Goal: Information Seeking & Learning: Learn about a topic

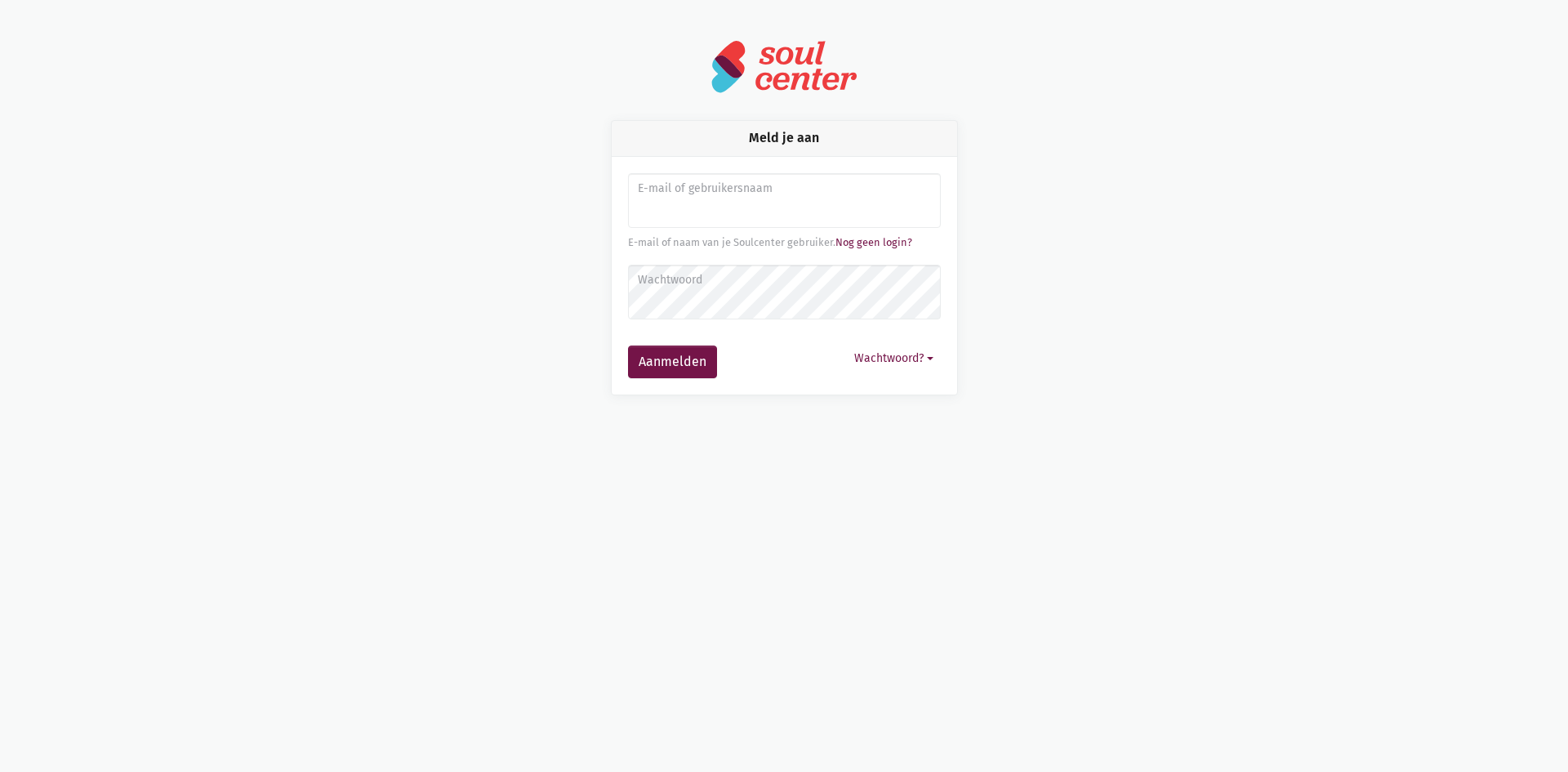
click at [679, 210] on input "Aanmelden" at bounding box center [784, 201] width 313 height 55
click at [889, 239] on link "Nog geen login?" at bounding box center [874, 242] width 76 height 12
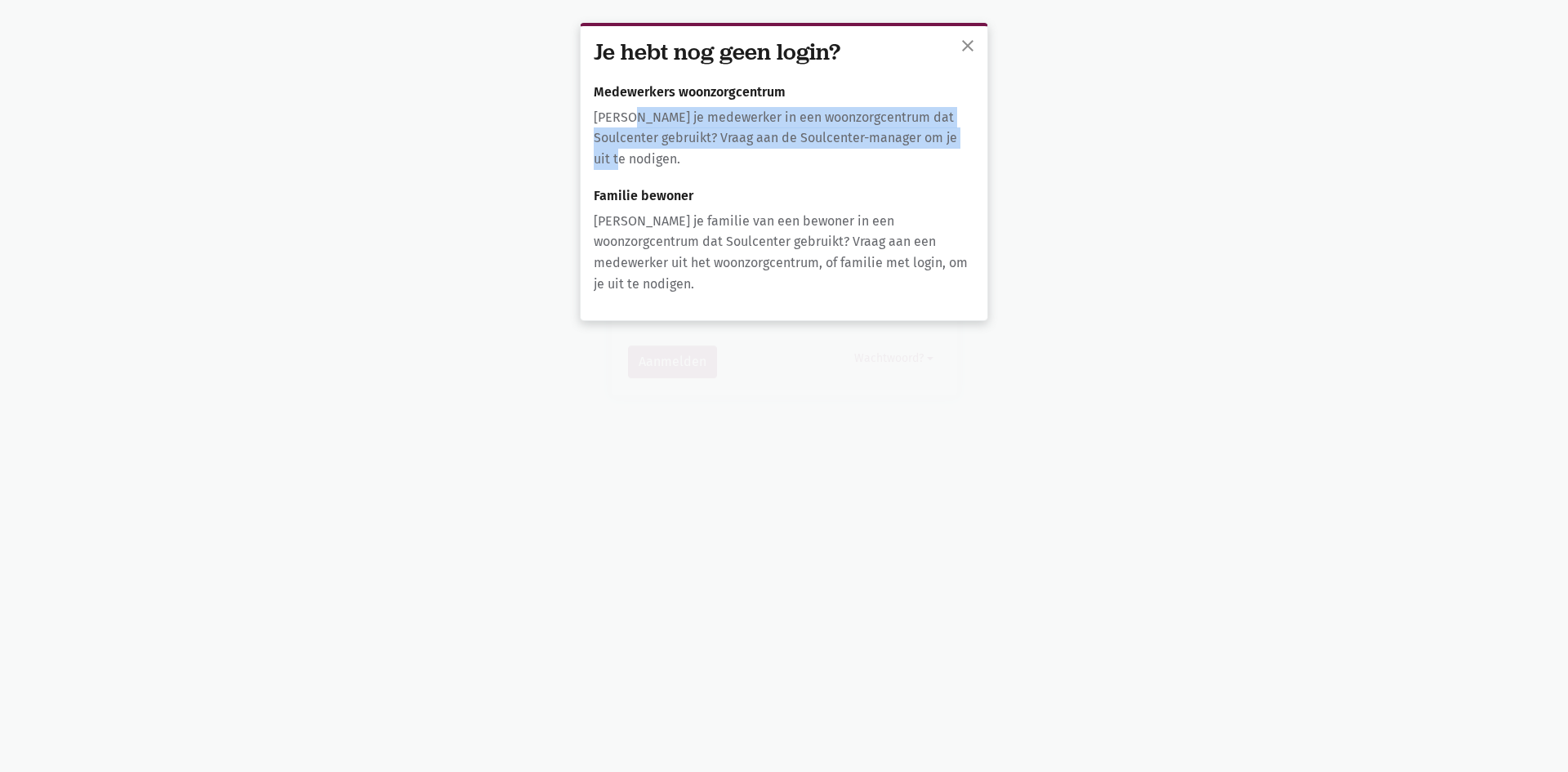
drag, startPoint x: 629, startPoint y: 103, endPoint x: 904, endPoint y: 153, distance: 279.5
click at [904, 153] on div "Je hebt nog geen login? Medewerkers woonzorgcentrum Ben je medewerker in een wo…" at bounding box center [783, 172] width 406 height 294
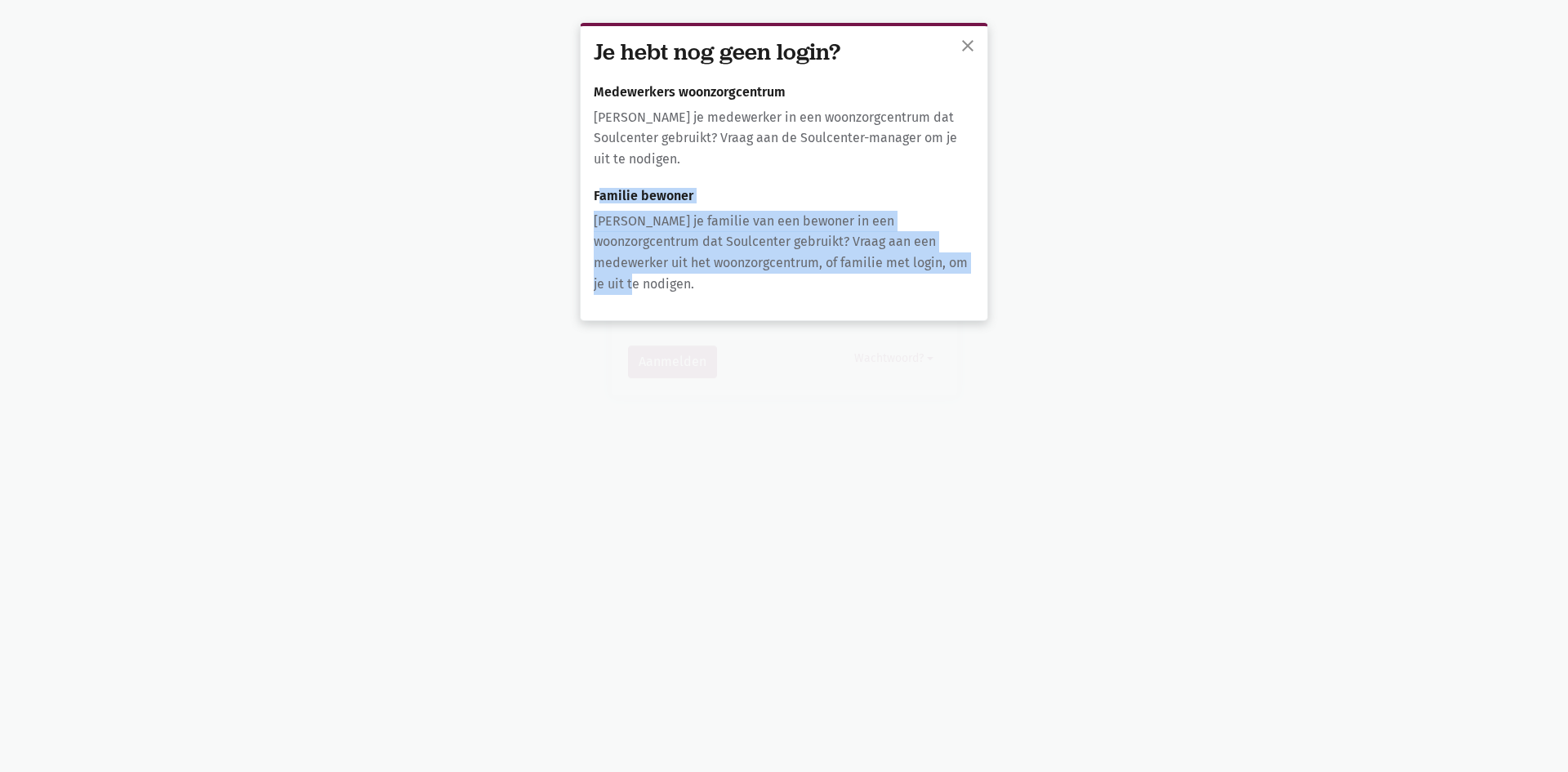
drag, startPoint x: 598, startPoint y: 190, endPoint x: 990, endPoint y: 276, distance: 401.3
click at [990, 276] on div "close Je hebt nog geen login? Medewerkers woonzorgcentrum Ben je medewerker in …" at bounding box center [784, 386] width 1568 height 772
click at [969, 42] on span "close" at bounding box center [968, 46] width 19 height 19
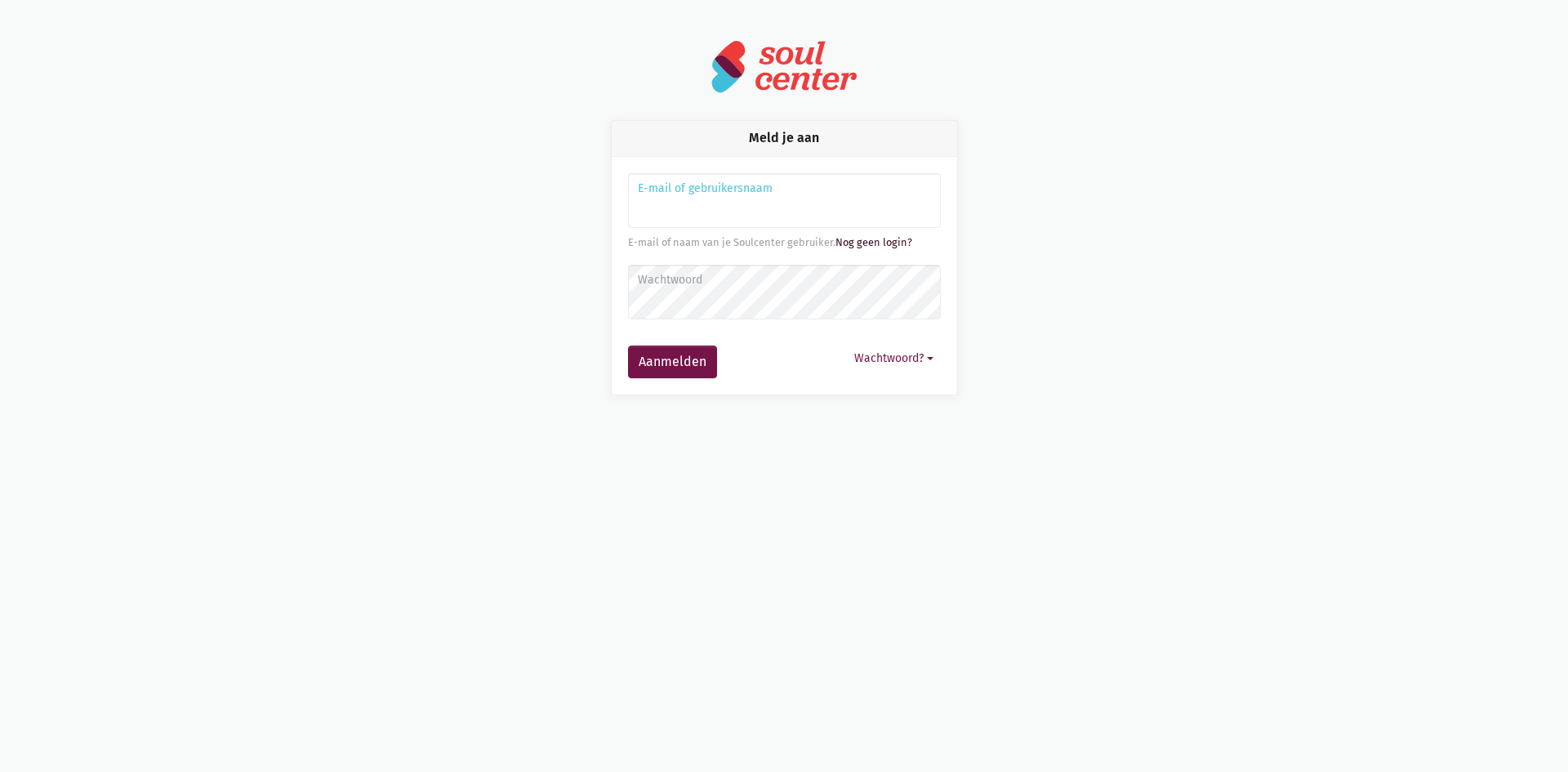
click at [874, 243] on link "Nog geen login?" at bounding box center [874, 242] width 76 height 12
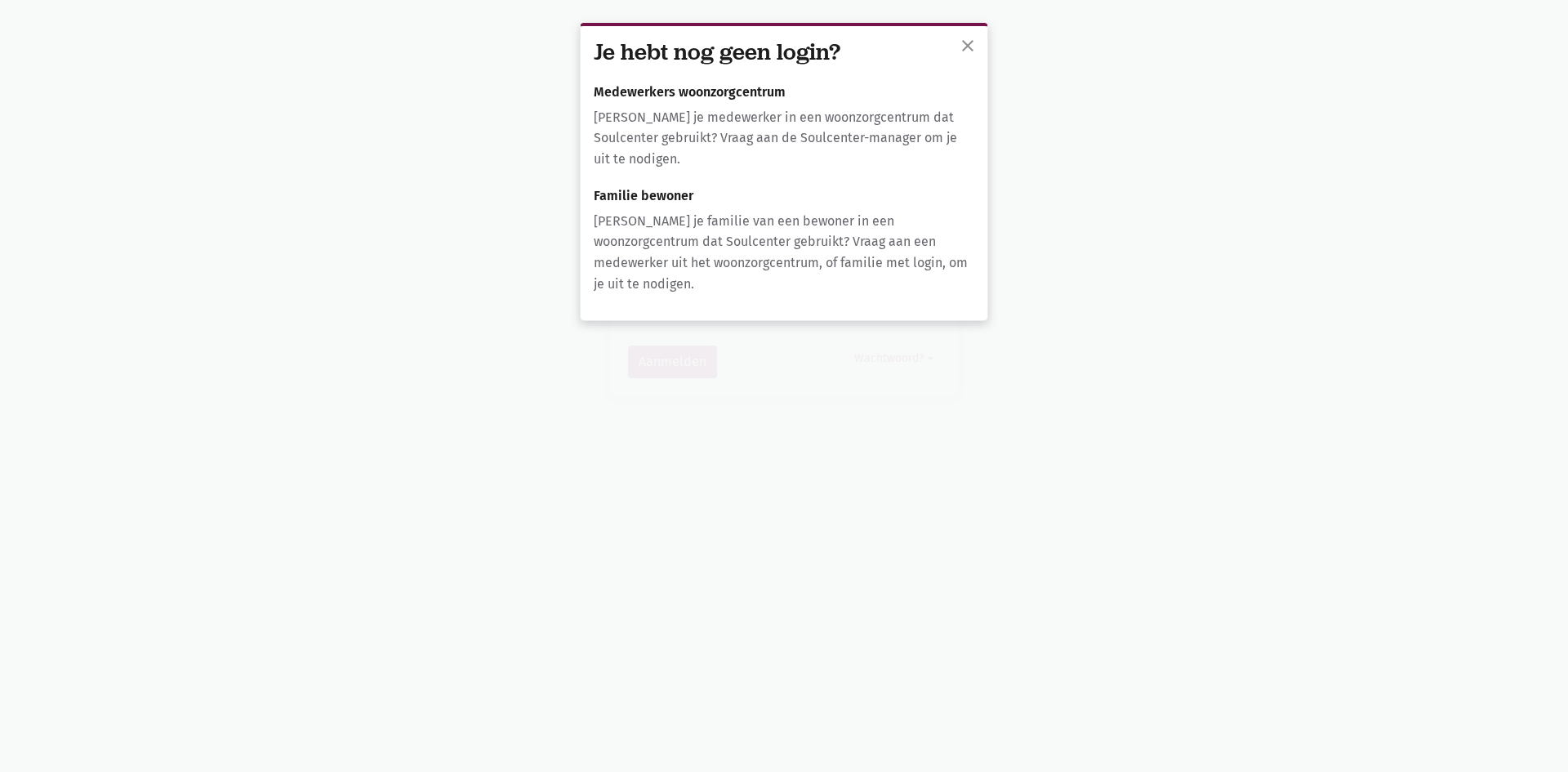
click at [844, 156] on p "Ben je medewerker in een woonzorgcentrum dat Soulcenter gebruikt? Vraag aan de …" at bounding box center [784, 139] width 381 height 63
click at [698, 113] on p "Ben je medewerker in een woonzorgcentrum dat Soulcenter gebruikt? Vraag aan de …" at bounding box center [784, 139] width 381 height 63
click at [679, 80] on div "Je hebt nog geen login? Medewerkers woonzorgcentrum Ben je medewerker in een wo…" at bounding box center [783, 172] width 406 height 294
click at [624, 39] on h3 "Je hebt nog geen login?" at bounding box center [784, 52] width 381 height 26
click at [686, 111] on p "Ben je medewerker in een woonzorgcentrum dat Soulcenter gebruikt? Vraag aan de …" at bounding box center [784, 139] width 381 height 63
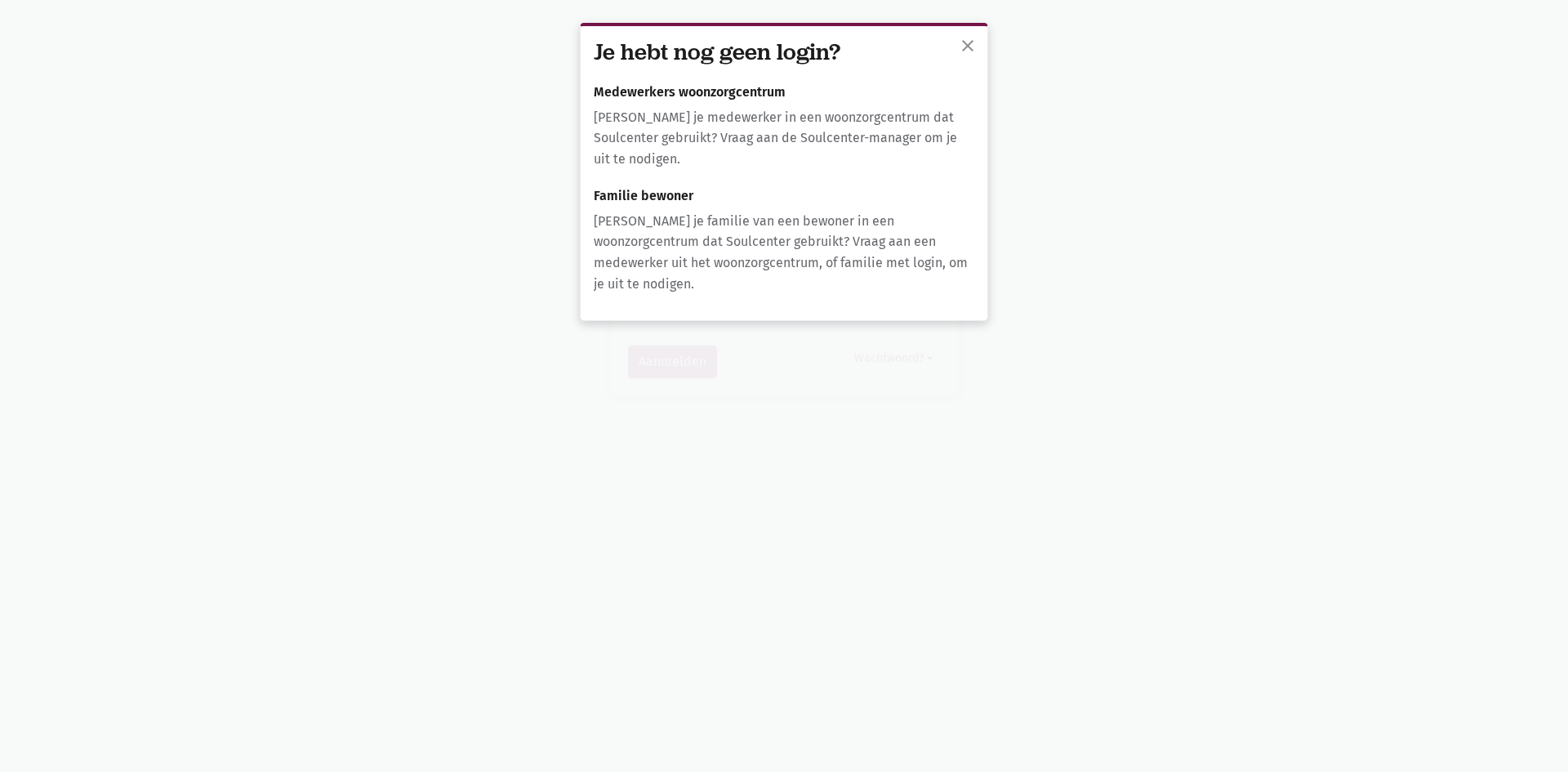
click at [715, 168] on p "Ben je medewerker in een woonzorgcentrum dat Soulcenter gebruikt? Vraag aan de …" at bounding box center [784, 139] width 381 height 63
click at [730, 262] on p "Ben je familie van een bewoner in een woonzorgcentrum dat Soulcenter gebruikt? …" at bounding box center [784, 252] width 381 height 83
drag, startPoint x: 731, startPoint y: 265, endPoint x: 987, endPoint y: 244, distance: 256.9
click at [818, 252] on p "Ben je familie van een bewoner in een woonzorgcentrum dat Soulcenter gebruikt? …" at bounding box center [784, 252] width 381 height 83
click at [876, 249] on p "Ben je familie van een bewoner in een woonzorgcentrum dat Soulcenter gebruikt? …" at bounding box center [784, 252] width 381 height 83
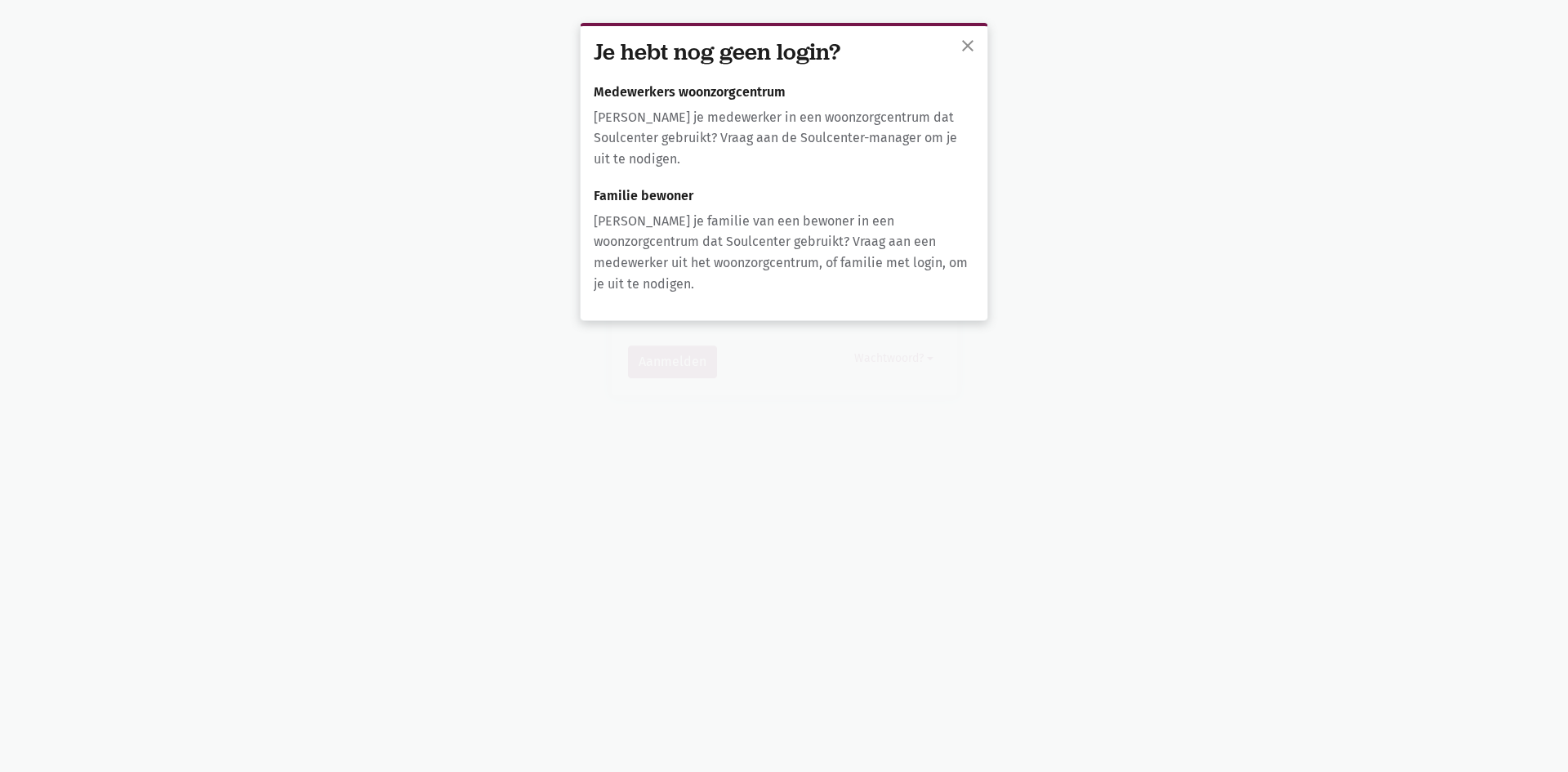
click at [734, 92] on h6 "Medewerkers woonzorgcentrum" at bounding box center [784, 92] width 381 height 14
click at [865, 138] on p "Ben je medewerker in een woonzorgcentrum dat Soulcenter gebruikt? Vraag aan de …" at bounding box center [784, 139] width 381 height 63
click at [841, 128] on p "Ben je medewerker in een woonzorgcentrum dat Soulcenter gebruikt? Vraag aan de …" at bounding box center [784, 139] width 381 height 63
click at [846, 115] on p "Ben je medewerker in een woonzorgcentrum dat Soulcenter gebruikt? Vraag aan de …" at bounding box center [784, 139] width 381 height 63
drag, startPoint x: 702, startPoint y: 90, endPoint x: 787, endPoint y: 115, distance: 88.6
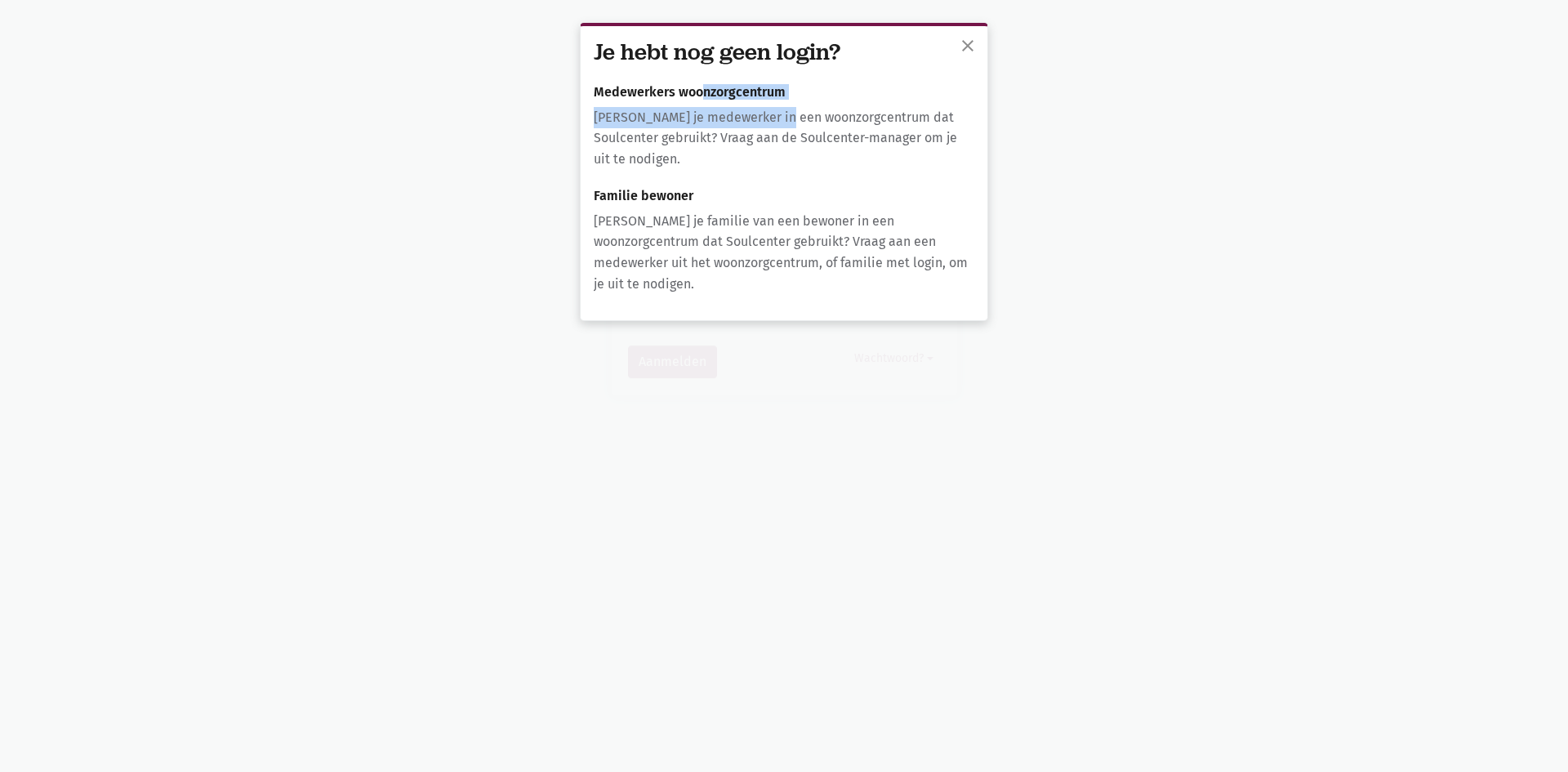
click at [787, 115] on div "Je hebt nog geen login? Medewerkers woonzorgcentrum Ben je medewerker in een wo…" at bounding box center [783, 172] width 406 height 294
click at [787, 115] on p "Ben je medewerker in een woonzorgcentrum dat Soulcenter gebruikt? Vraag aan de …" at bounding box center [784, 139] width 381 height 63
drag, startPoint x: 596, startPoint y: 99, endPoint x: 664, endPoint y: 101, distance: 68.0
click at [663, 101] on div "Je hebt nog geen login? Medewerkers woonzorgcentrum Ben je medewerker in een wo…" at bounding box center [783, 172] width 406 height 294
click at [680, 101] on div "Je hebt nog geen login? Medewerkers woonzorgcentrum Ben je medewerker in een wo…" at bounding box center [783, 172] width 406 height 294
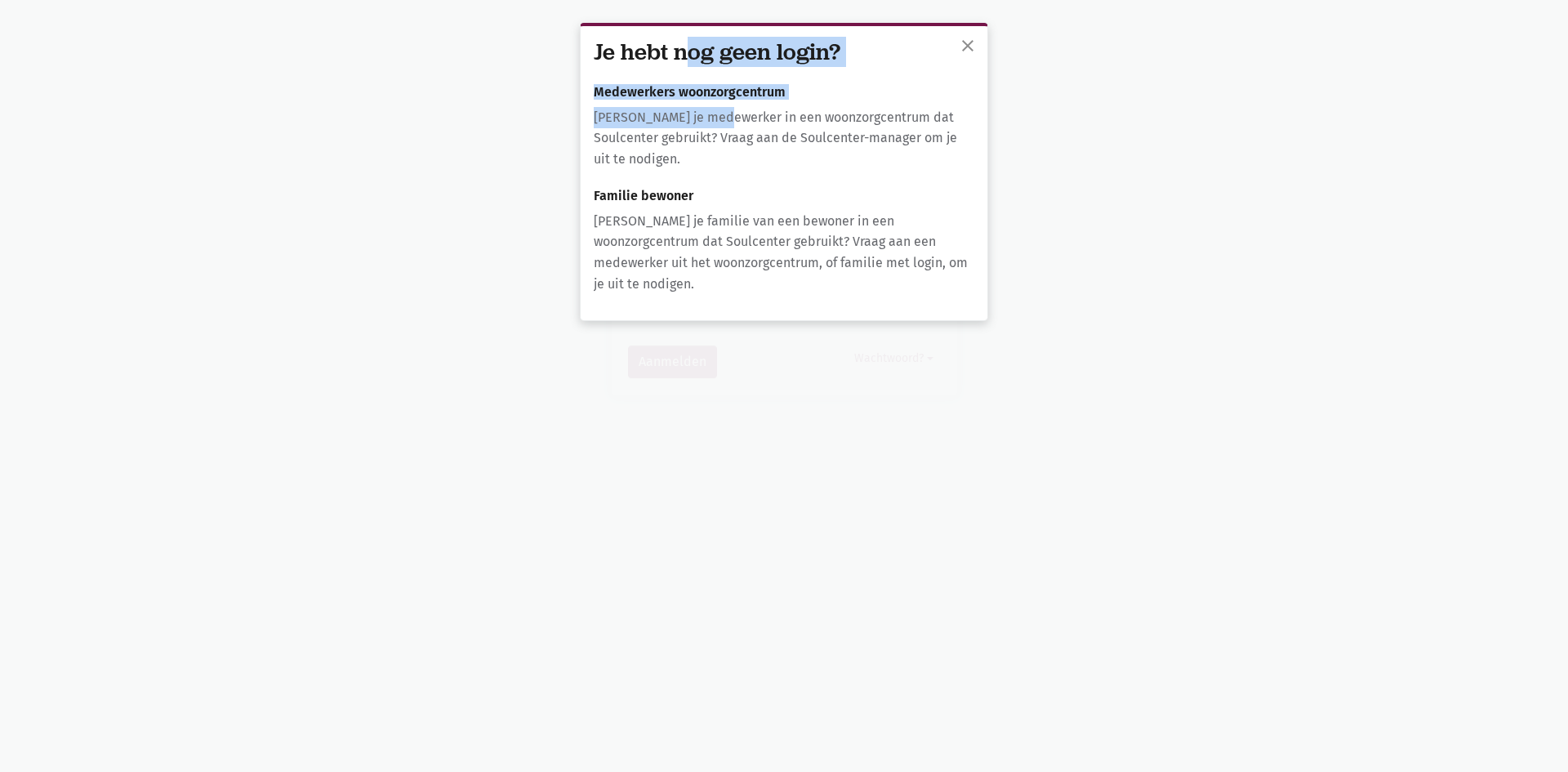
drag, startPoint x: 680, startPoint y: 54, endPoint x: 719, endPoint y: 131, distance: 86.3
click at [720, 130] on div "Je hebt nog geen login? Medewerkers woonzorgcentrum Ben je medewerker in een wo…" at bounding box center [783, 172] width 406 height 294
click at [713, 137] on p "Ben je medewerker in een woonzorgcentrum dat Soulcenter gebruikt? Vraag aan de …" at bounding box center [784, 139] width 381 height 63
click at [713, 156] on p "Ben je medewerker in een woonzorgcentrum dat Soulcenter gebruikt? Vraag aan de …" at bounding box center [784, 139] width 381 height 63
click at [697, 124] on p "Ben je medewerker in een woonzorgcentrum dat Soulcenter gebruikt? Vraag aan de …" at bounding box center [784, 139] width 381 height 63
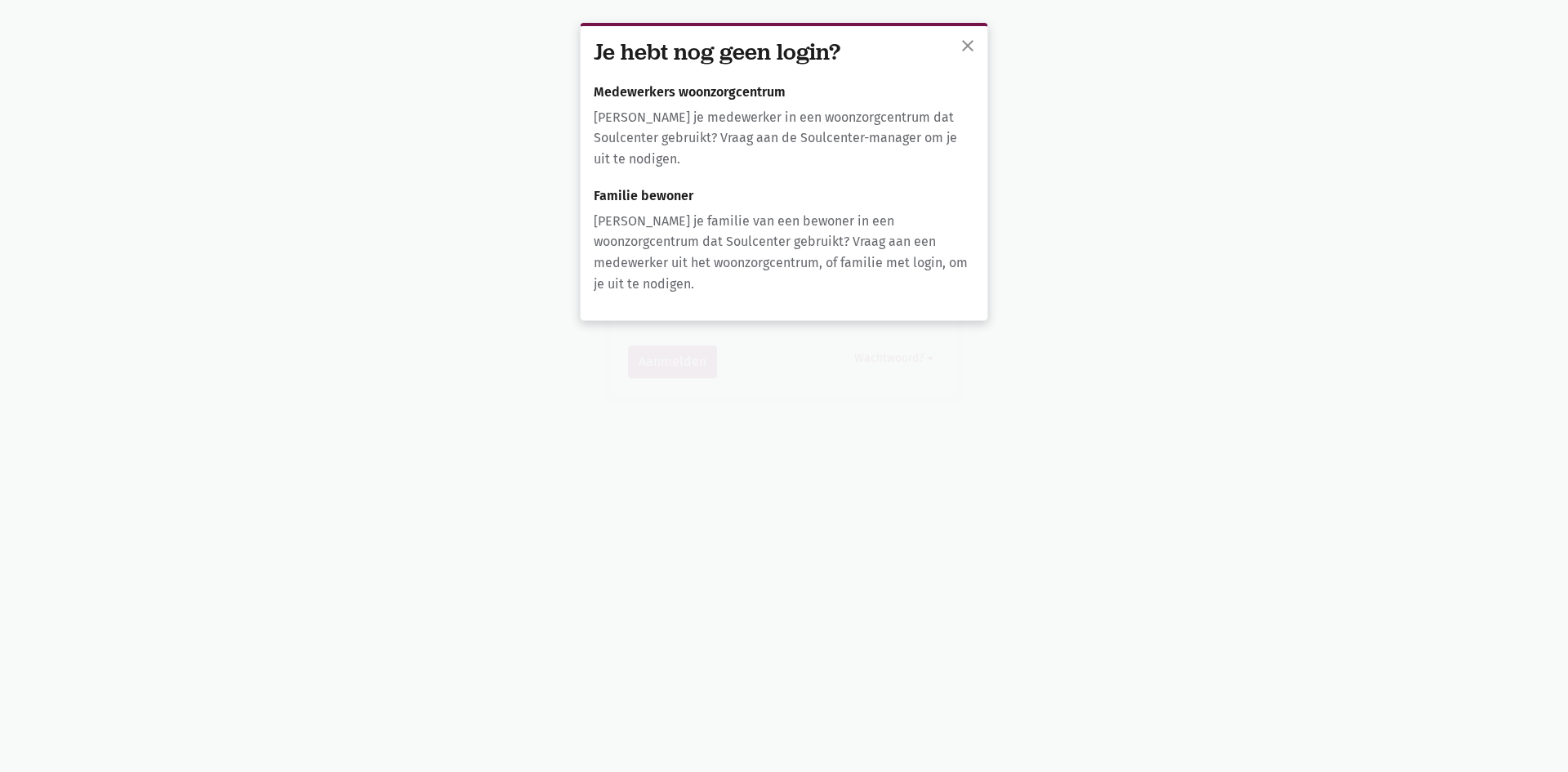
click at [702, 155] on p "Ben je medewerker in een woonzorgcentrum dat Soulcenter gebruikt? Vraag aan de …" at bounding box center [784, 139] width 381 height 63
click at [726, 216] on p "Ben je familie van een bewoner in een woonzorgcentrum dat Soulcenter gebruikt? …" at bounding box center [784, 252] width 381 height 83
click at [743, 241] on p "Ben je familie van een bewoner in een woonzorgcentrum dat Soulcenter gebruikt? …" at bounding box center [784, 252] width 381 height 83
click at [750, 252] on p "Ben je familie van een bewoner in een woonzorgcentrum dat Soulcenter gebruikt? …" at bounding box center [784, 252] width 381 height 83
click at [970, 40] on span "close" at bounding box center [968, 46] width 19 height 19
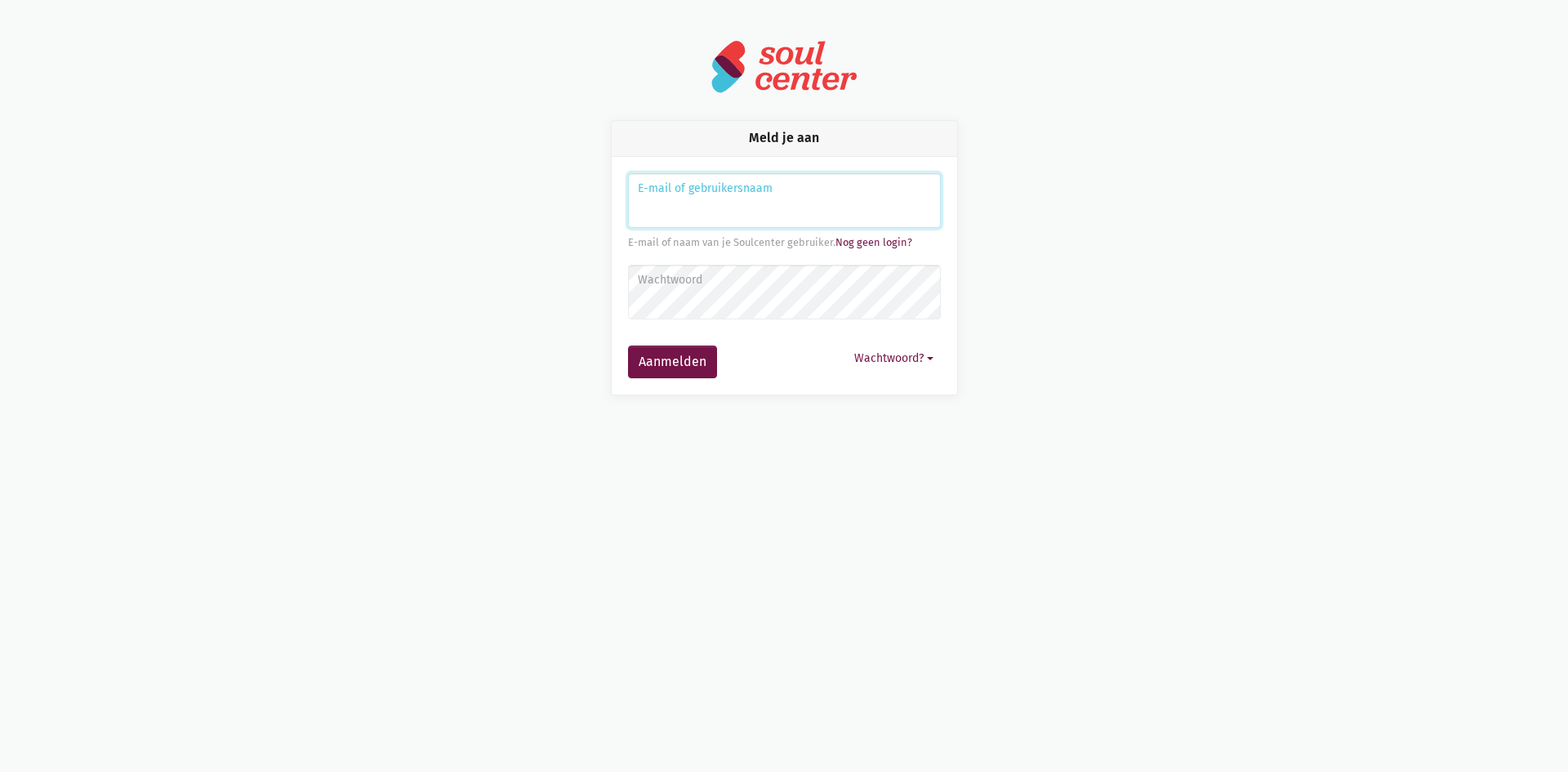
click at [796, 199] on input "Aanmelden" at bounding box center [784, 201] width 313 height 55
click at [785, 210] on input "Aanmelden" at bounding box center [784, 201] width 313 height 55
type input "dorothybauwens@hotmail.com"
click at [682, 279] on label "Wachtwoord" at bounding box center [783, 280] width 292 height 18
click at [674, 357] on button "Aanmelden" at bounding box center [672, 362] width 89 height 33
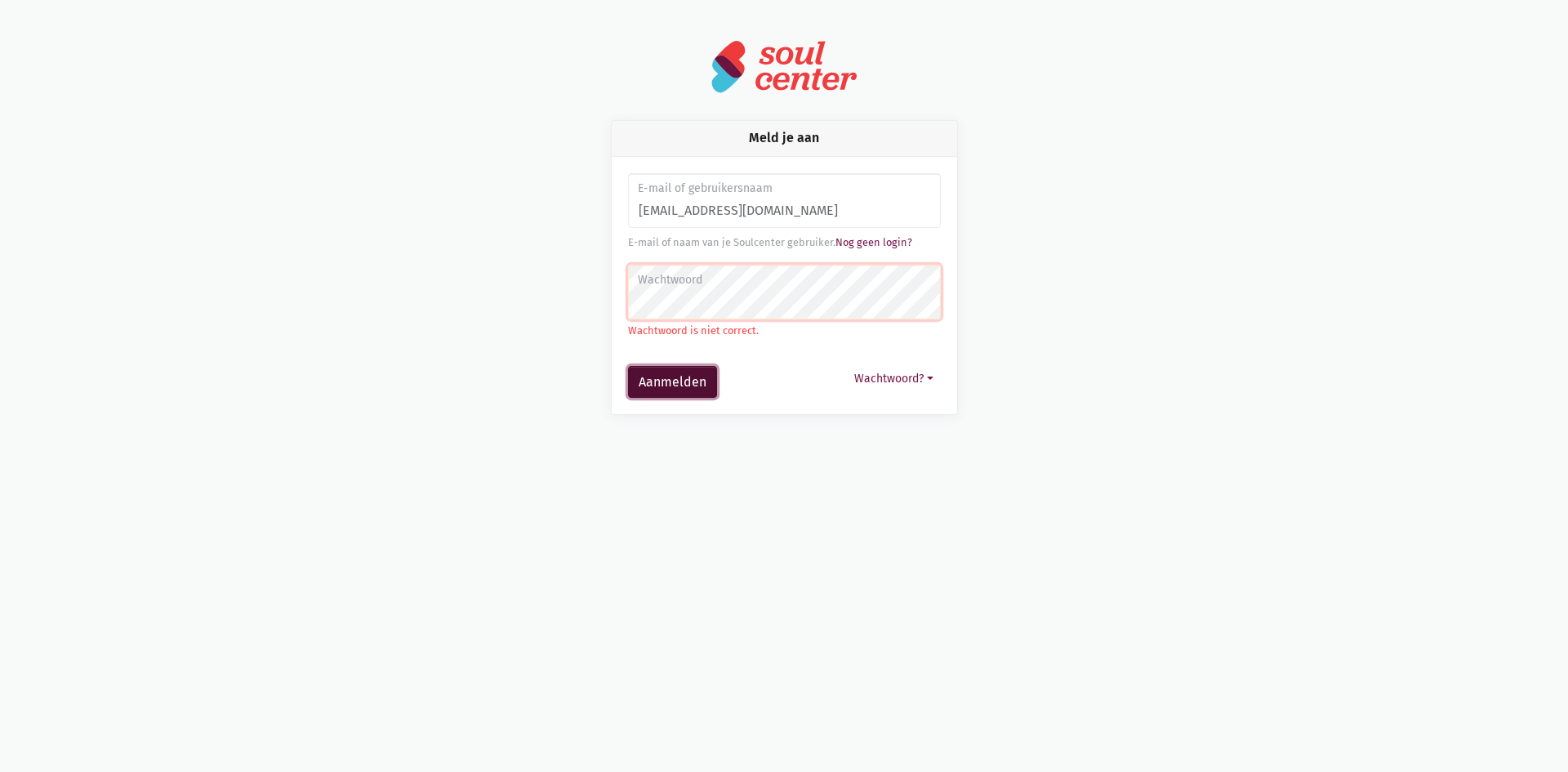
click at [642, 381] on button "Aanmelden" at bounding box center [672, 383] width 89 height 33
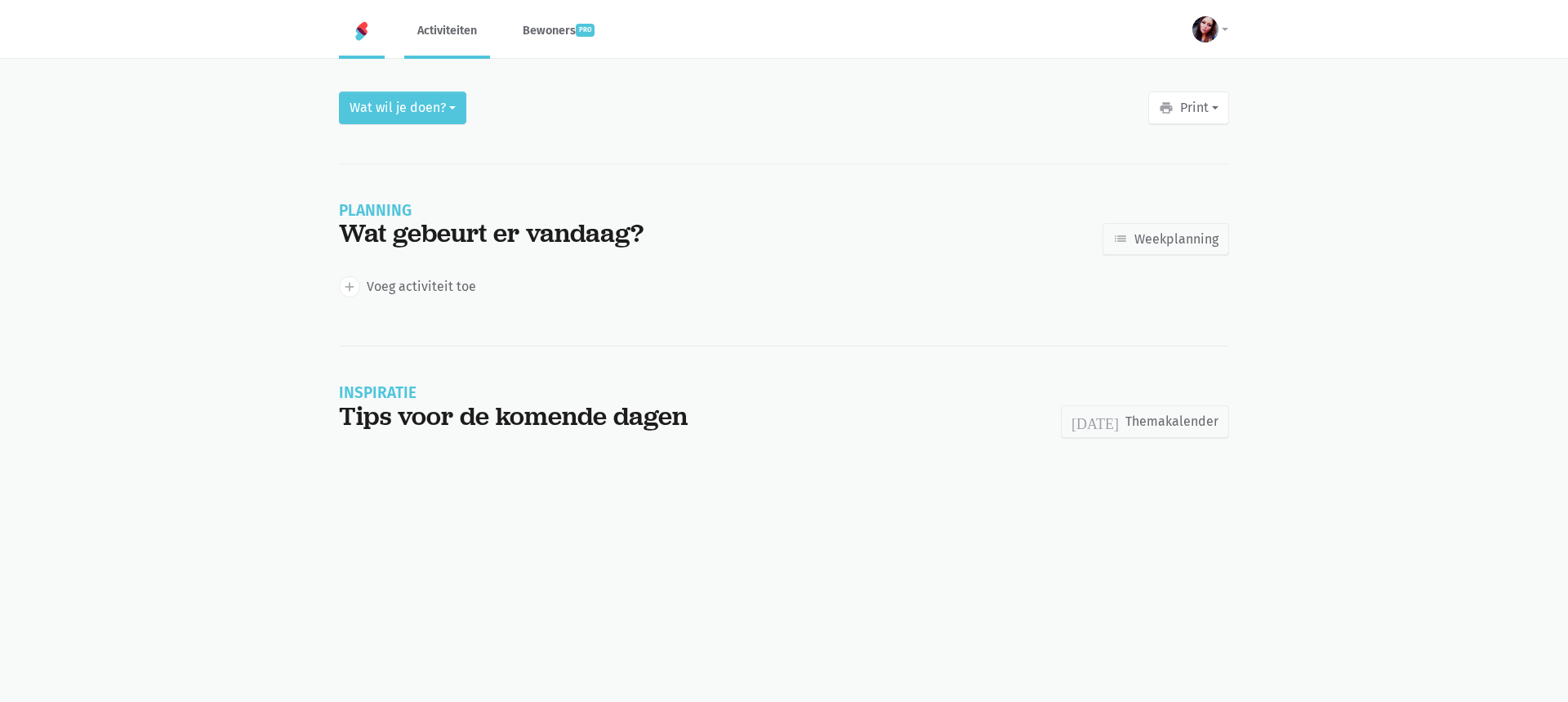
click at [451, 29] on link "Activiteiten" at bounding box center [447, 30] width 86 height 55
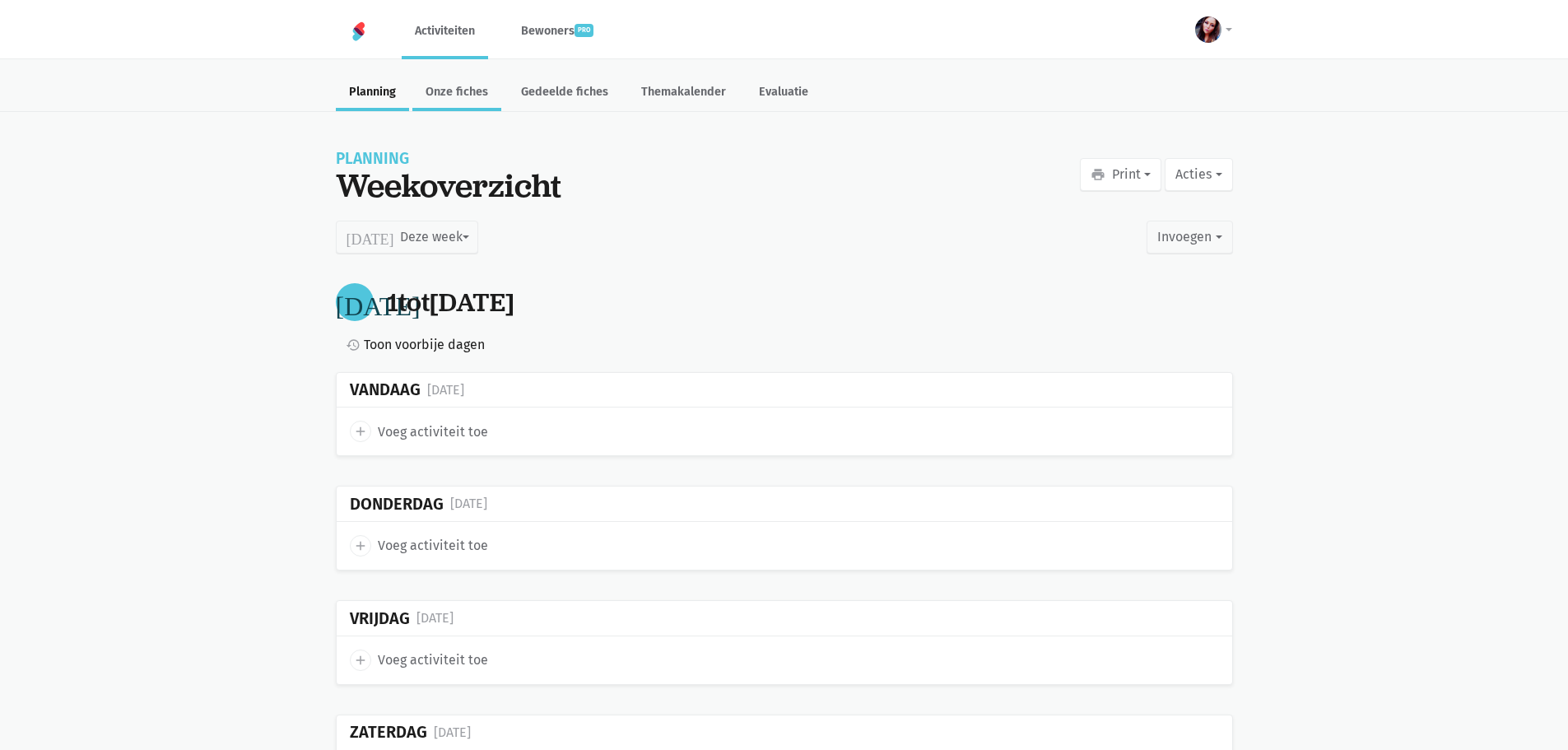
click at [490, 97] on link "Onze fiches" at bounding box center [457, 94] width 89 height 36
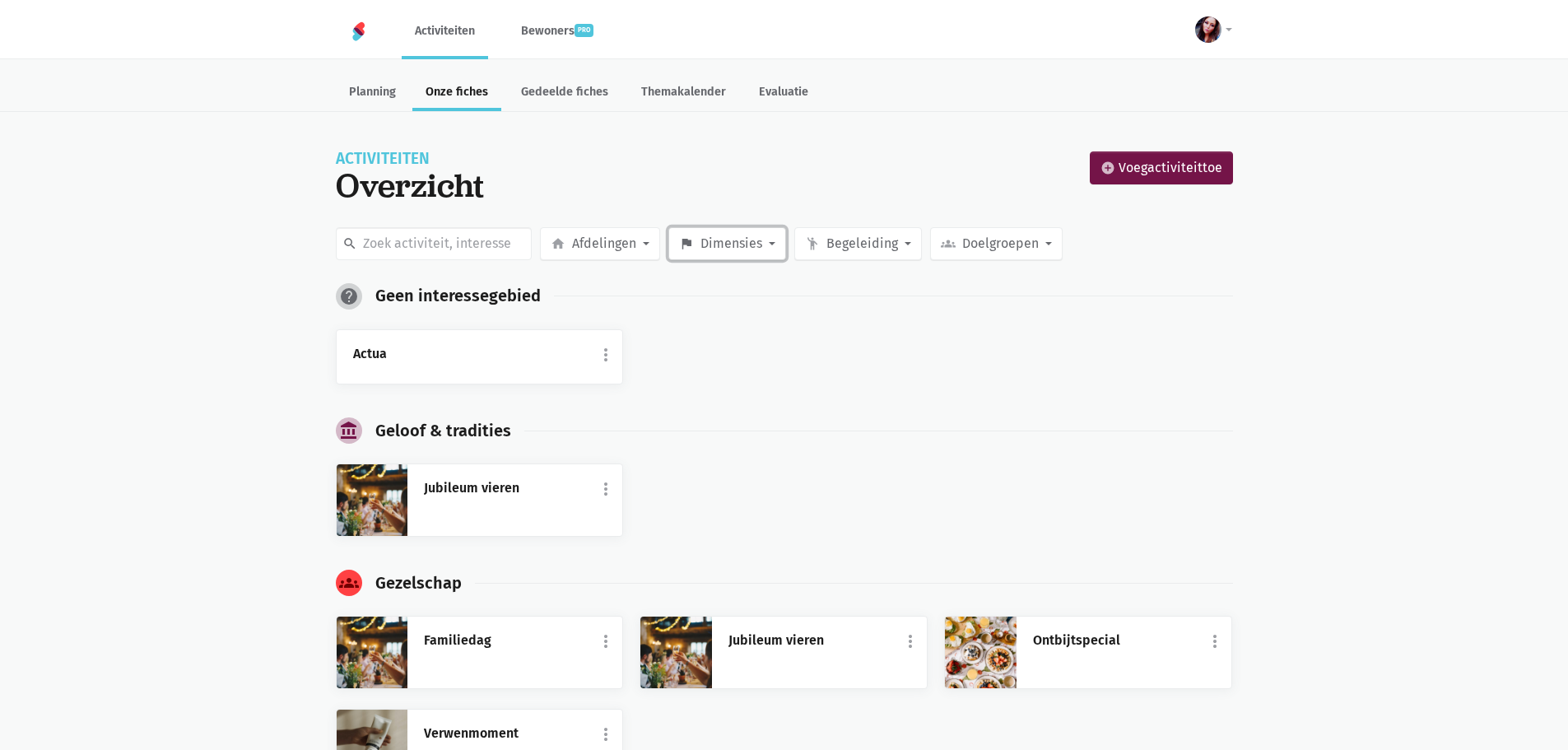
click at [769, 251] on button "flag Dimensies" at bounding box center [727, 244] width 118 height 33
click at [906, 237] on button "emoji_people Begeleiding" at bounding box center [858, 244] width 127 height 33
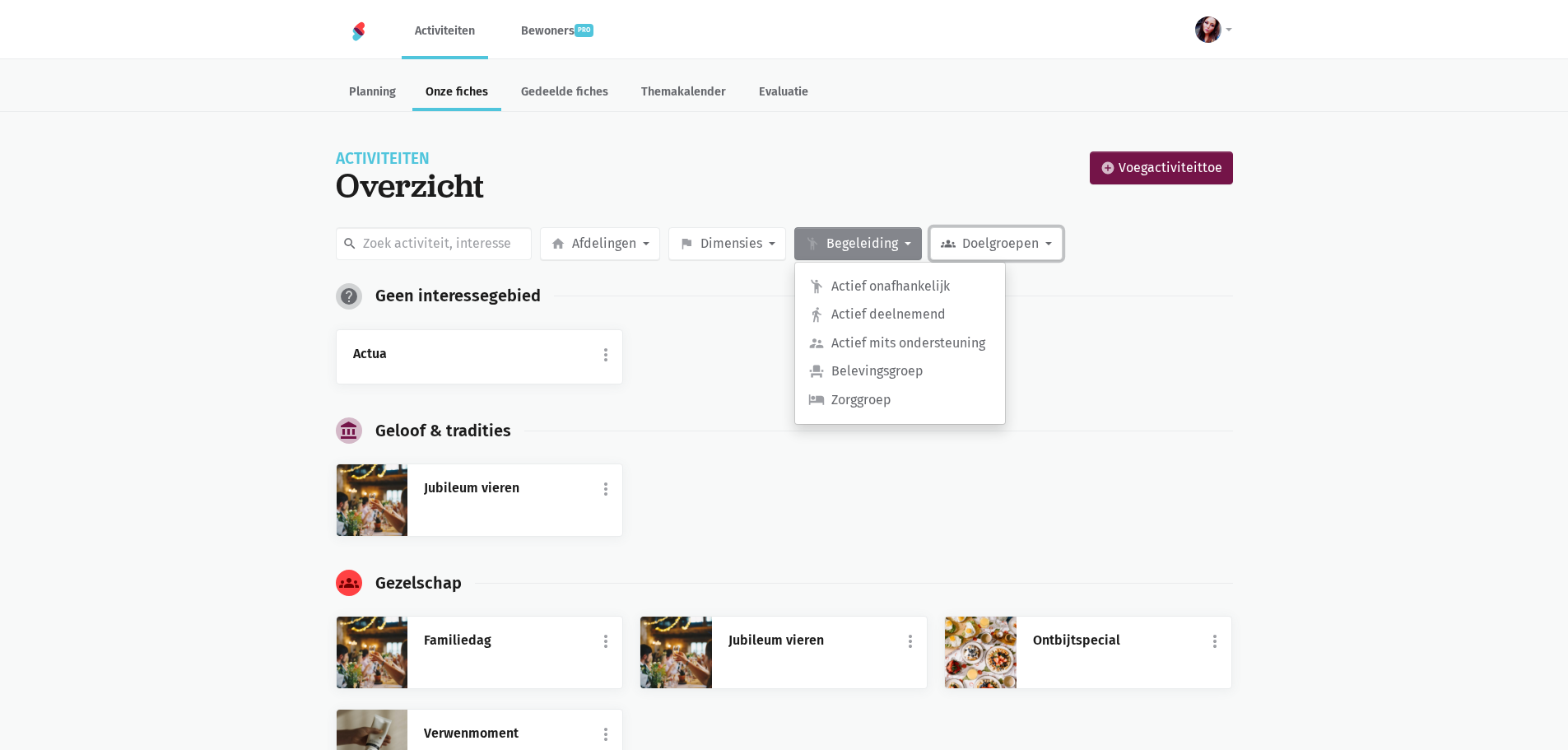
click at [1028, 247] on span "Doelgroepen" at bounding box center [999, 244] width 76 height 21
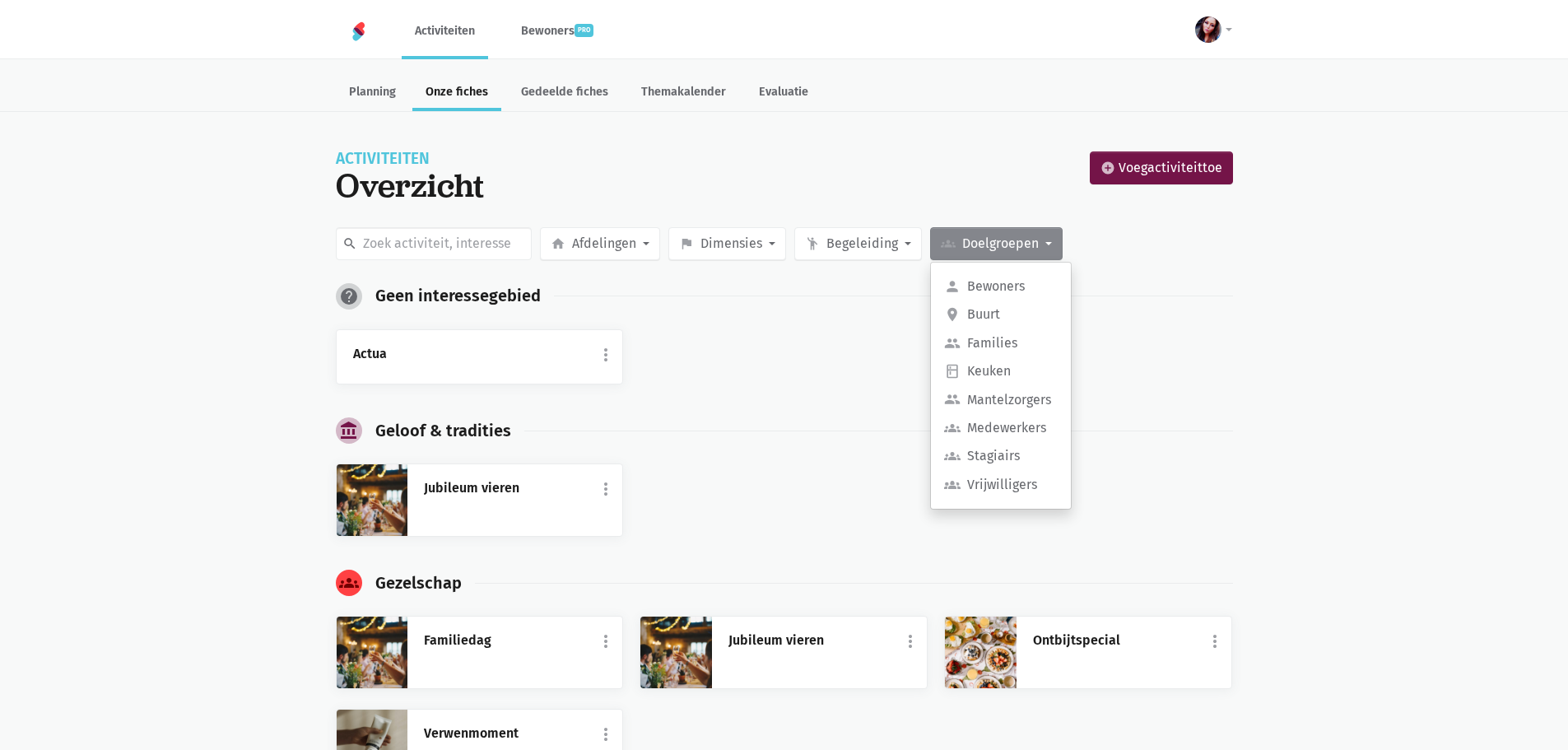
click at [822, 373] on div "Actua more_vert edit Bewerk fiche today Plan in" at bounding box center [784, 367] width 914 height 76
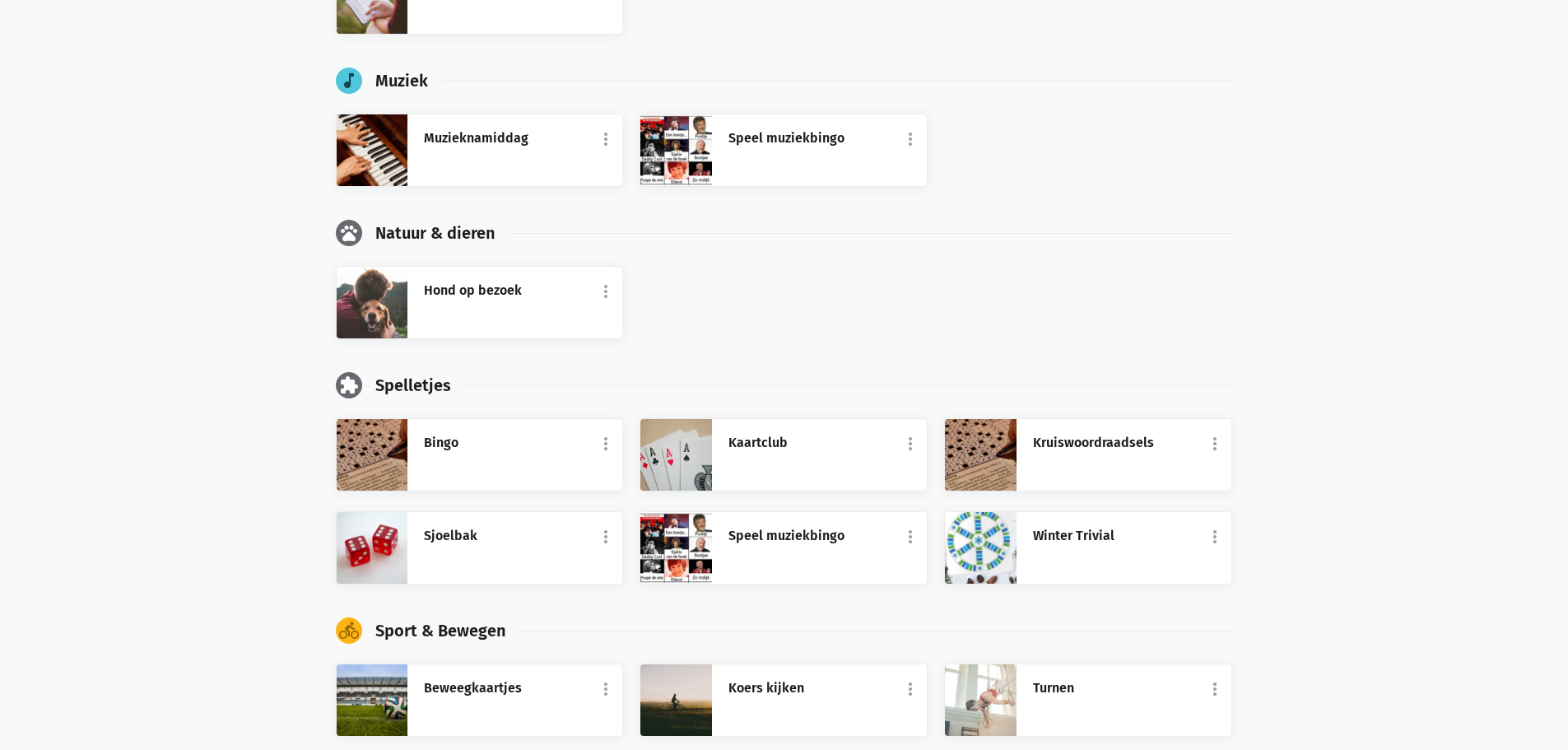
scroll to position [1051, 0]
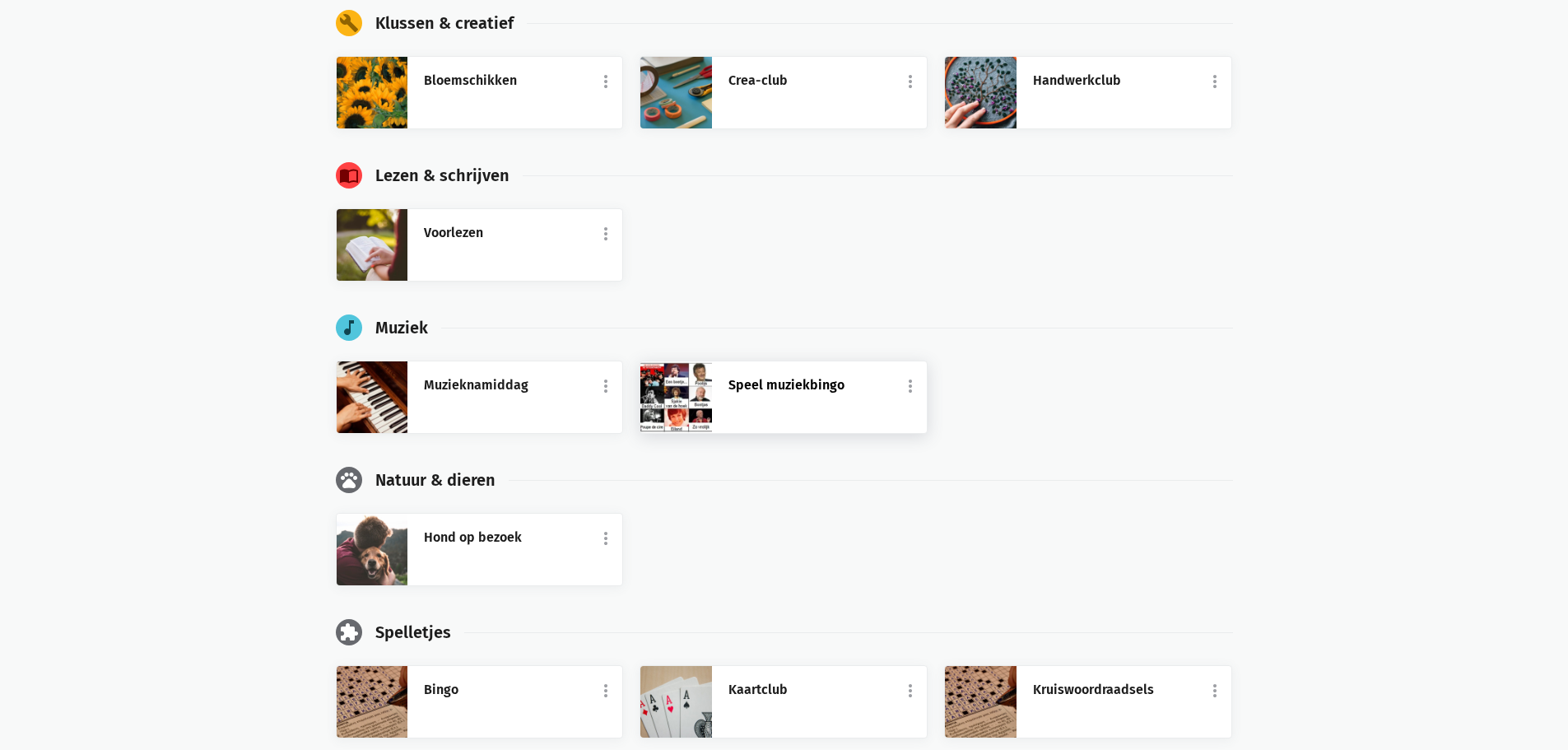
click at [729, 393] on link "Speel muziekbingo" at bounding box center [819, 386] width 182 height 21
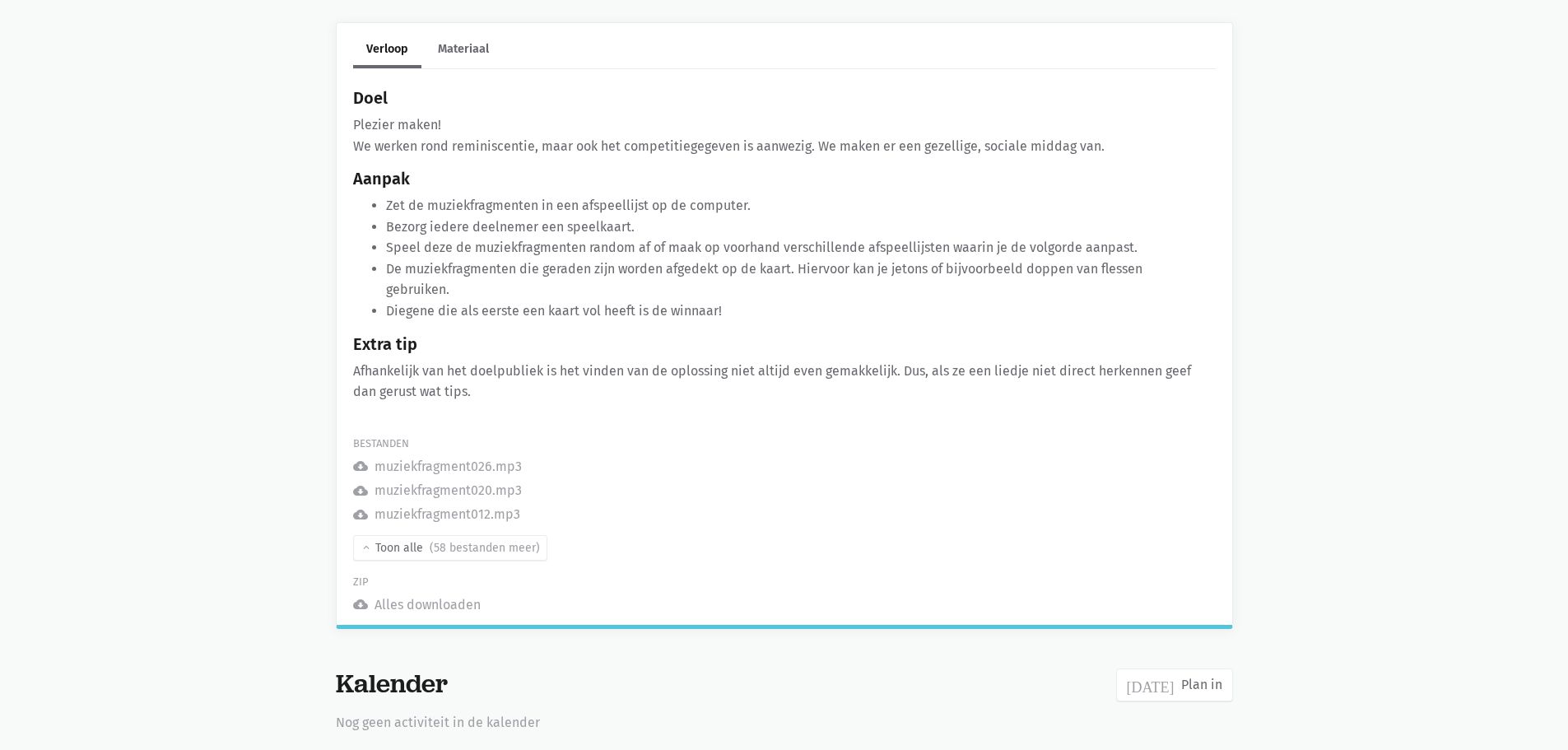
scroll to position [469, 0]
click at [375, 545] on link "expand_more expand_less Toon alle (58 bestanden meer)" at bounding box center [450, 546] width 195 height 25
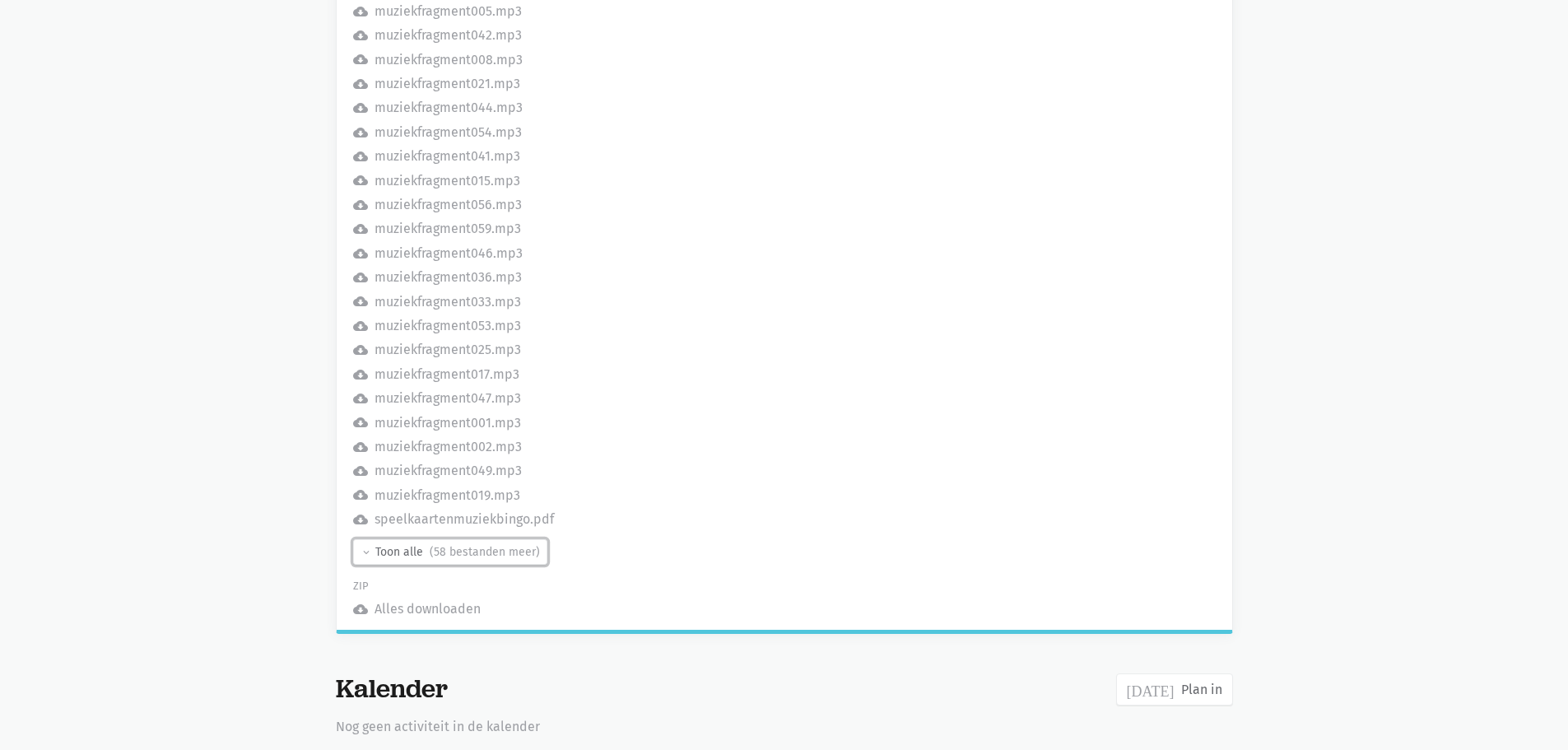
scroll to position [1873, 0]
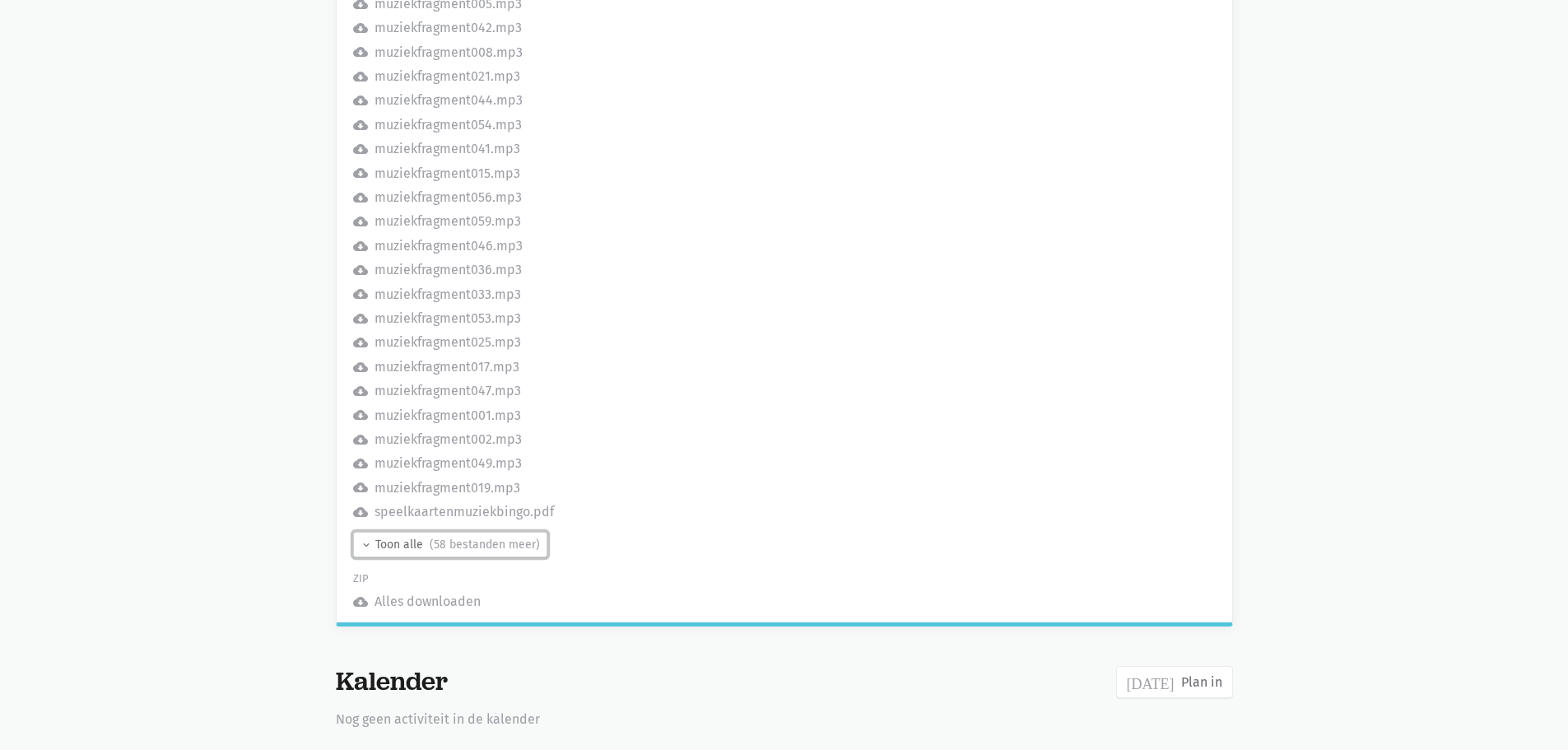
click at [367, 547] on icon "expand_more" at bounding box center [366, 545] width 12 height 12
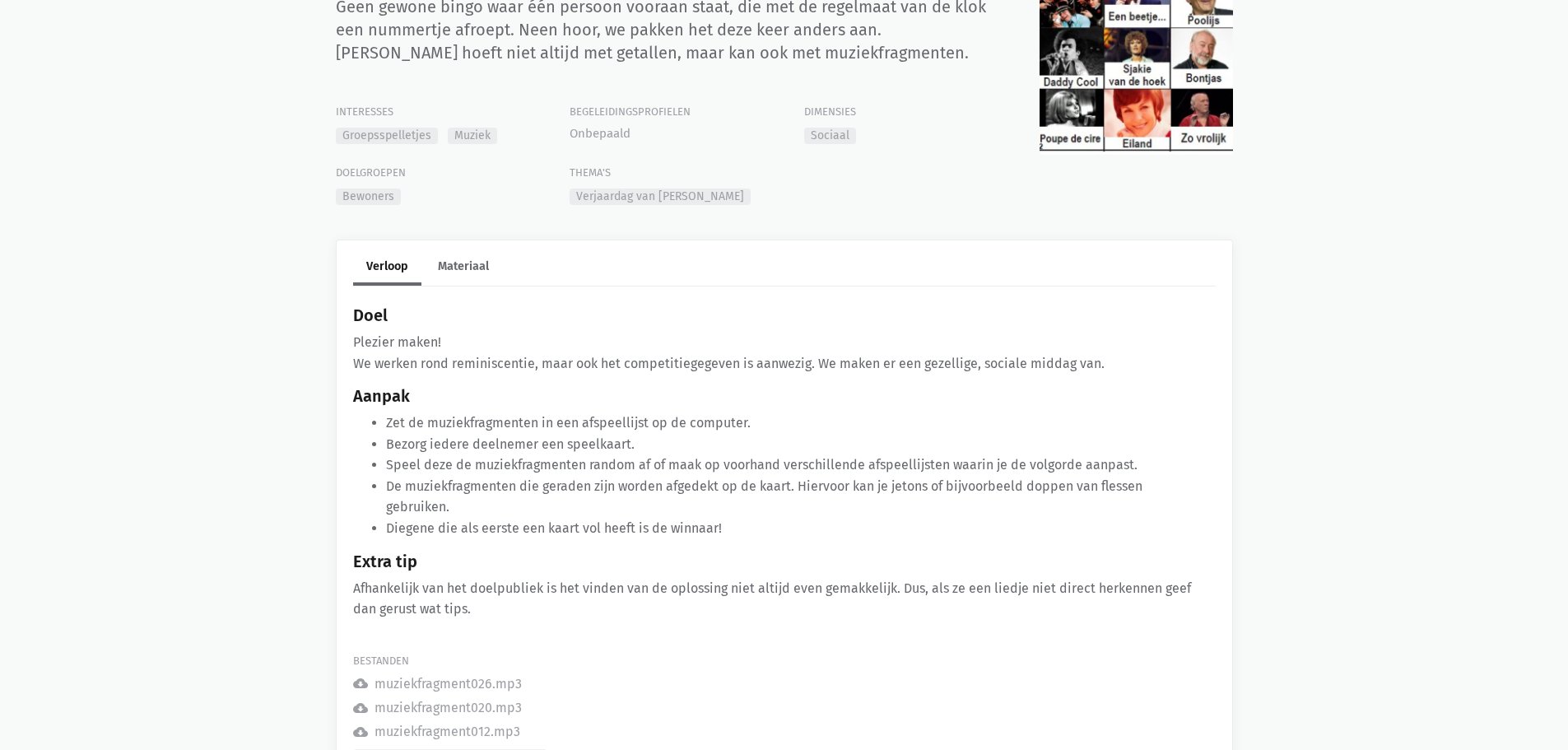
scroll to position [223, 0]
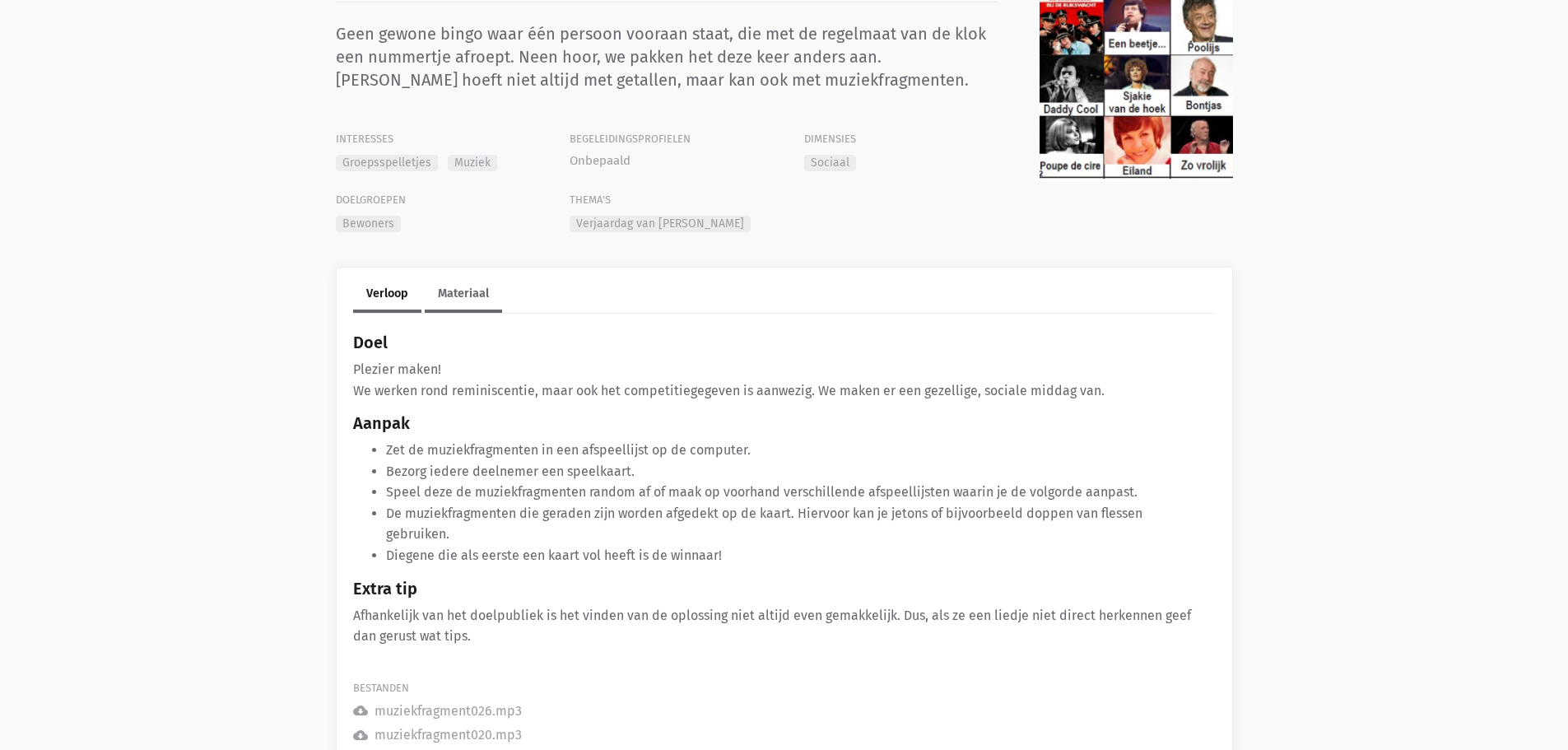
click at [460, 295] on link "Materiaal" at bounding box center [464, 295] width 77 height 36
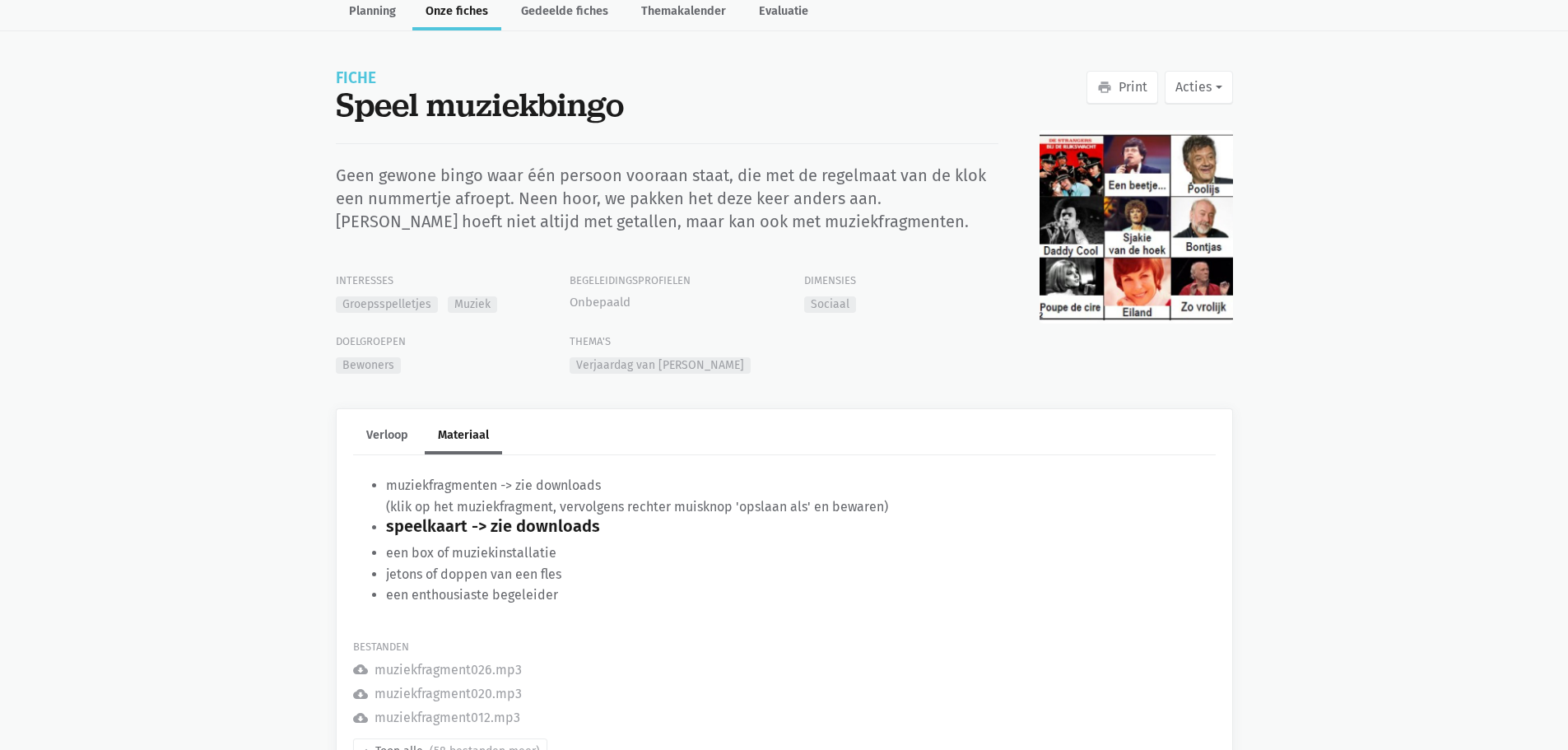
scroll to position [0, 0]
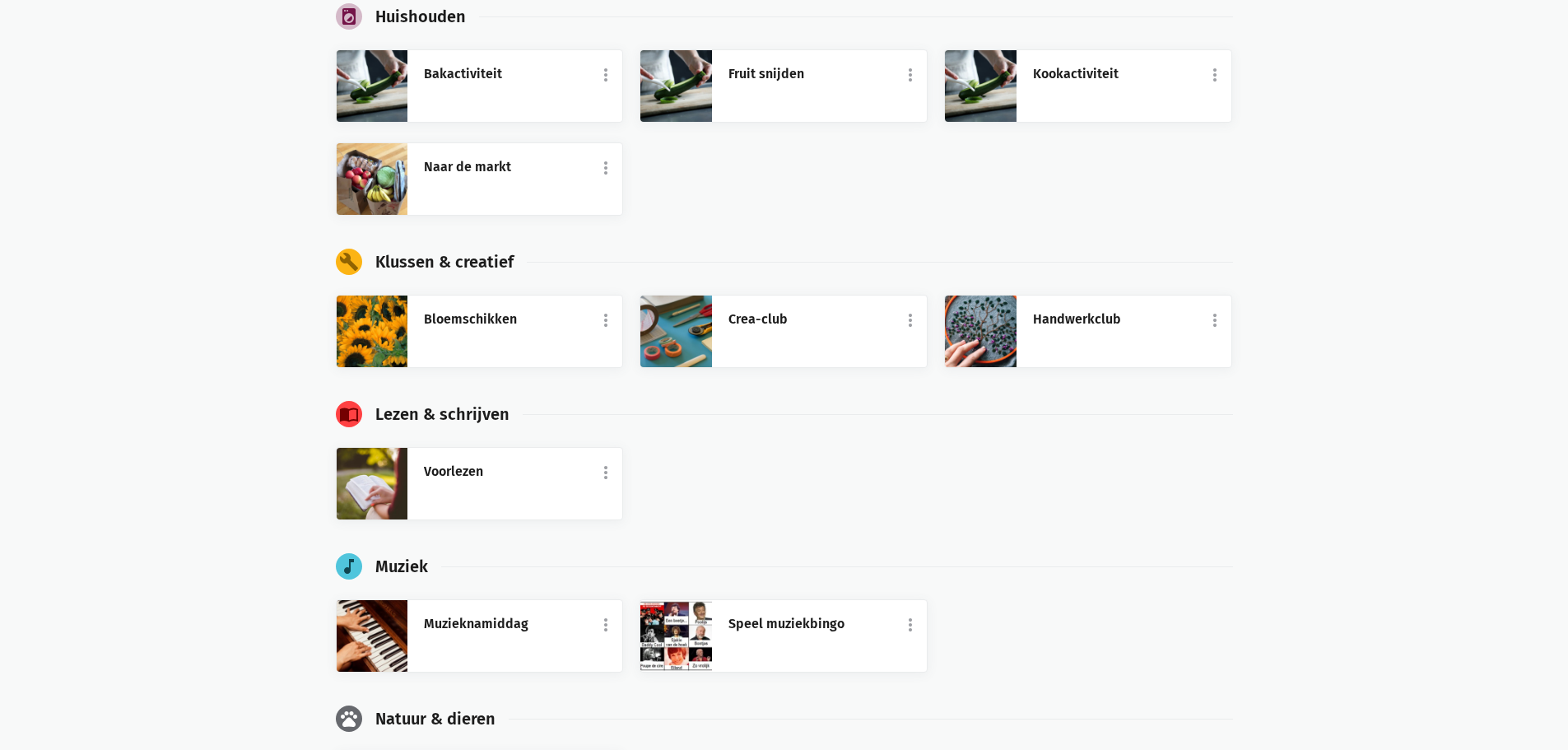
scroll to position [803, 0]
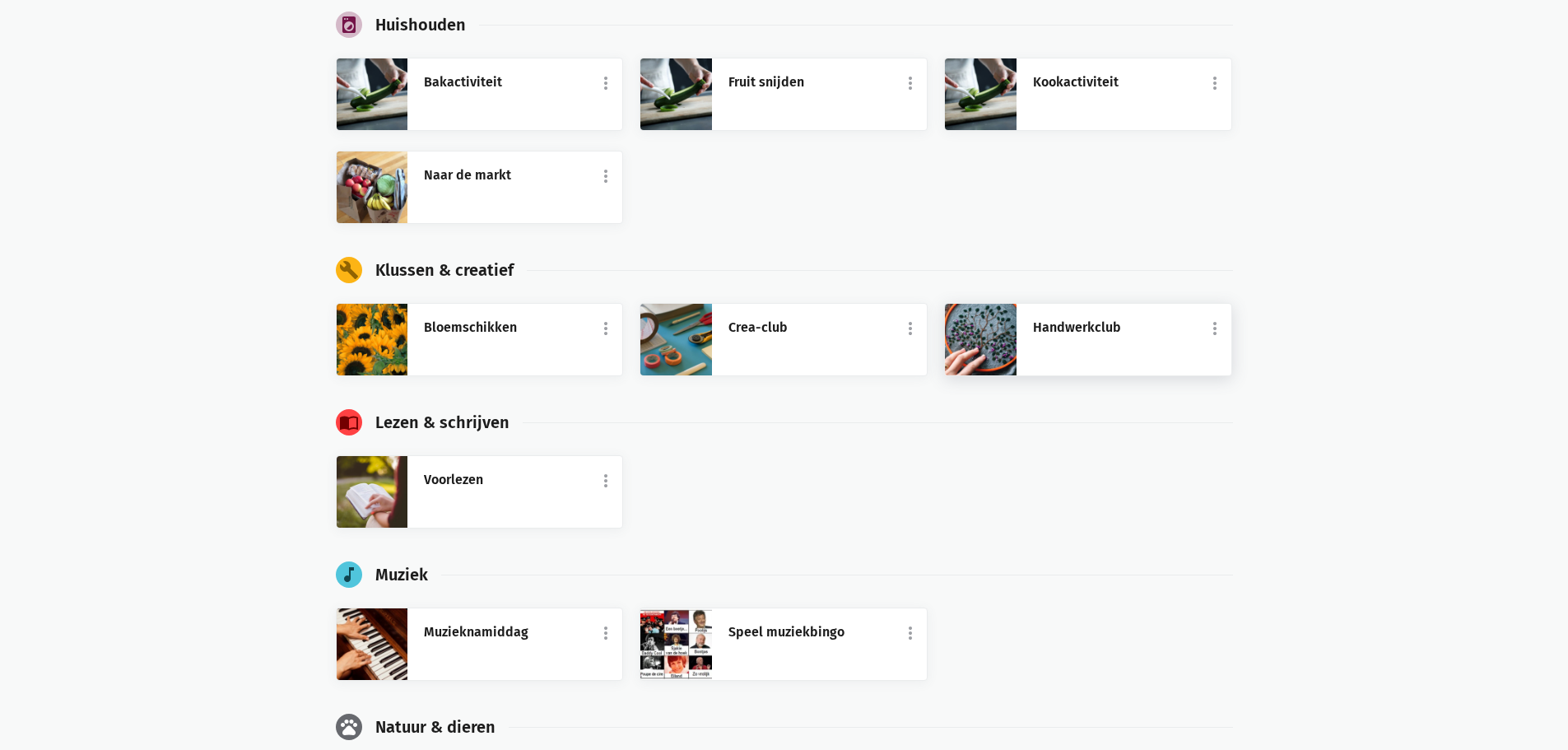
click at [999, 342] on img at bounding box center [980, 339] width 71 height 71
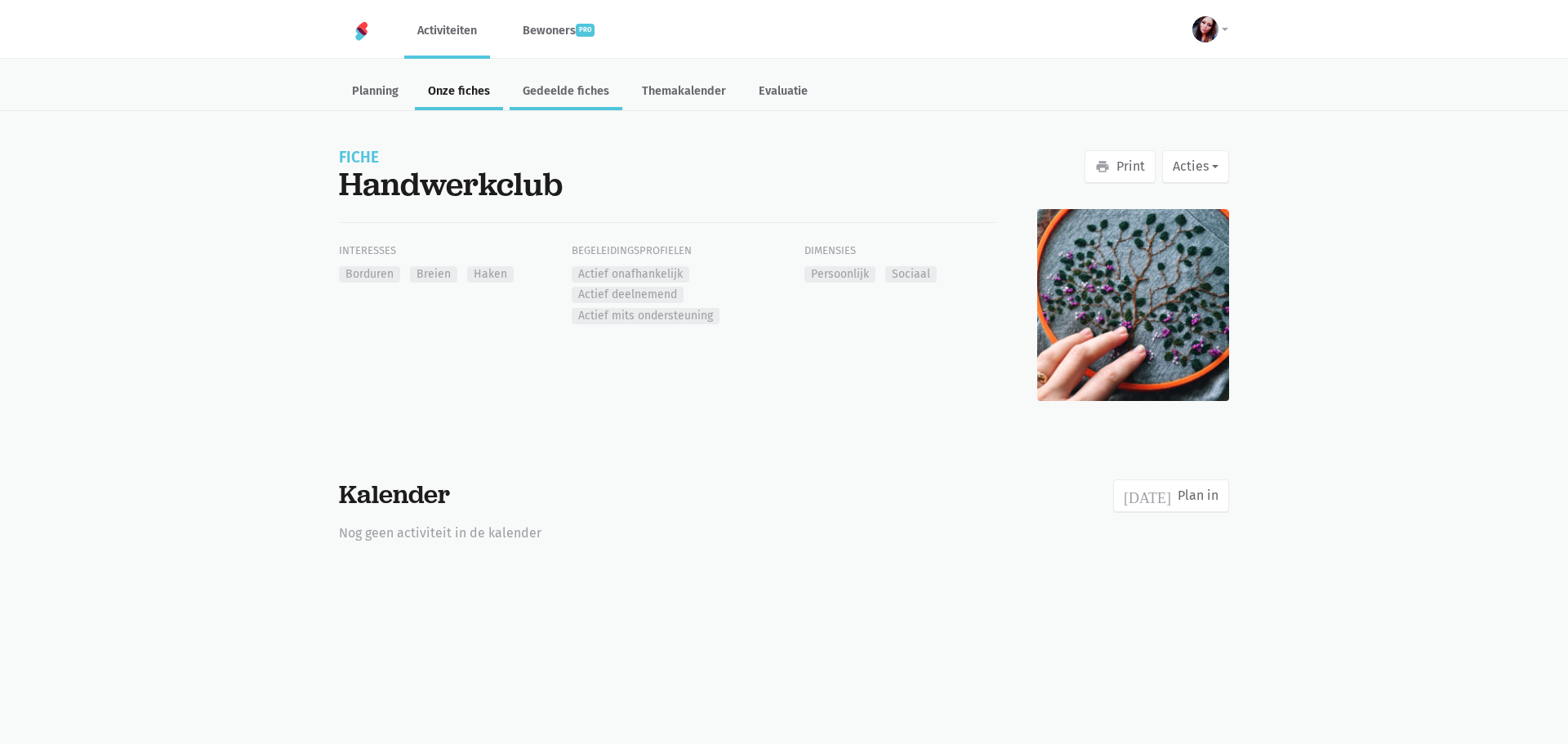
click at [555, 90] on link "Gedeelde fiches" at bounding box center [566, 93] width 113 height 35
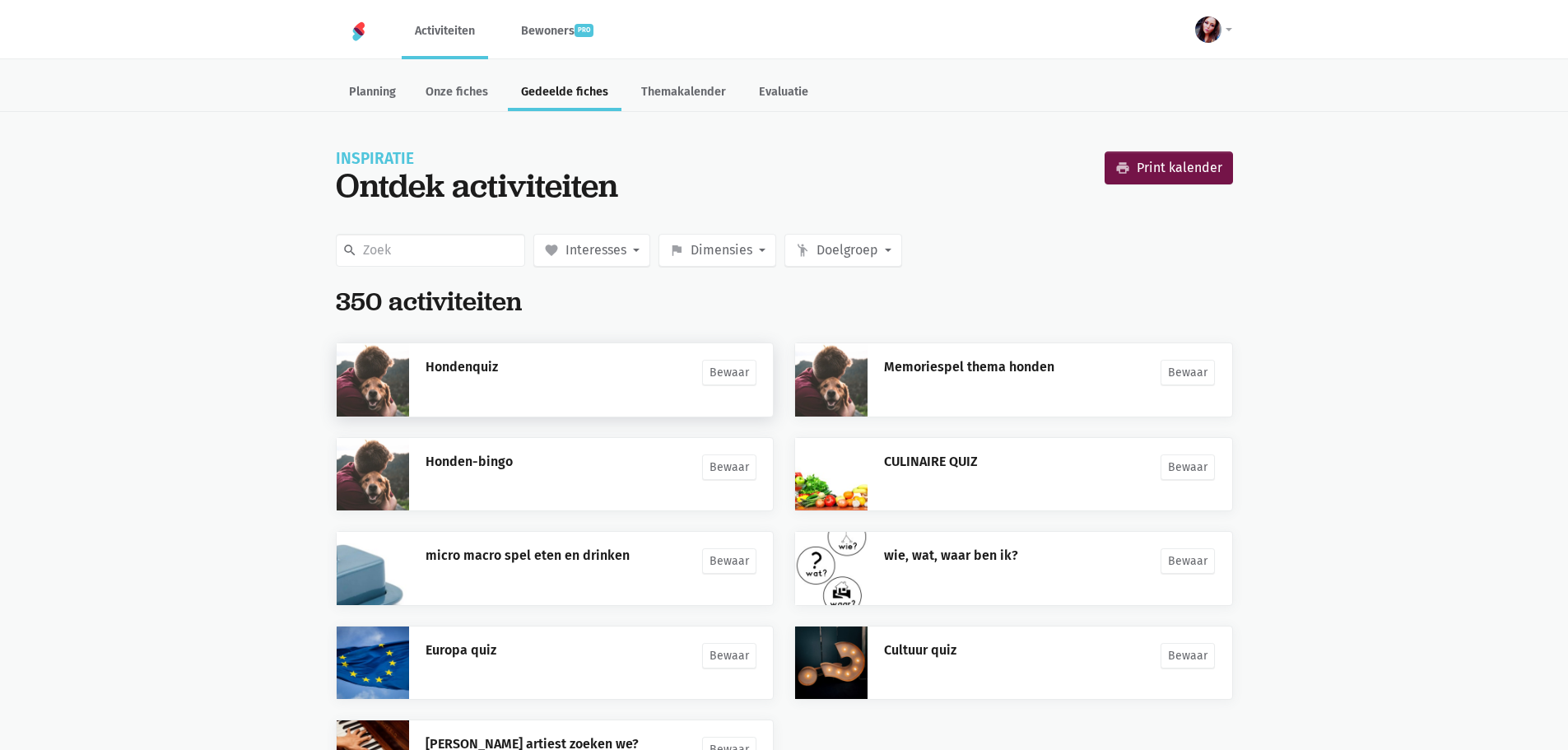
click at [577, 406] on div "Hondenquiz Bewaar" at bounding box center [590, 379] width 363 height 72
click at [356, 369] on link at bounding box center [372, 379] width 72 height 72
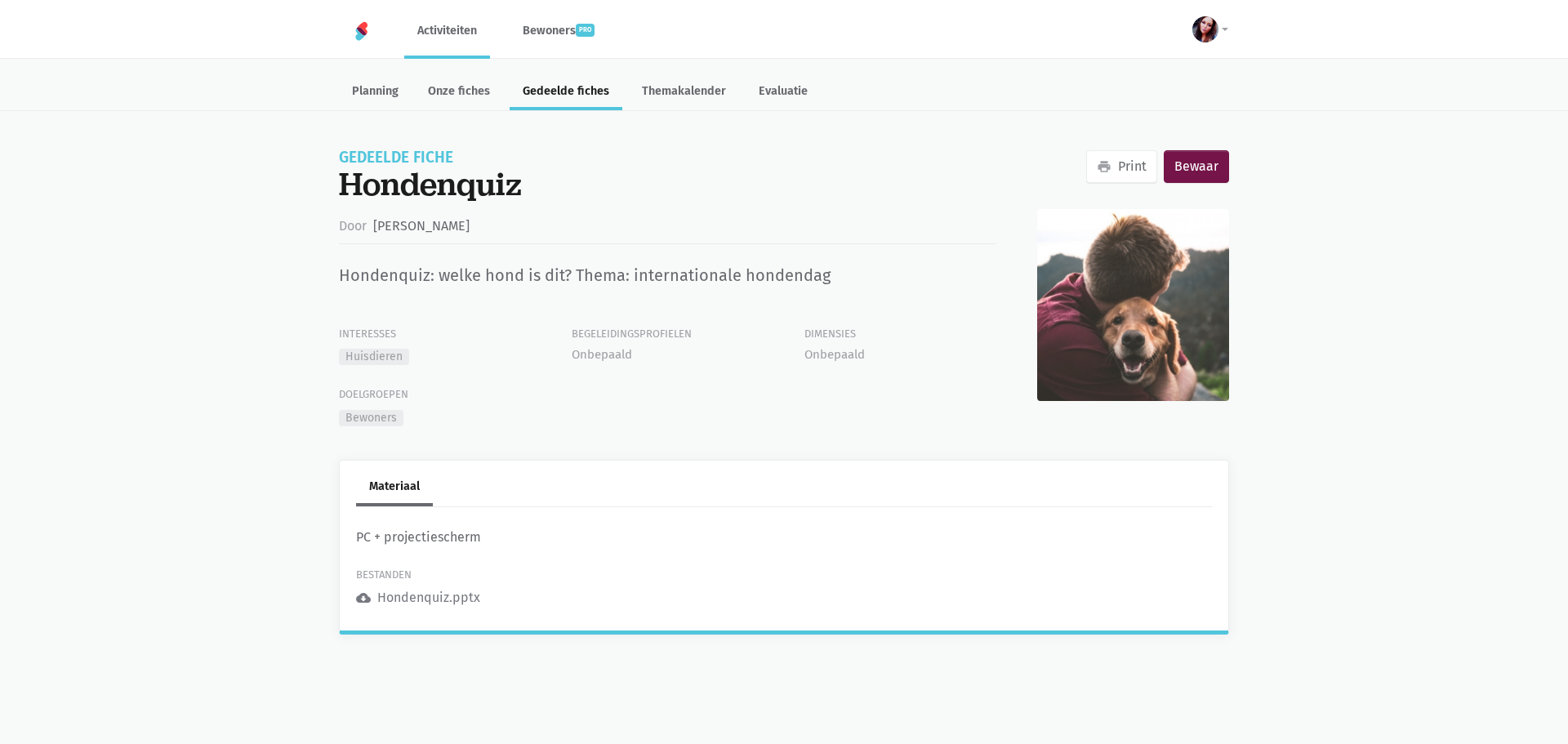
click at [437, 596] on div "Hondenquiz.pptx" at bounding box center [429, 598] width 103 height 21
click at [686, 95] on link "Themakalender" at bounding box center [684, 93] width 110 height 35
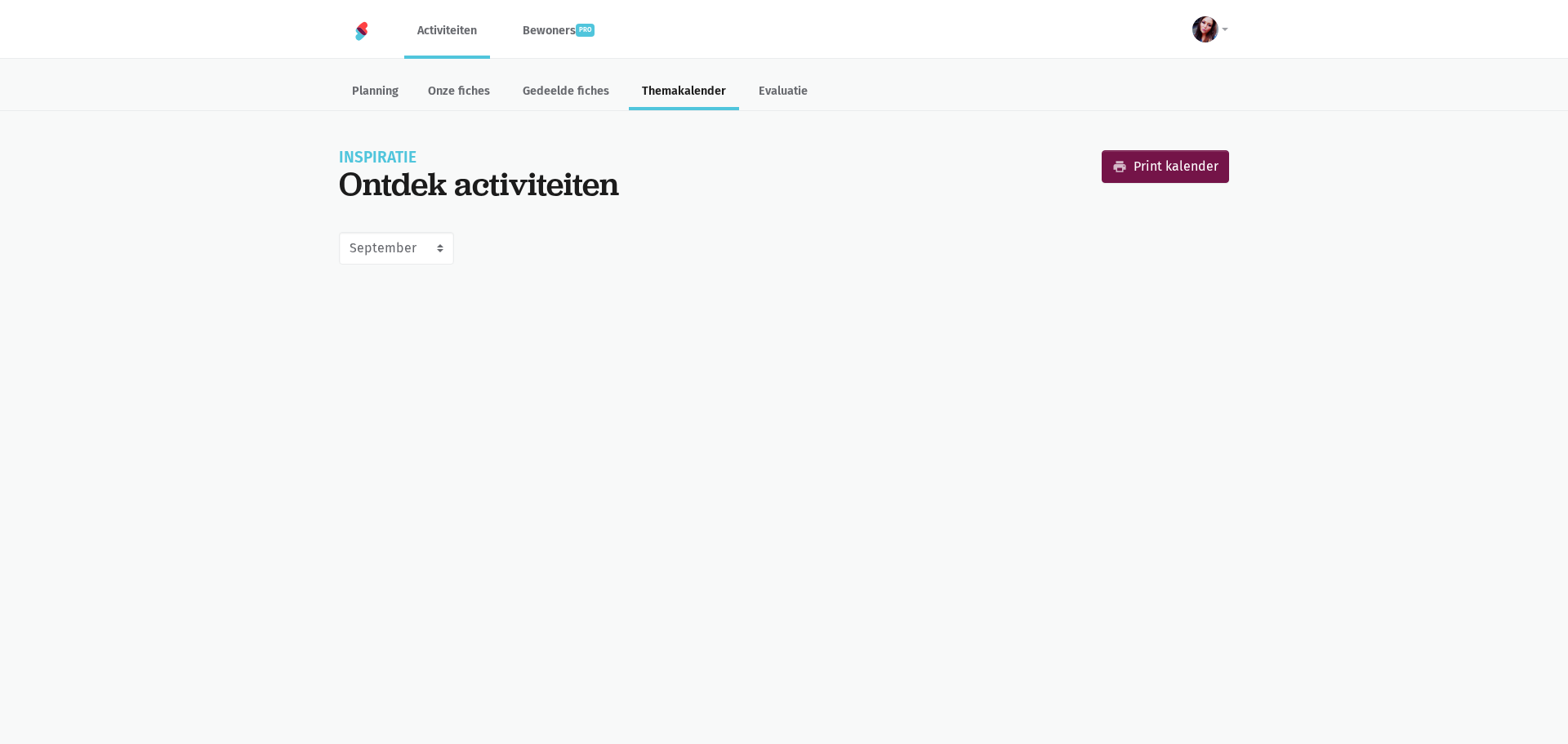
select select "9-2025"
click at [444, 252] on select "Juni Juli Augustus September Oktober November December Januari 2026 Februari 20…" at bounding box center [396, 249] width 115 height 33
click at [439, 249] on select "Juni Juli Augustus September Oktober November December Januari 2026 Februari 20…" at bounding box center [396, 249] width 115 height 33
click at [1126, 288] on html "notification_important Opgepast Je gebruikt een verouderde internet browser waa…" at bounding box center [784, 143] width 1568 height 288
click at [550, 29] on link "Bewoners pro" at bounding box center [558, 30] width 98 height 55
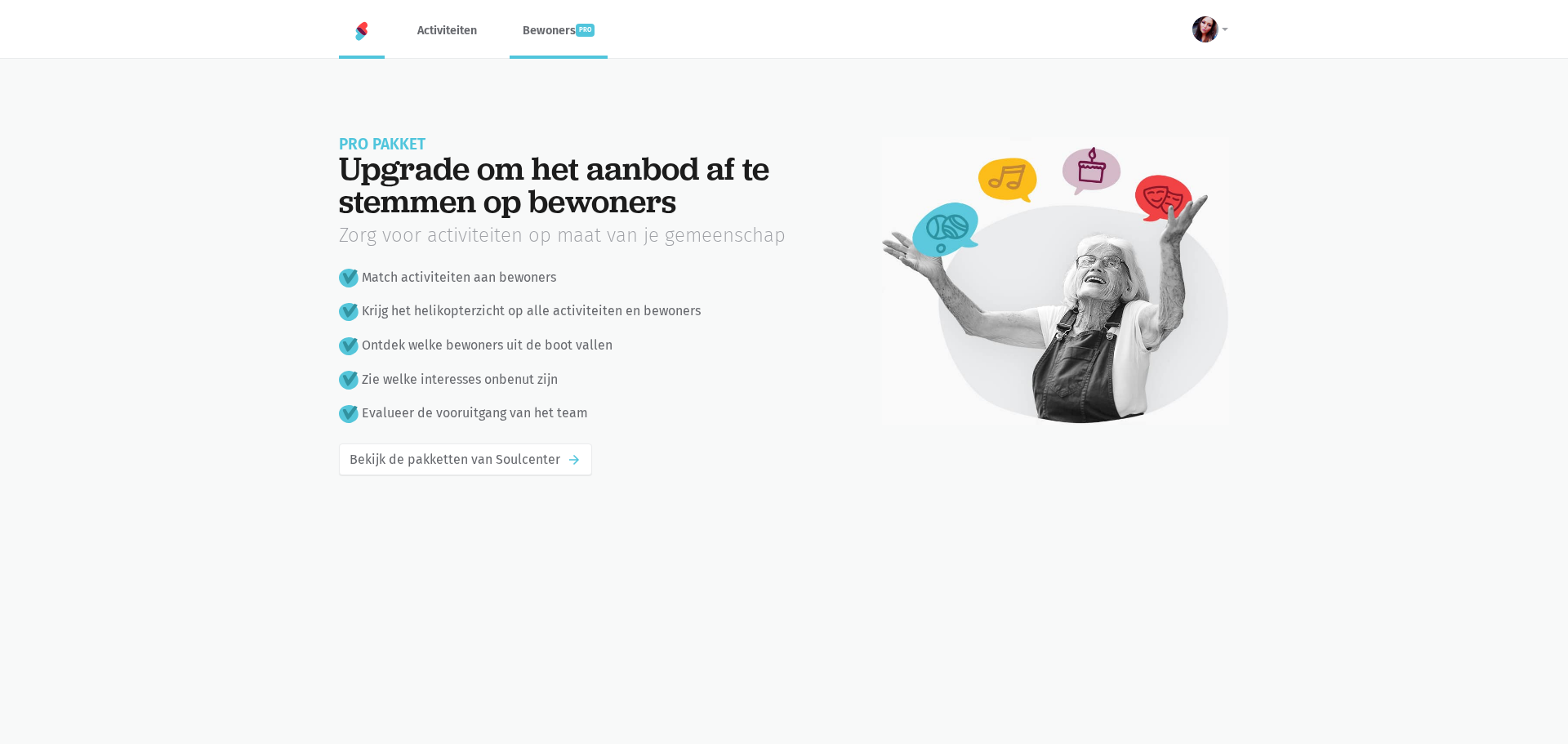
click at [361, 43] on link at bounding box center [361, 31] width 46 height 55
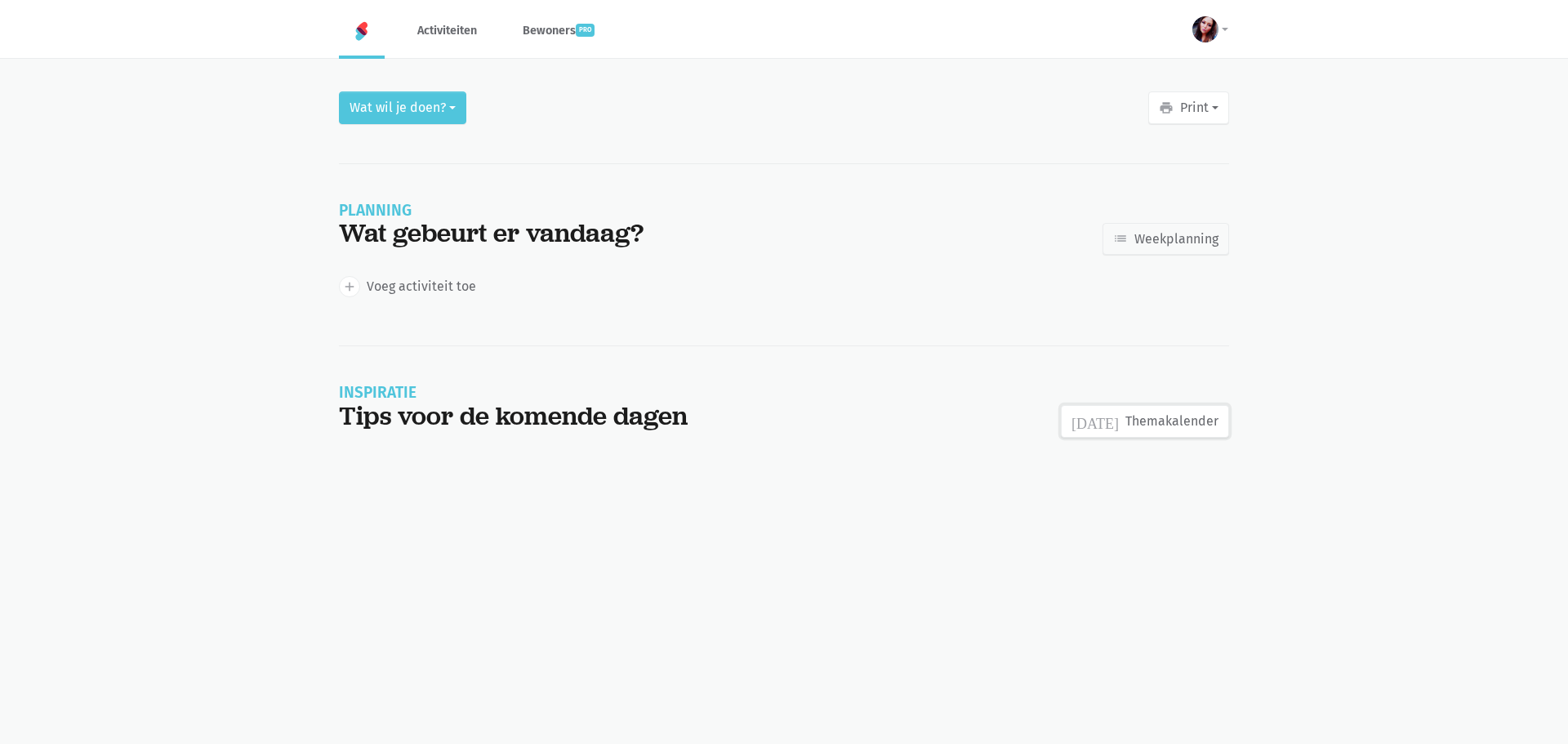
click at [1162, 417] on link "today Themakalender" at bounding box center [1144, 422] width 168 height 33
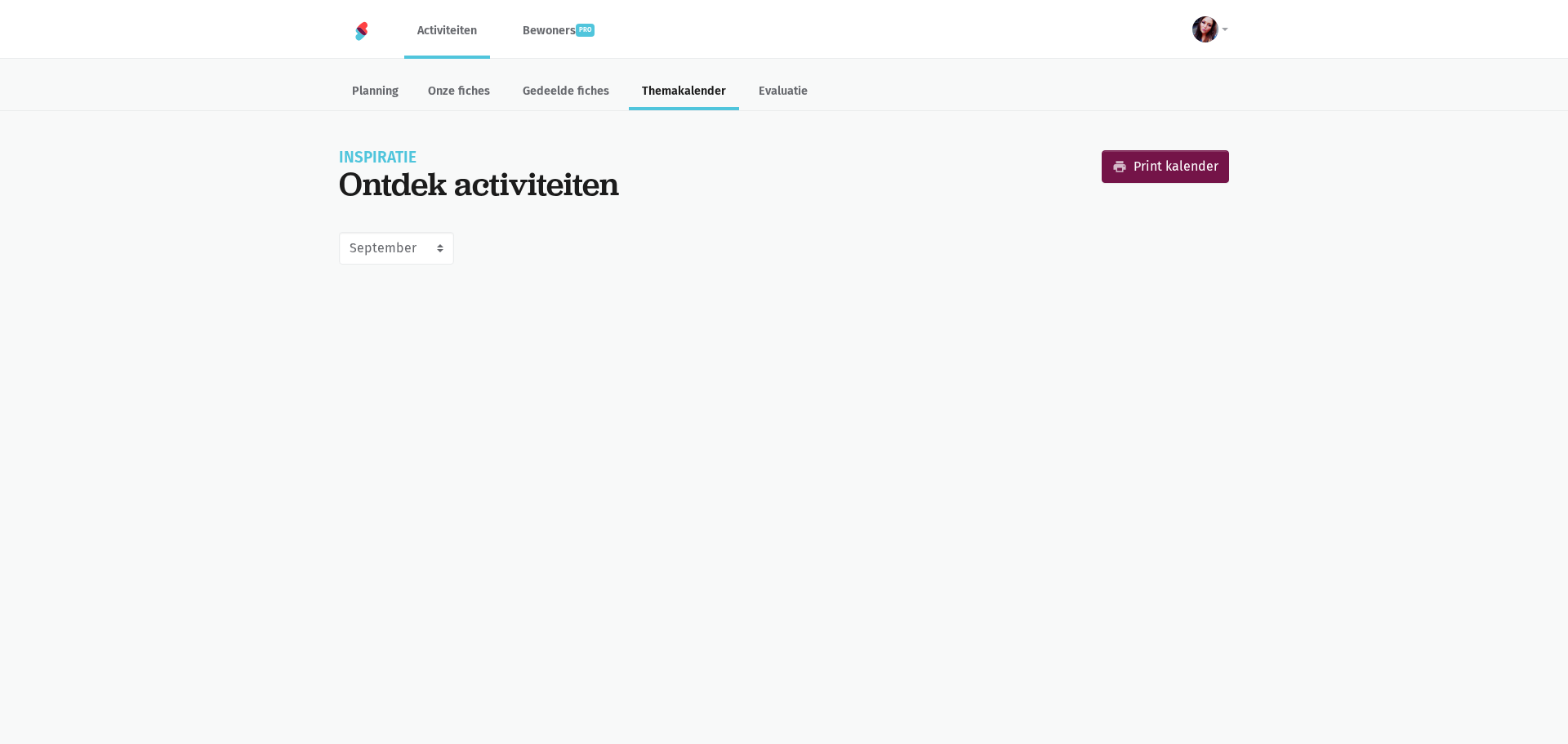
select select "9-2025"
click at [763, 93] on link "Evaluatie" at bounding box center [783, 93] width 76 height 35
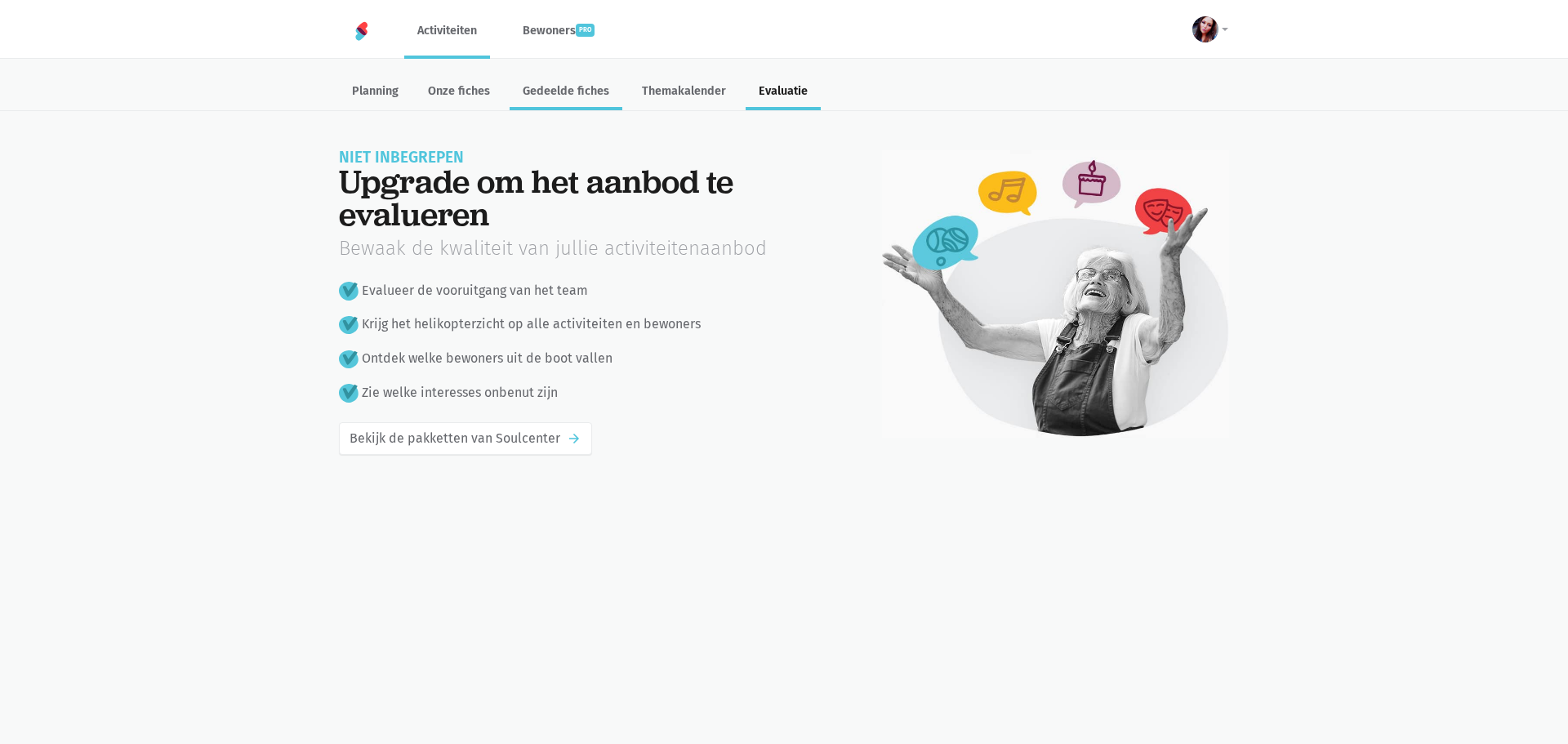
click at [583, 92] on link "Gedeelde fiches" at bounding box center [566, 93] width 113 height 35
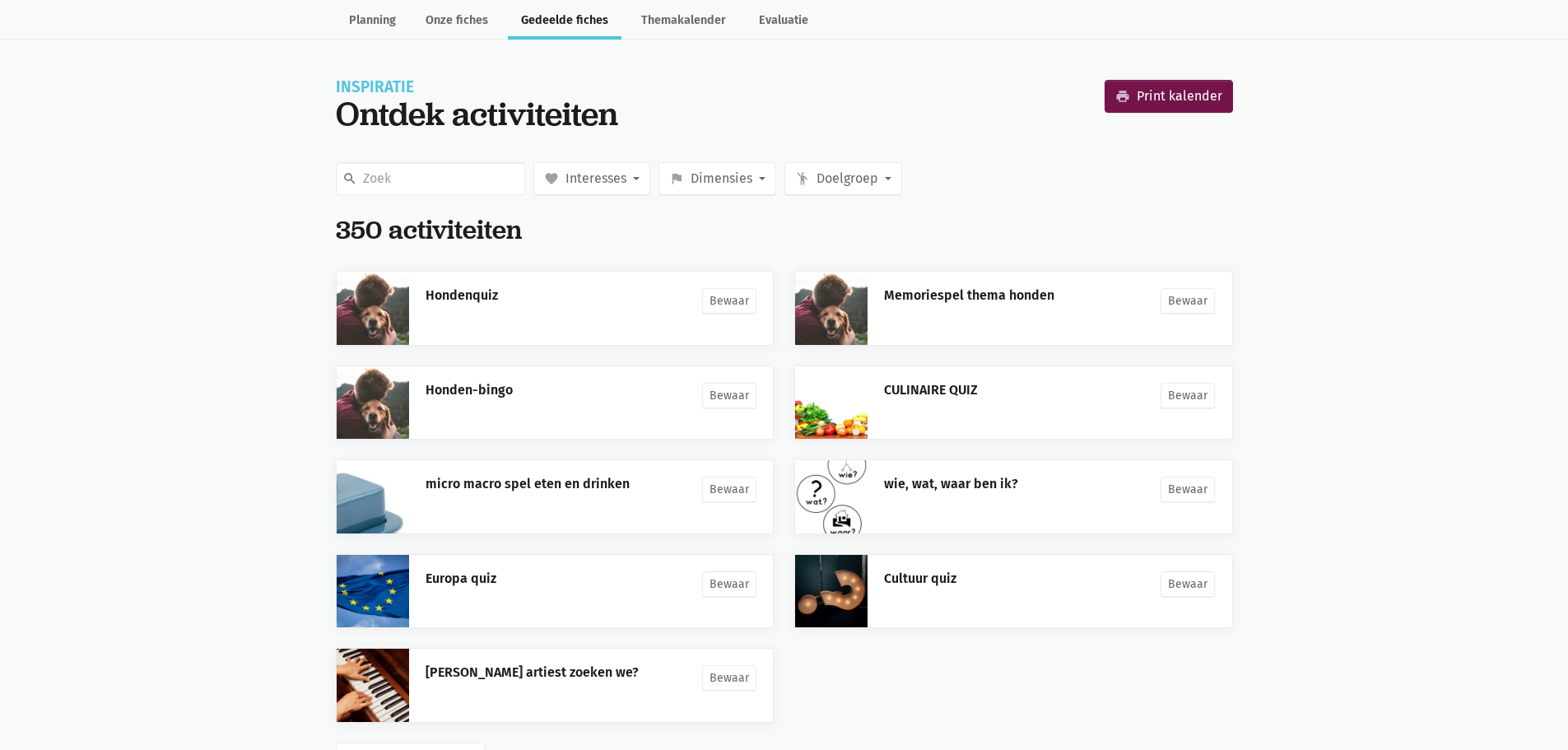
scroll to position [136, 0]
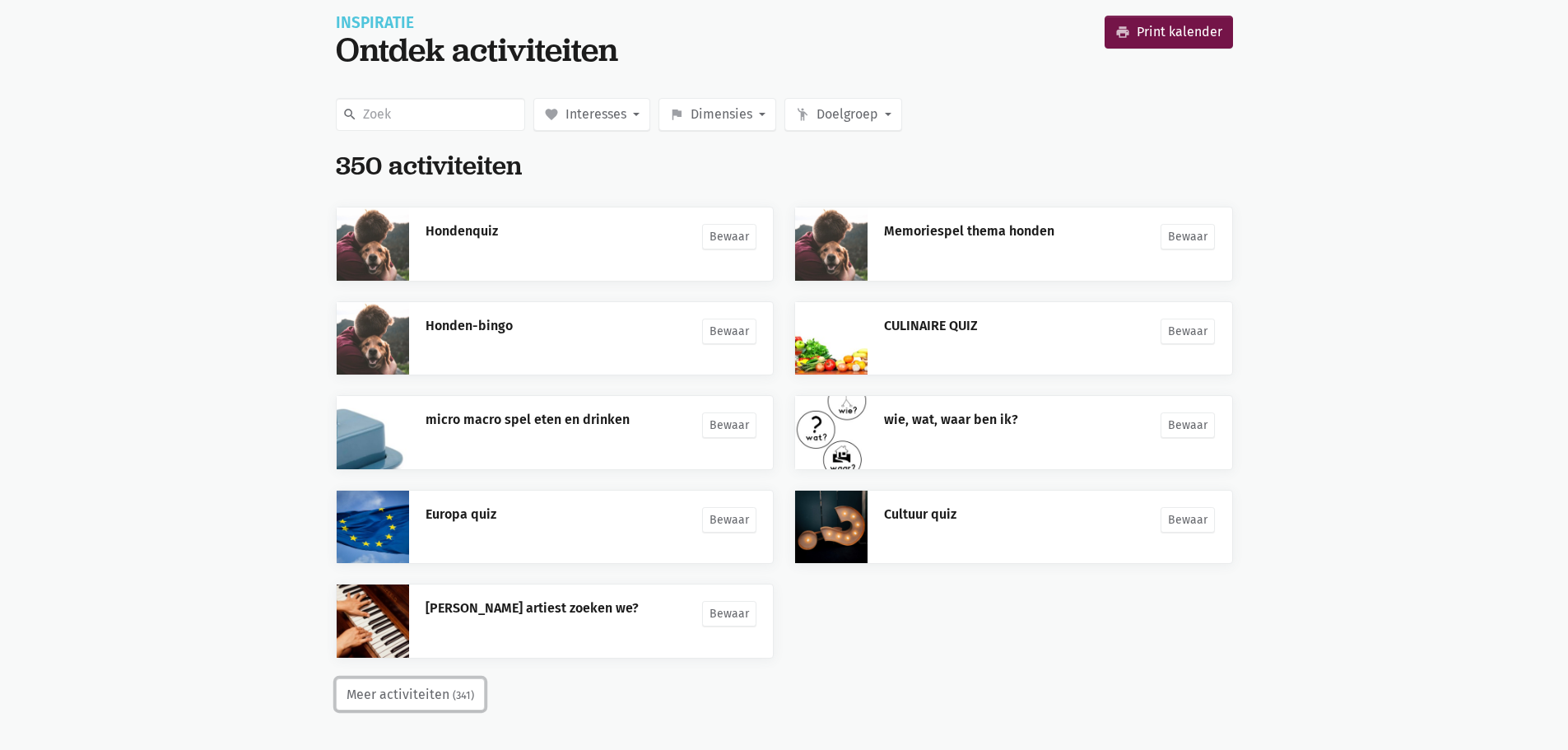
click at [465, 692] on small "(341)" at bounding box center [464, 695] width 21 height 16
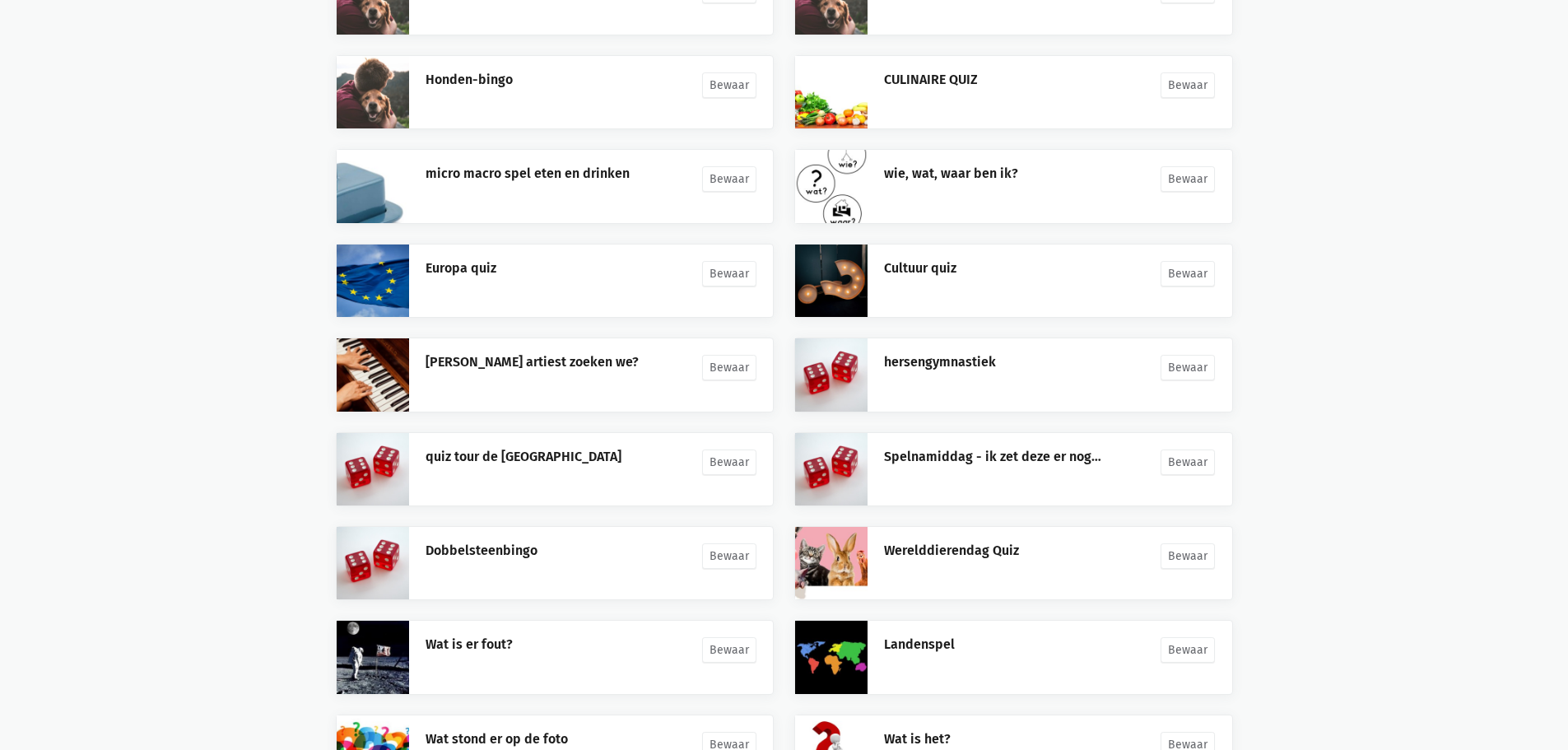
scroll to position [513, 0]
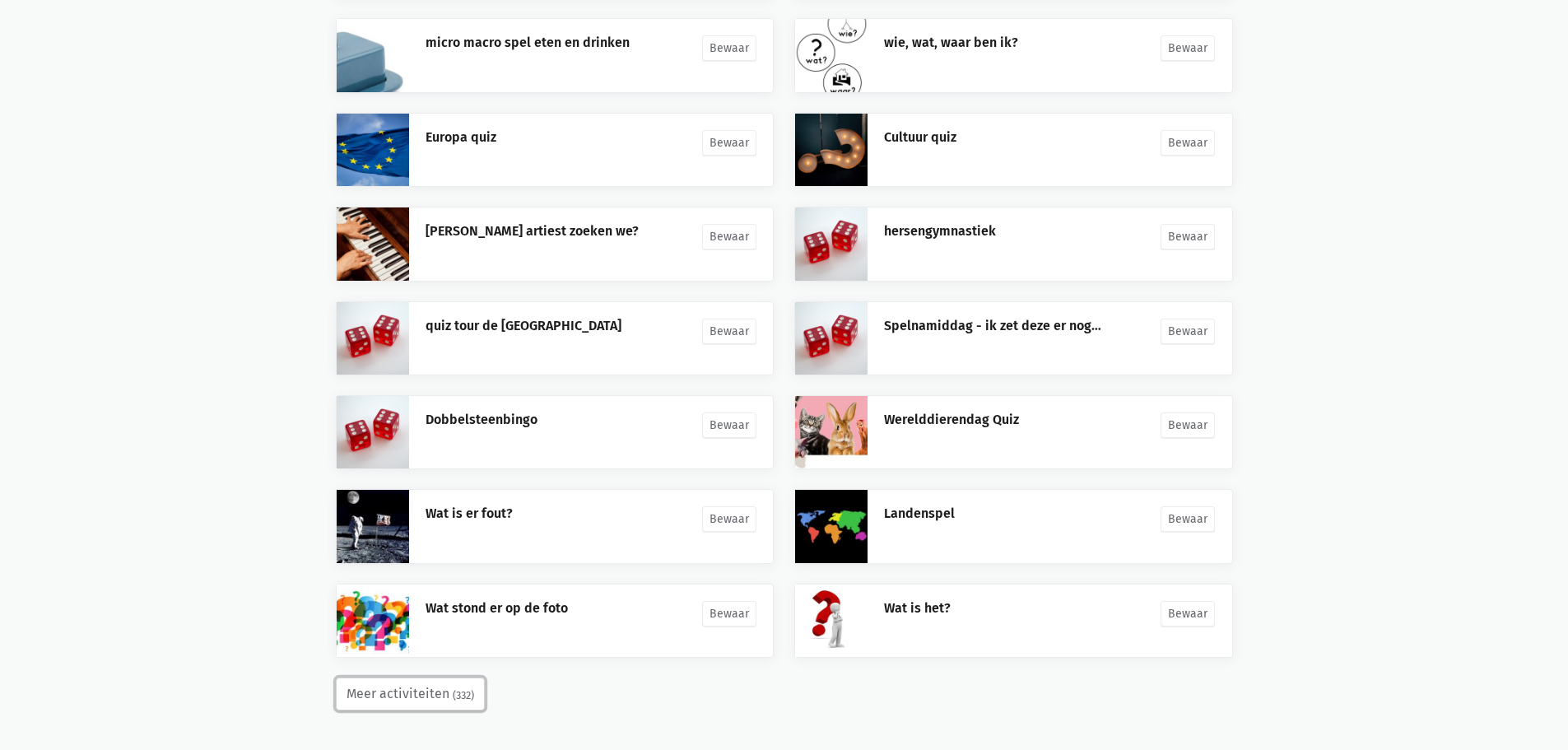
click at [465, 687] on small "(332)" at bounding box center [464, 695] width 21 height 16
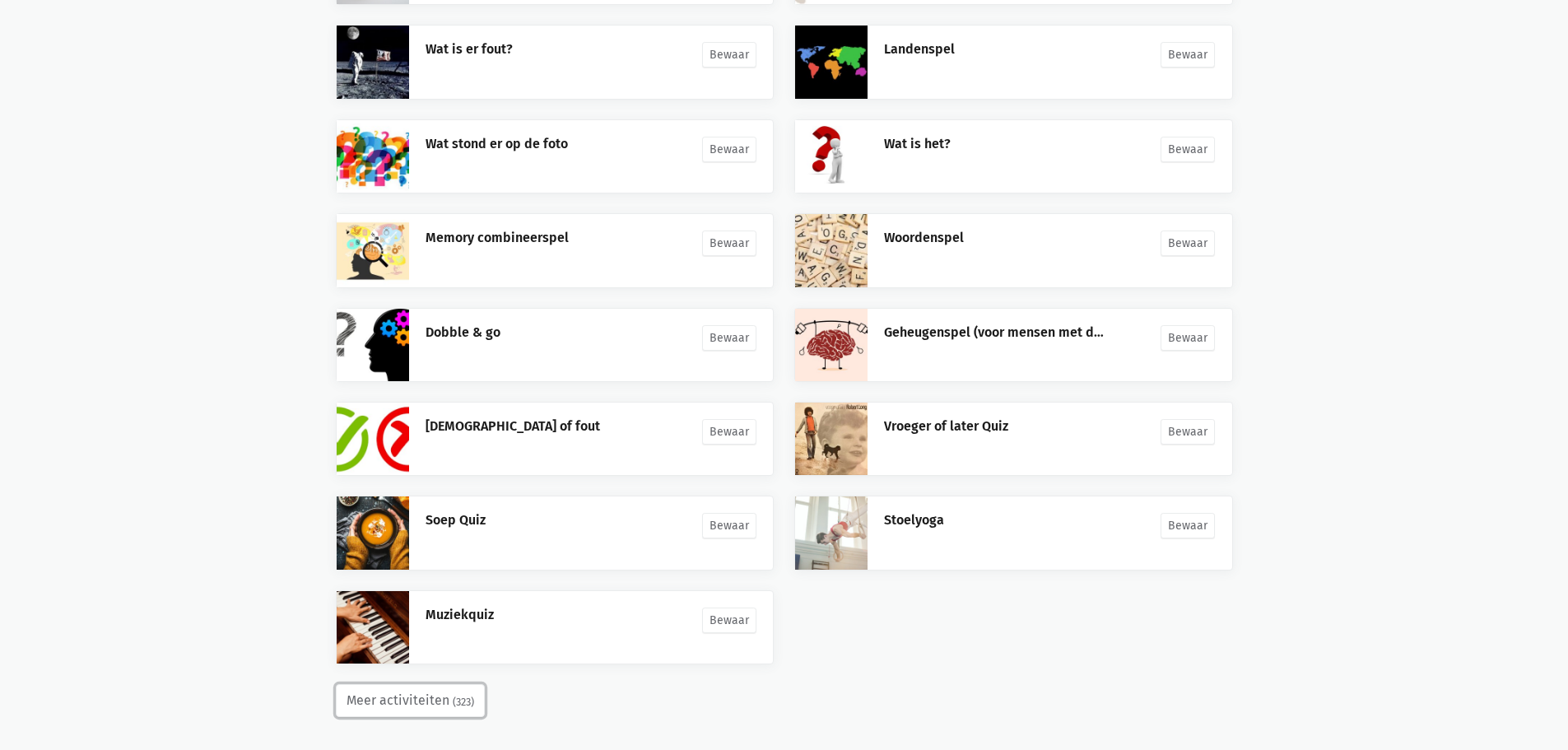
scroll to position [983, 0]
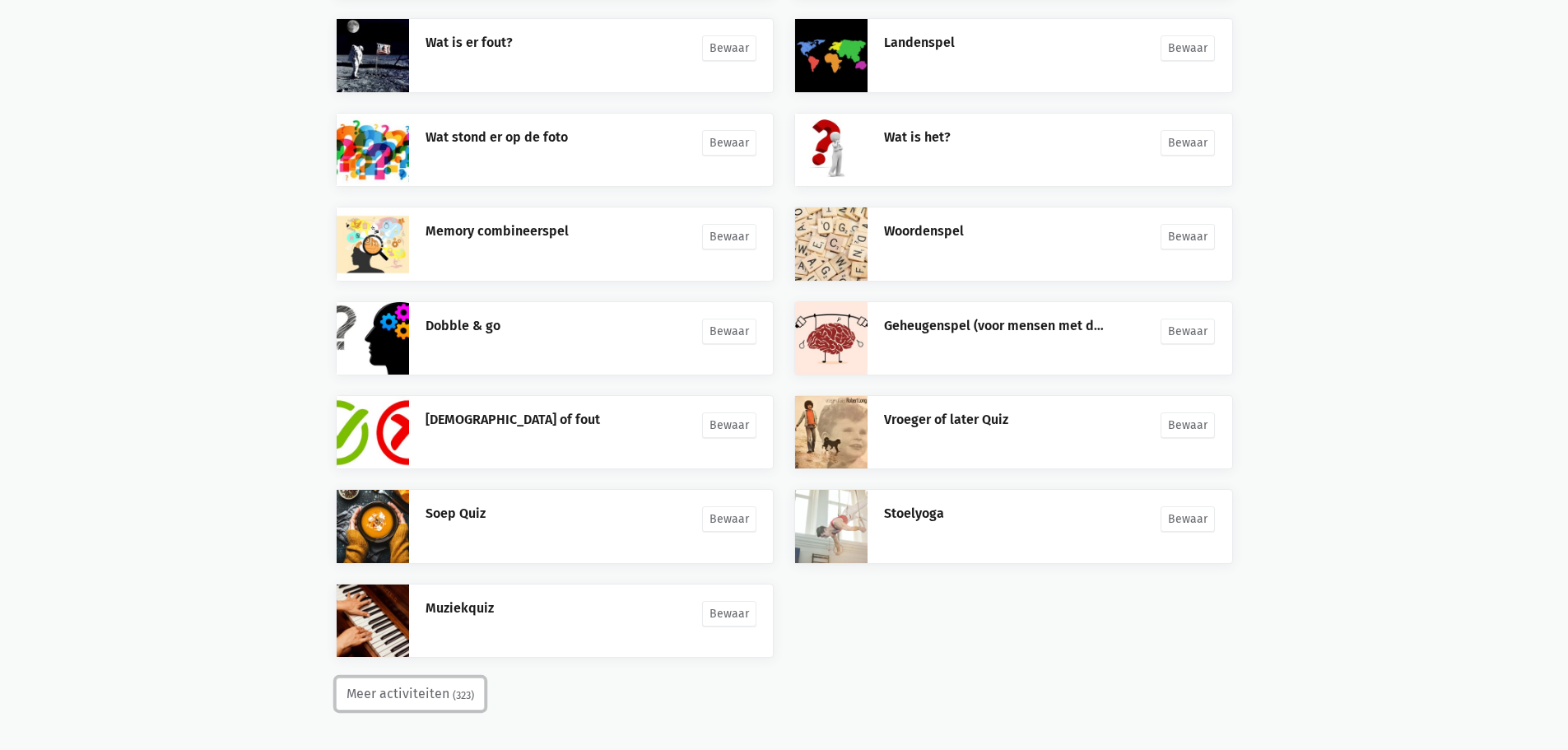
click at [373, 697] on button "Meer activiteiten (323)" at bounding box center [410, 694] width 149 height 33
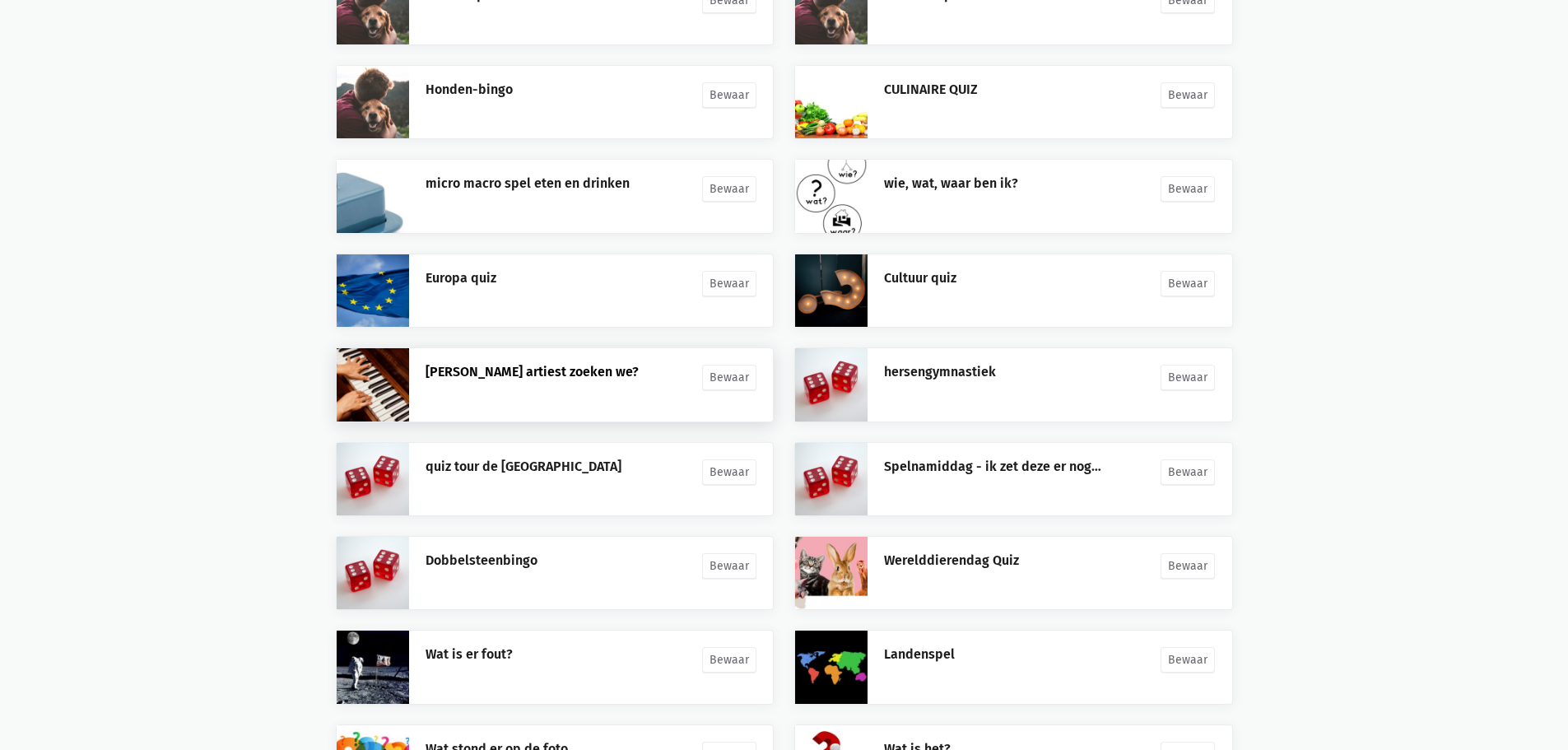
scroll to position [0, 0]
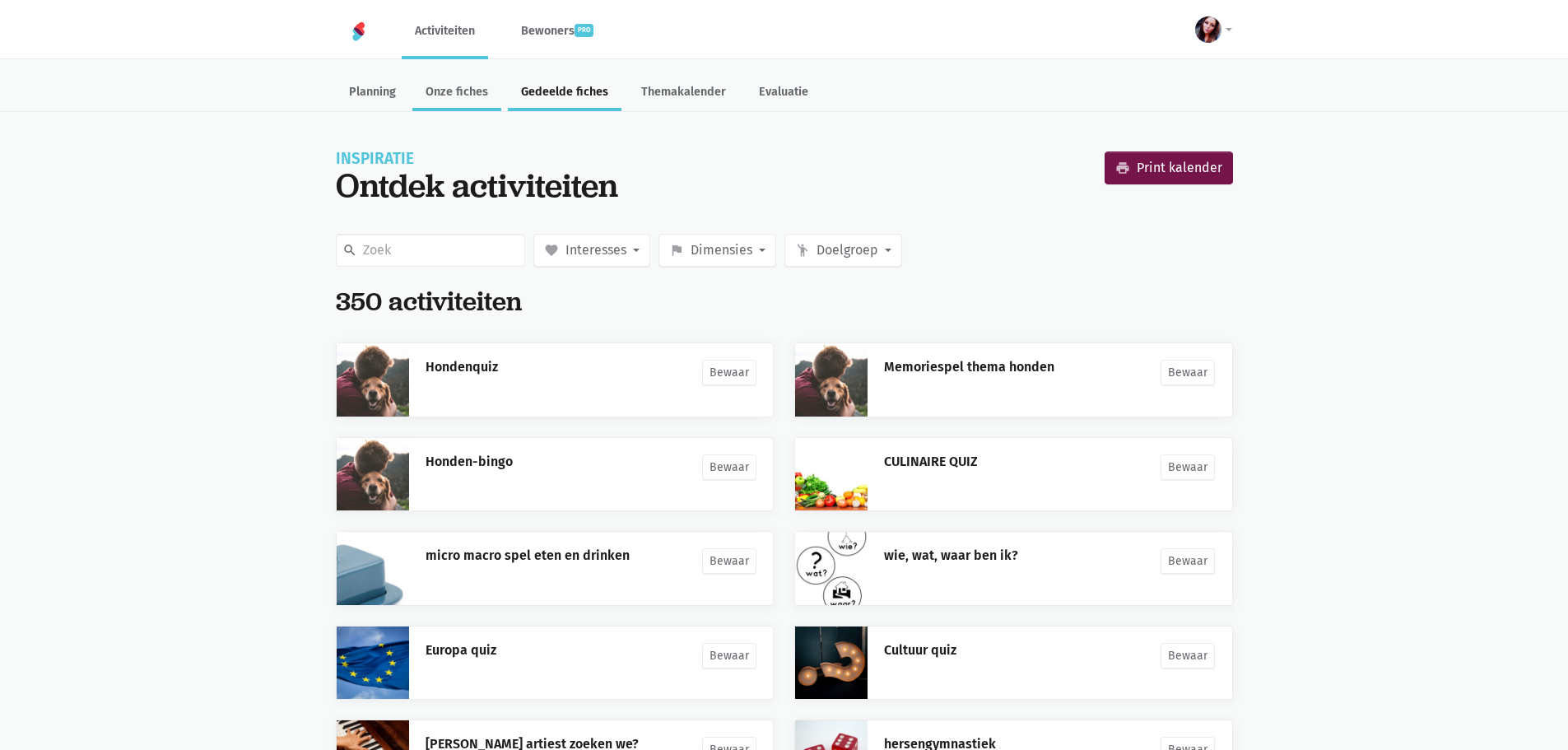
click at [486, 95] on link "Onze fiches" at bounding box center [457, 94] width 89 height 36
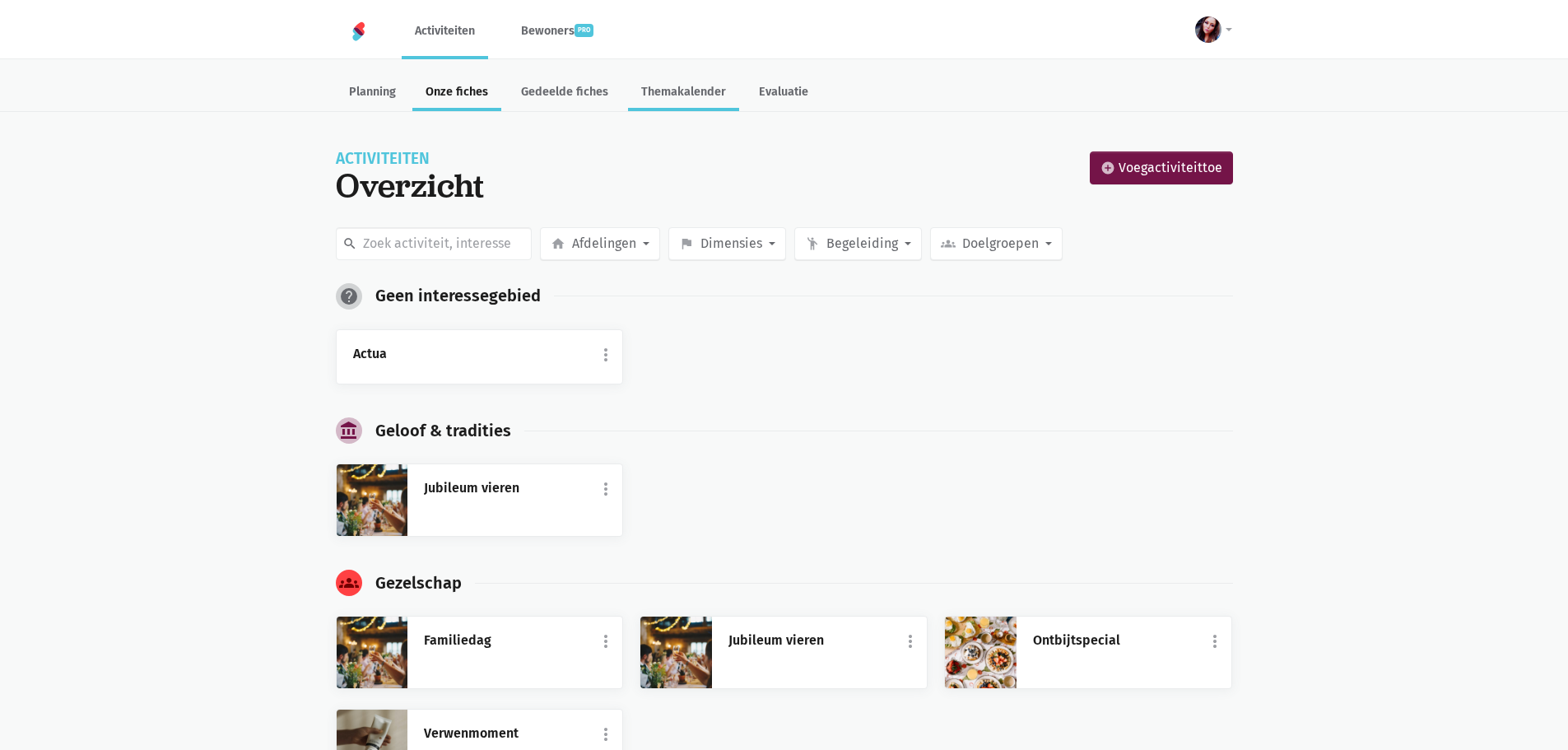
click at [679, 93] on link "Themakalender" at bounding box center [683, 94] width 111 height 36
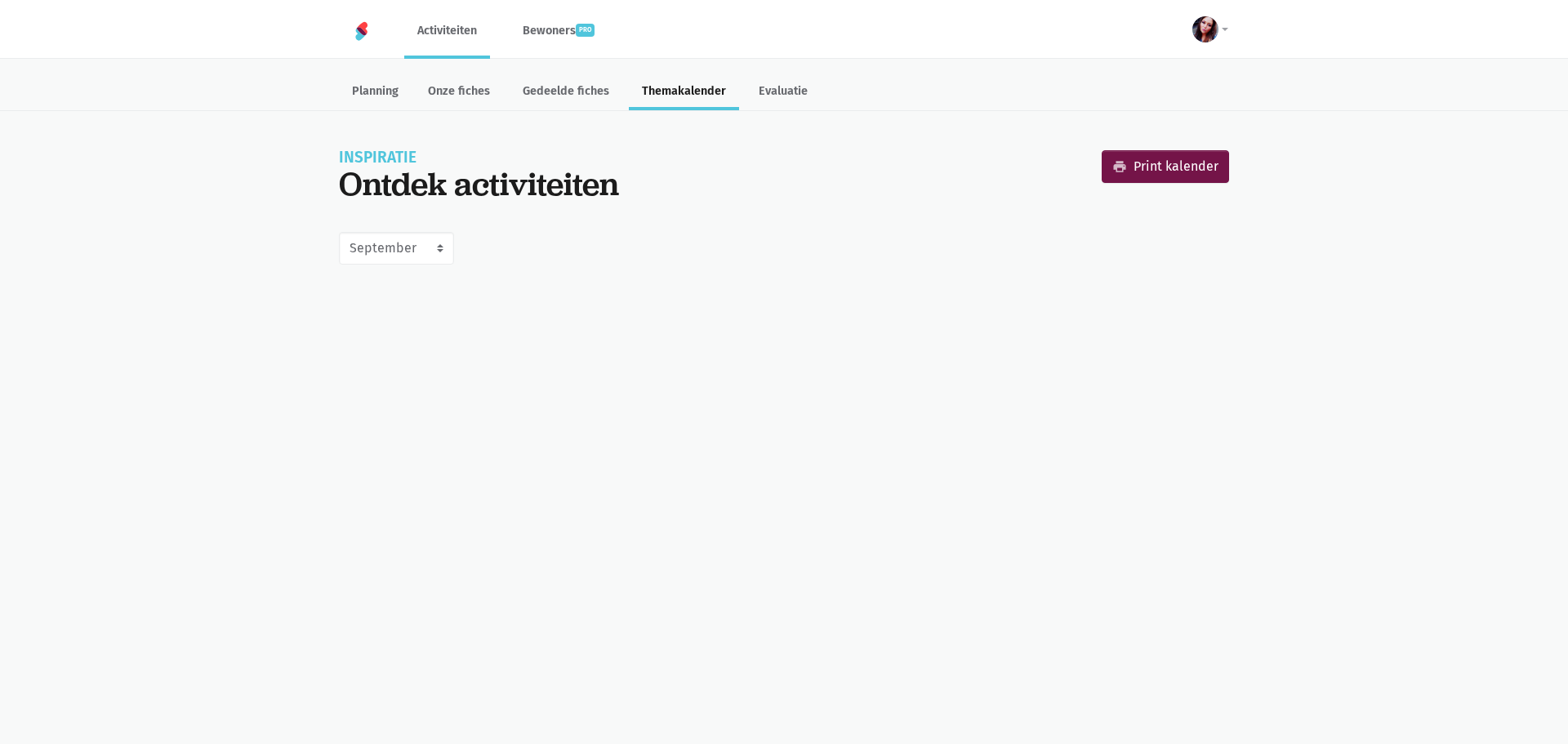
click at [663, 288] on html "notification_important Opgepast Je gebruikt een verouderde internet browser waa…" at bounding box center [784, 143] width 1568 height 288
click at [416, 251] on select "Juni [PERSON_NAME] September Oktober November December [DATE] [DATE] [DATE] [DA…" at bounding box center [396, 249] width 115 height 33
click at [338, 232] on select "Juni [PERSON_NAME] September Oktober November December [DATE] [DATE] [DATE] [DA…" at bounding box center [396, 249] width 115 height 33
click at [448, 248] on select "Juni [PERSON_NAME] September Oktober November December [DATE] [DATE] [DATE] [DA…" at bounding box center [396, 249] width 115 height 33
click at [338, 232] on select "Juni [PERSON_NAME] September Oktober November December [DATE] [DATE] [DATE] [DA…" at bounding box center [396, 249] width 115 height 33
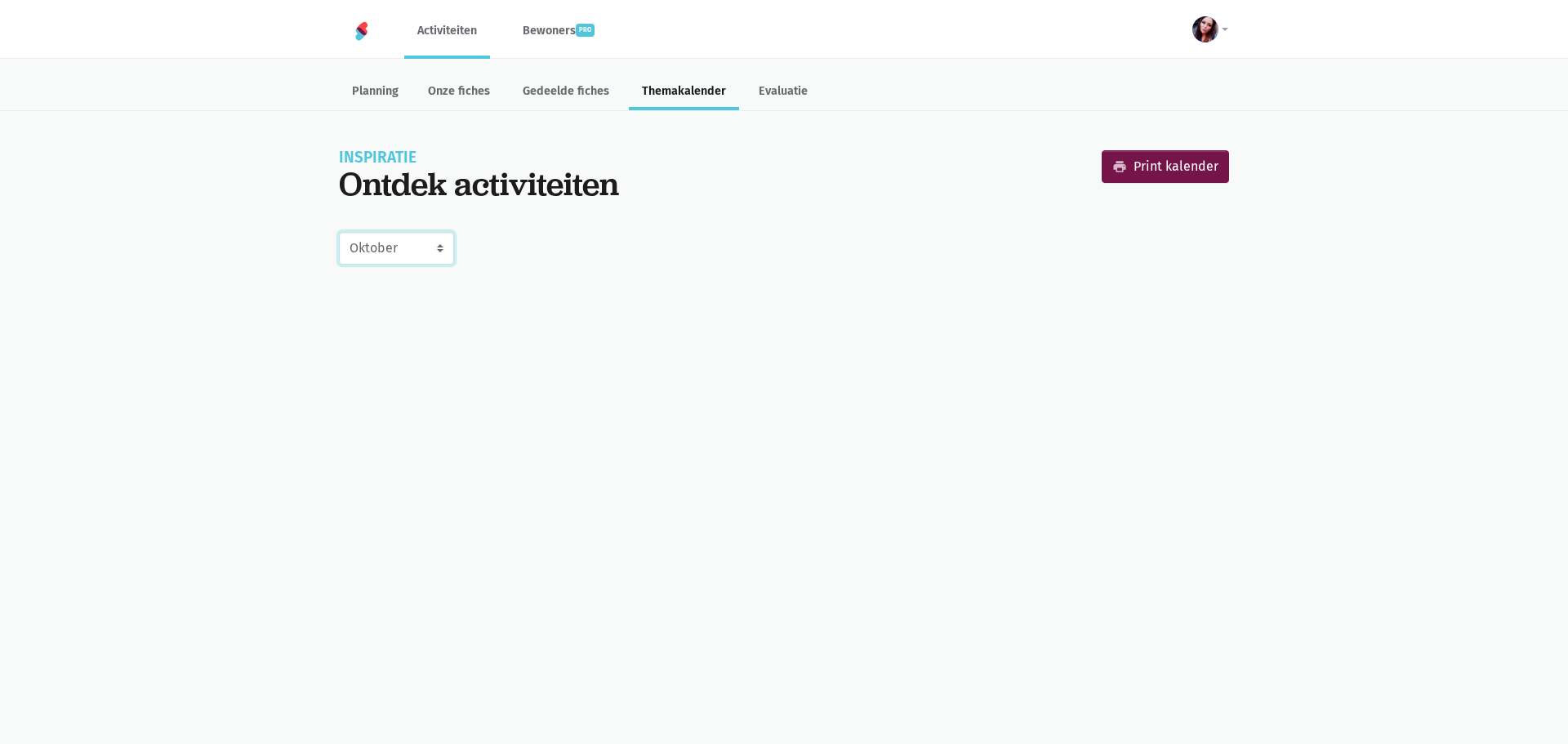
click at [435, 249] on select "Juni [PERSON_NAME] September Oktober November December [DATE] [DATE] [DATE] [DA…" at bounding box center [396, 249] width 115 height 33
click at [338, 232] on select "Juni Juli Augustus September Oktober November December Januari 2026 Februari 20…" at bounding box center [396, 249] width 115 height 33
drag, startPoint x: 411, startPoint y: 243, endPoint x: 466, endPoint y: 255, distance: 56.3
click at [411, 243] on select "Juni Juli Augustus September Oktober November December Januari 2026 Februari 20…" at bounding box center [396, 249] width 115 height 33
click at [338, 232] on select "Juni Juli Augustus September Oktober November December Januari 2026 Februari 20…" at bounding box center [396, 249] width 115 height 33
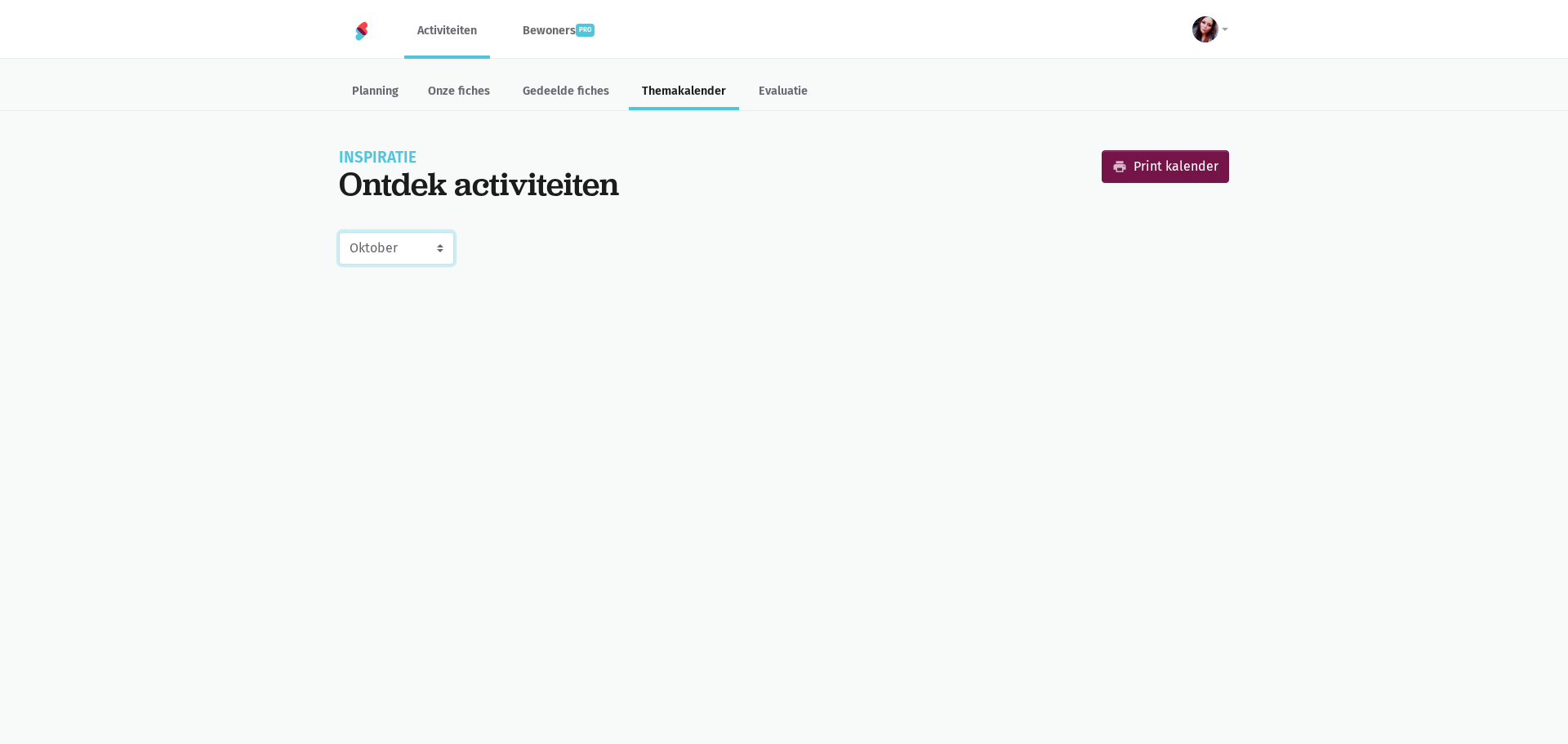
click at [391, 237] on select "Juni Juli Augustus September Oktober November December Januari 2026 Februari 20…" at bounding box center [396, 249] width 115 height 33
click at [338, 232] on select "Juni Juli Augustus September Oktober November December Januari 2026 Februari 20…" at bounding box center [396, 249] width 115 height 33
click at [441, 254] on select "Juni Juli Augustus September Oktober November December Januari 2026 Februari 20…" at bounding box center [396, 249] width 115 height 33
select select "3-2026"
click at [338, 232] on select "Juni Juli Augustus September Oktober November December Januari 2026 Februari 20…" at bounding box center [396, 249] width 115 height 33
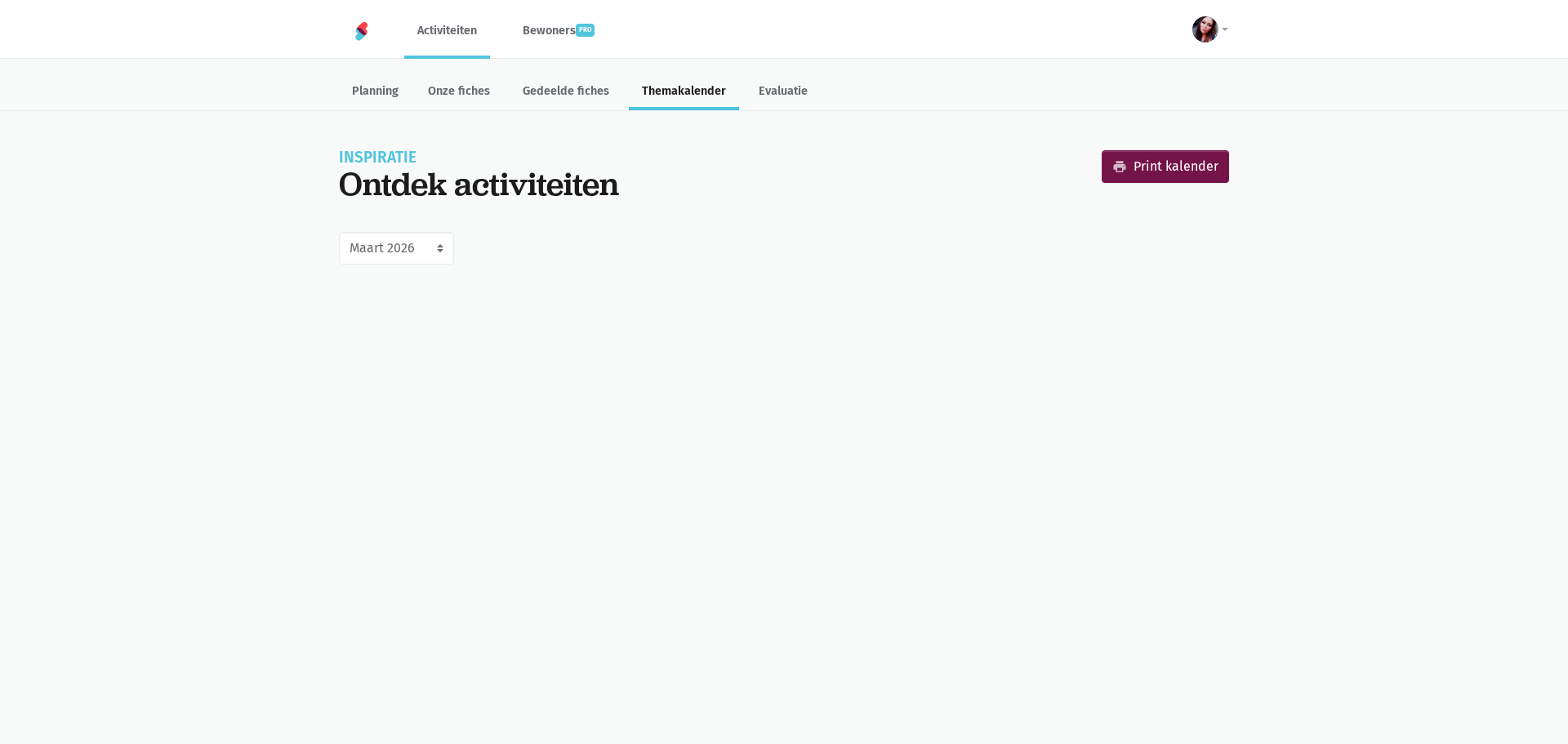
drag, startPoint x: 427, startPoint y: 478, endPoint x: 295, endPoint y: 355, distance: 180.4
click at [297, 288] on html "notification_important Opgepast Je gebruikt een verouderde internet browser waa…" at bounding box center [784, 143] width 1568 height 288
click at [783, 87] on link "Evaluatie" at bounding box center [783, 93] width 76 height 35
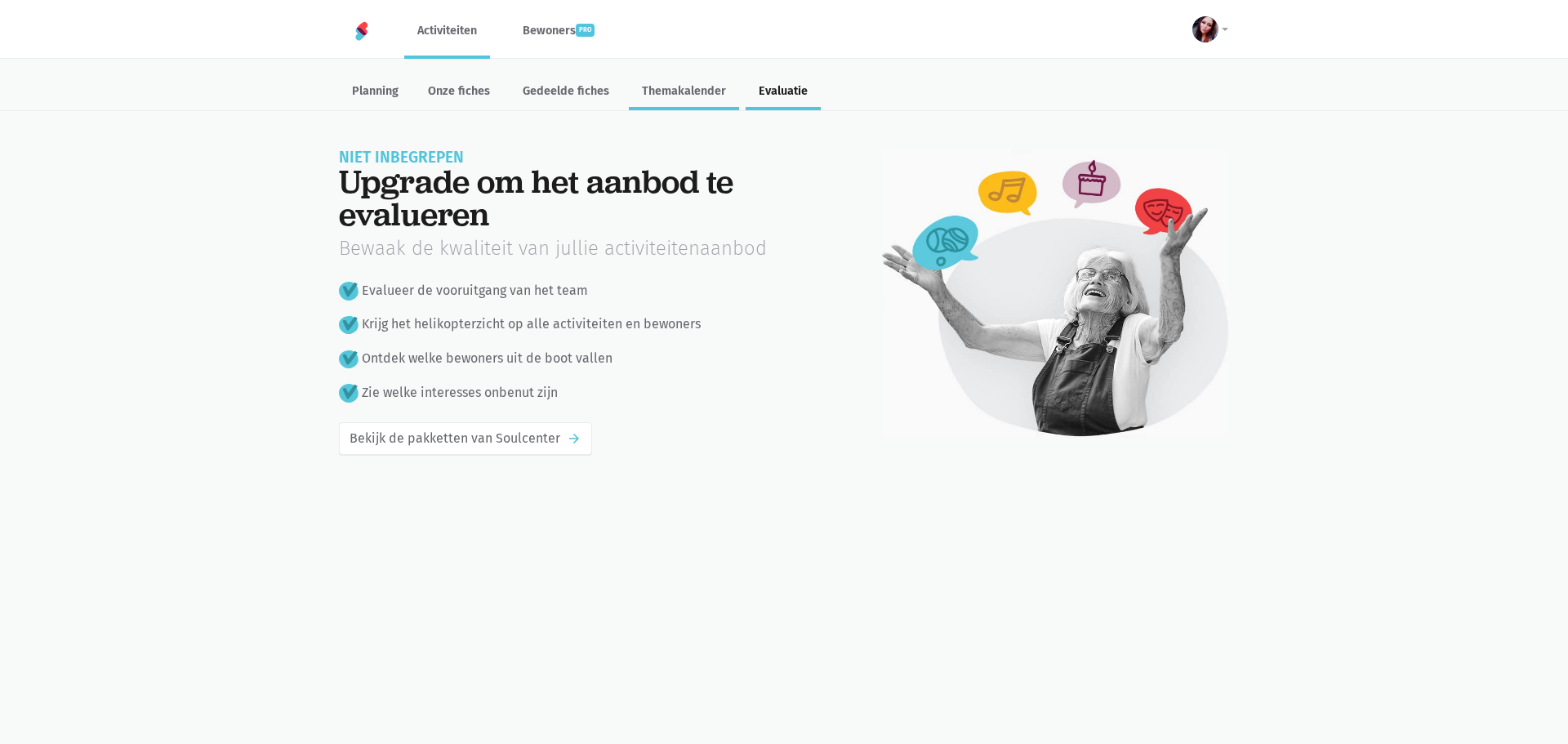
click at [697, 88] on link "Themakalender" at bounding box center [684, 93] width 110 height 35
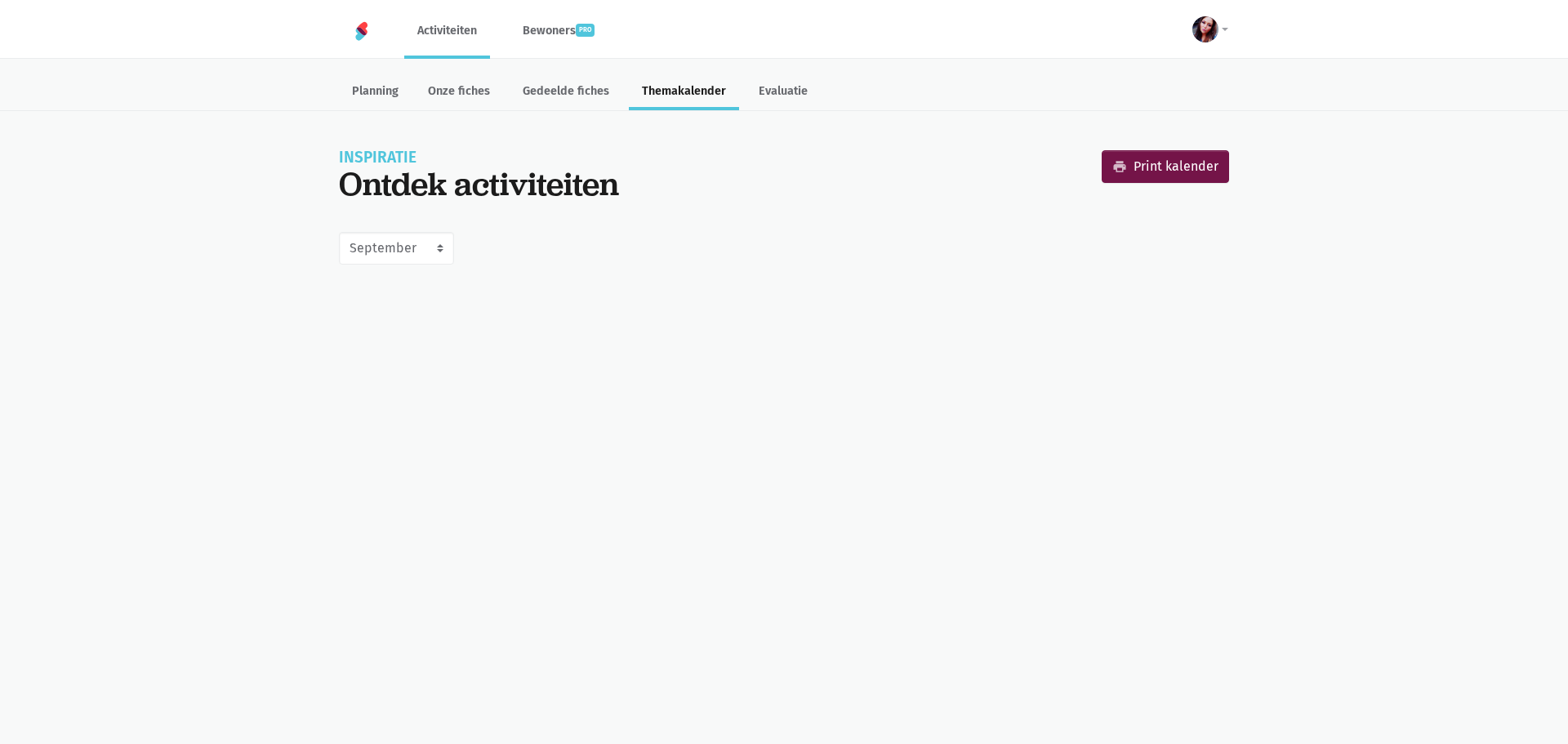
select select "9-2025"
click at [381, 103] on link "Planning" at bounding box center [375, 93] width 73 height 35
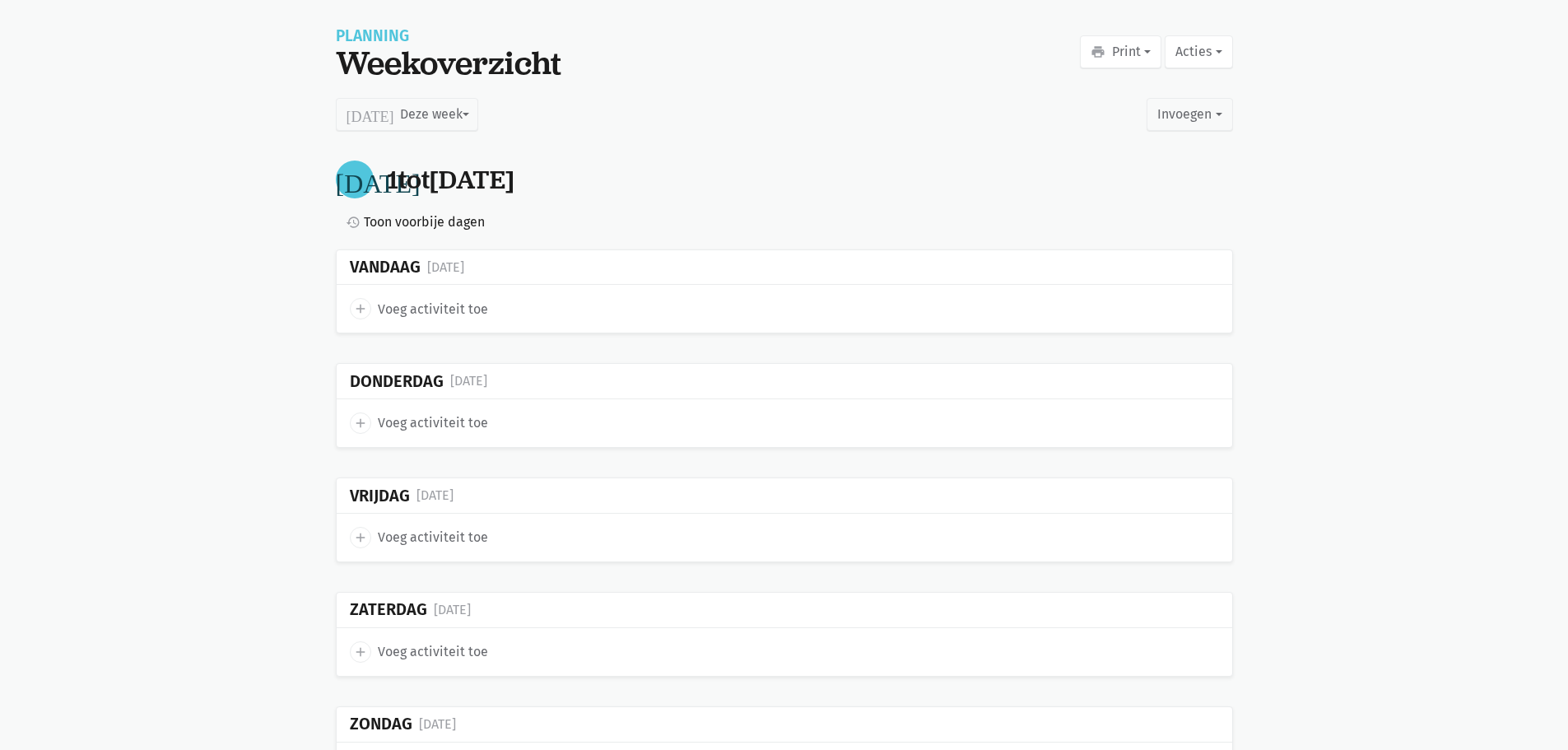
scroll to position [82, 0]
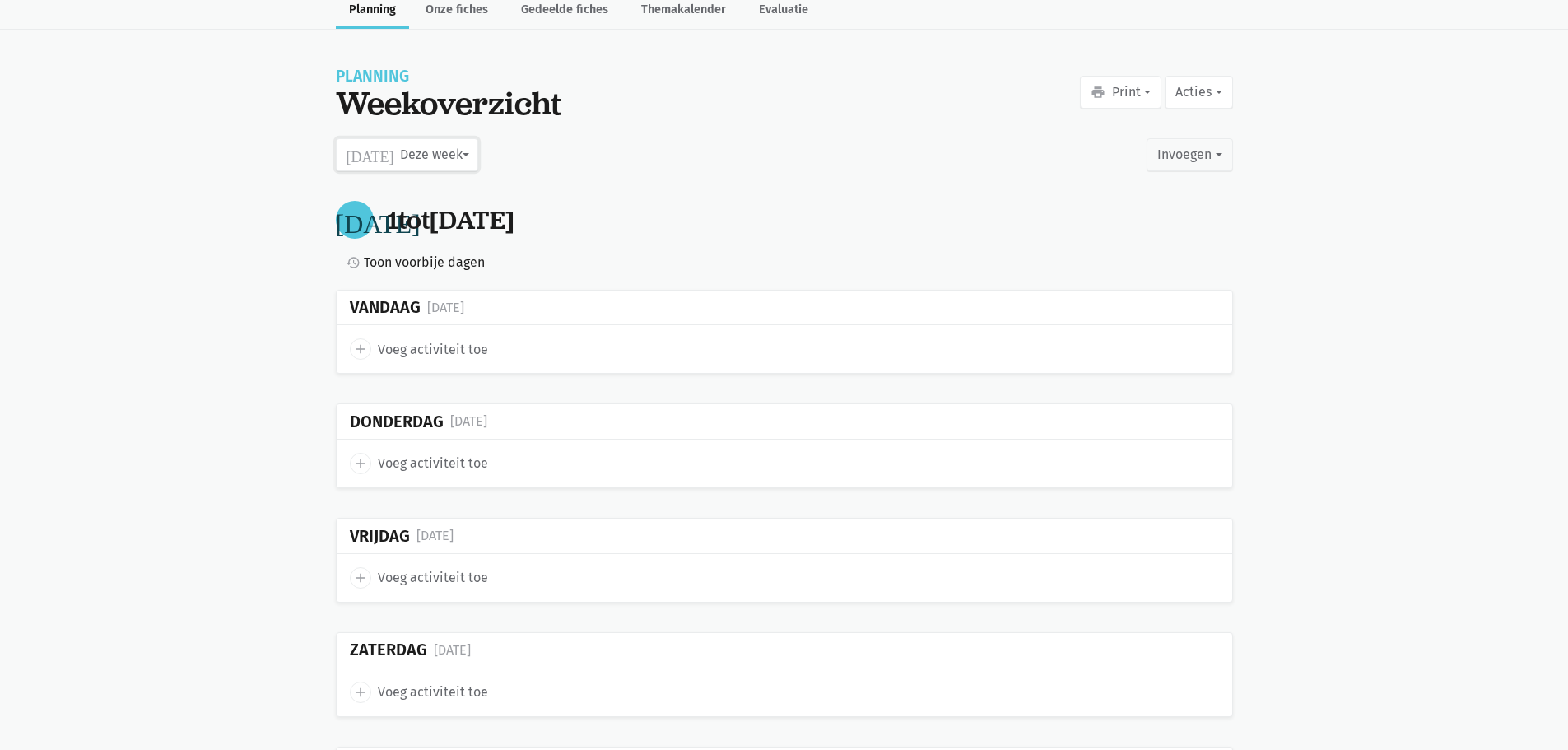
click at [435, 144] on button "today Deze week" at bounding box center [407, 154] width 143 height 33
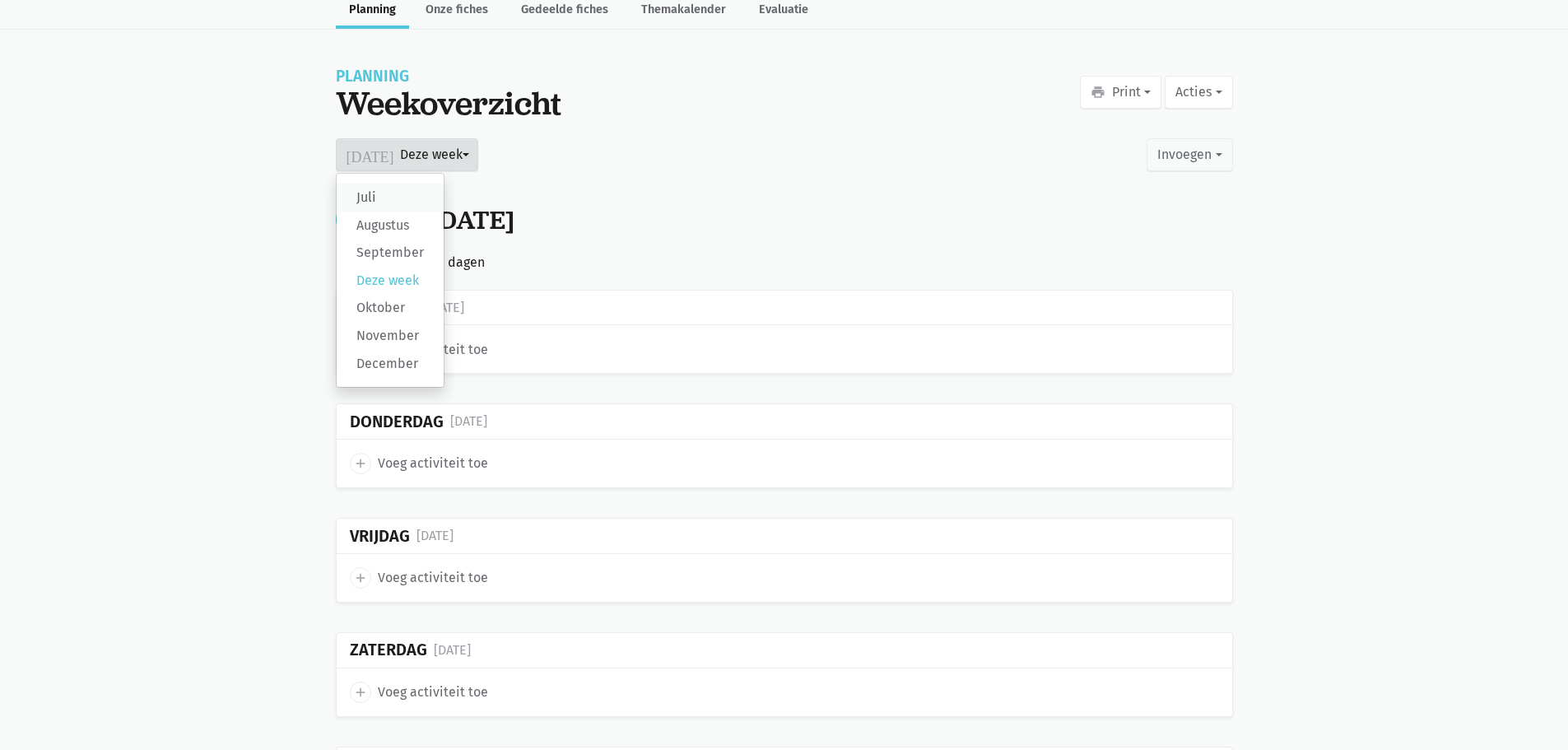
click at [376, 200] on label "Juli" at bounding box center [389, 197] width 107 height 28
click at [0, 0] on input "Juli" at bounding box center [0, 0] width 0 height 0
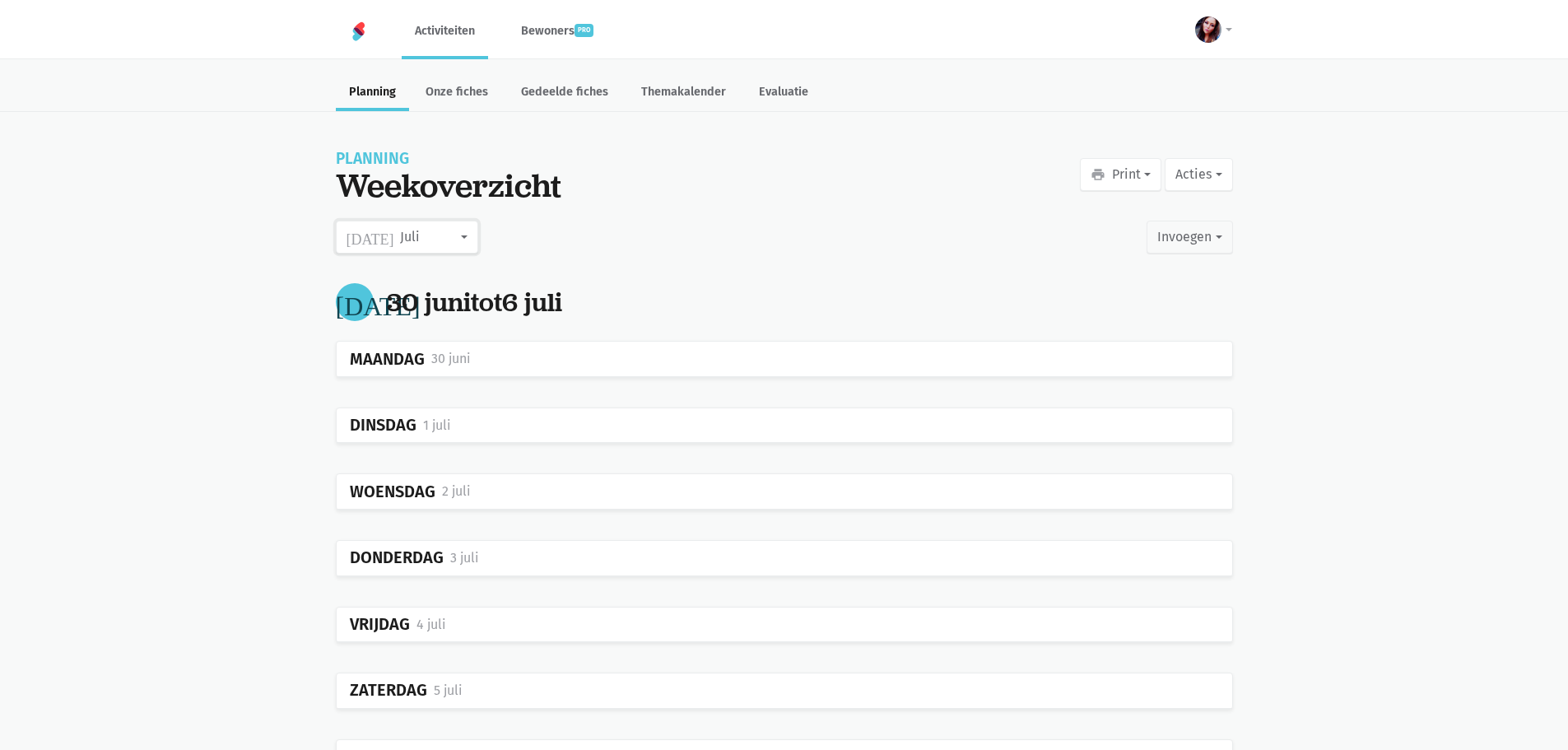
click at [435, 251] on button "today Juli" at bounding box center [407, 237] width 143 height 33
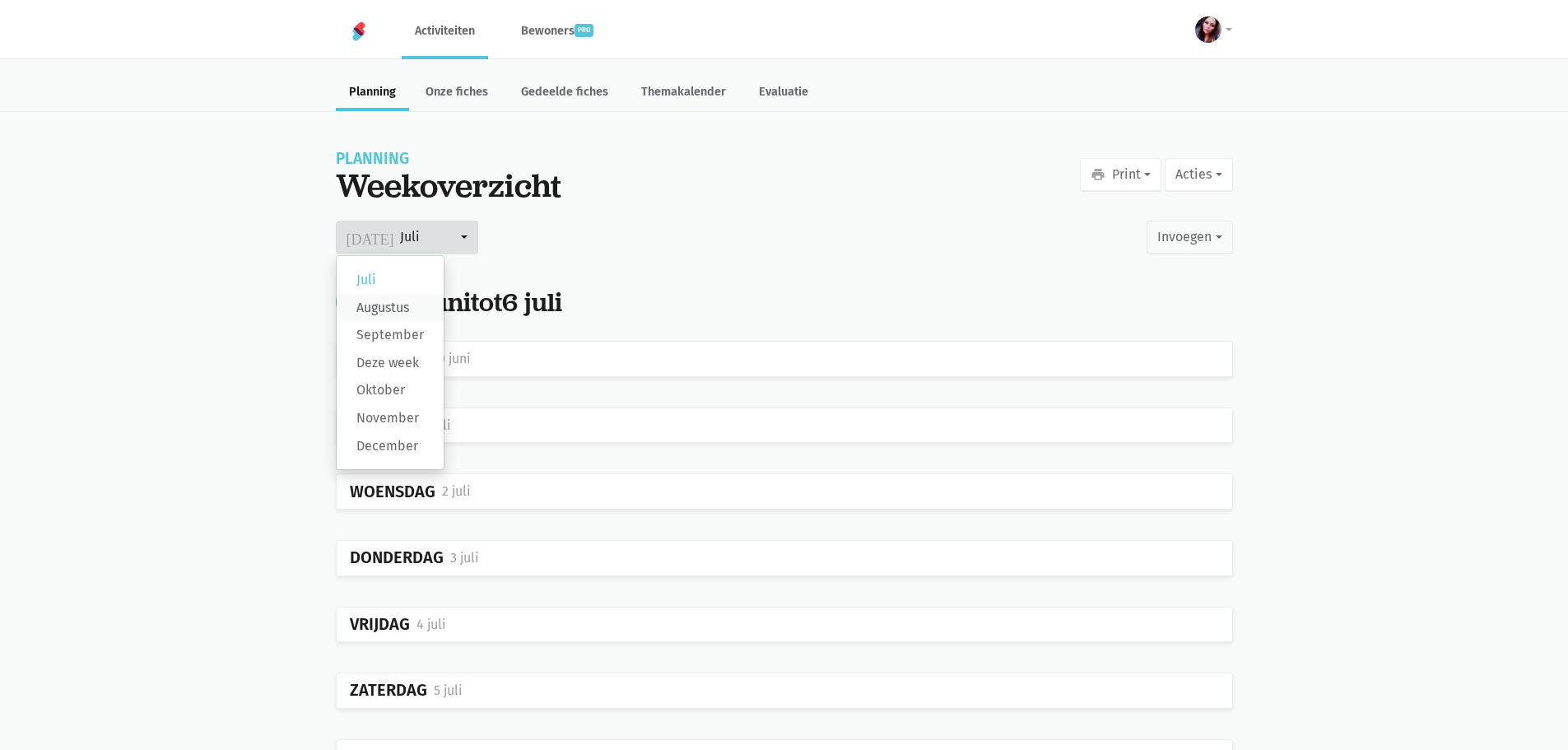
click at [397, 307] on label "Augustus" at bounding box center [389, 308] width 107 height 28
click at [0, 0] on input "Augustus" at bounding box center [0, 0] width 0 height 0
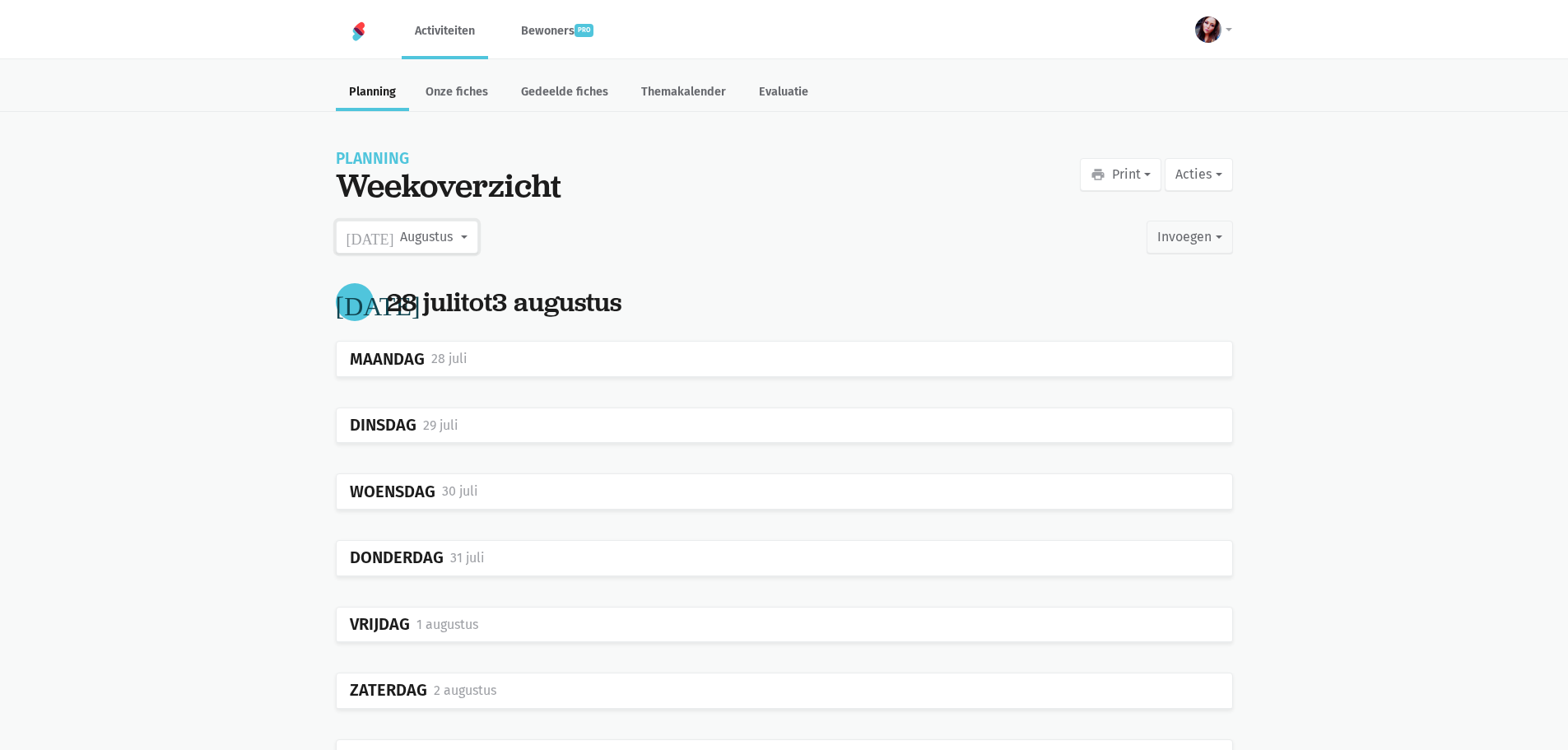
click at [459, 241] on button "today Augustus" at bounding box center [407, 237] width 143 height 33
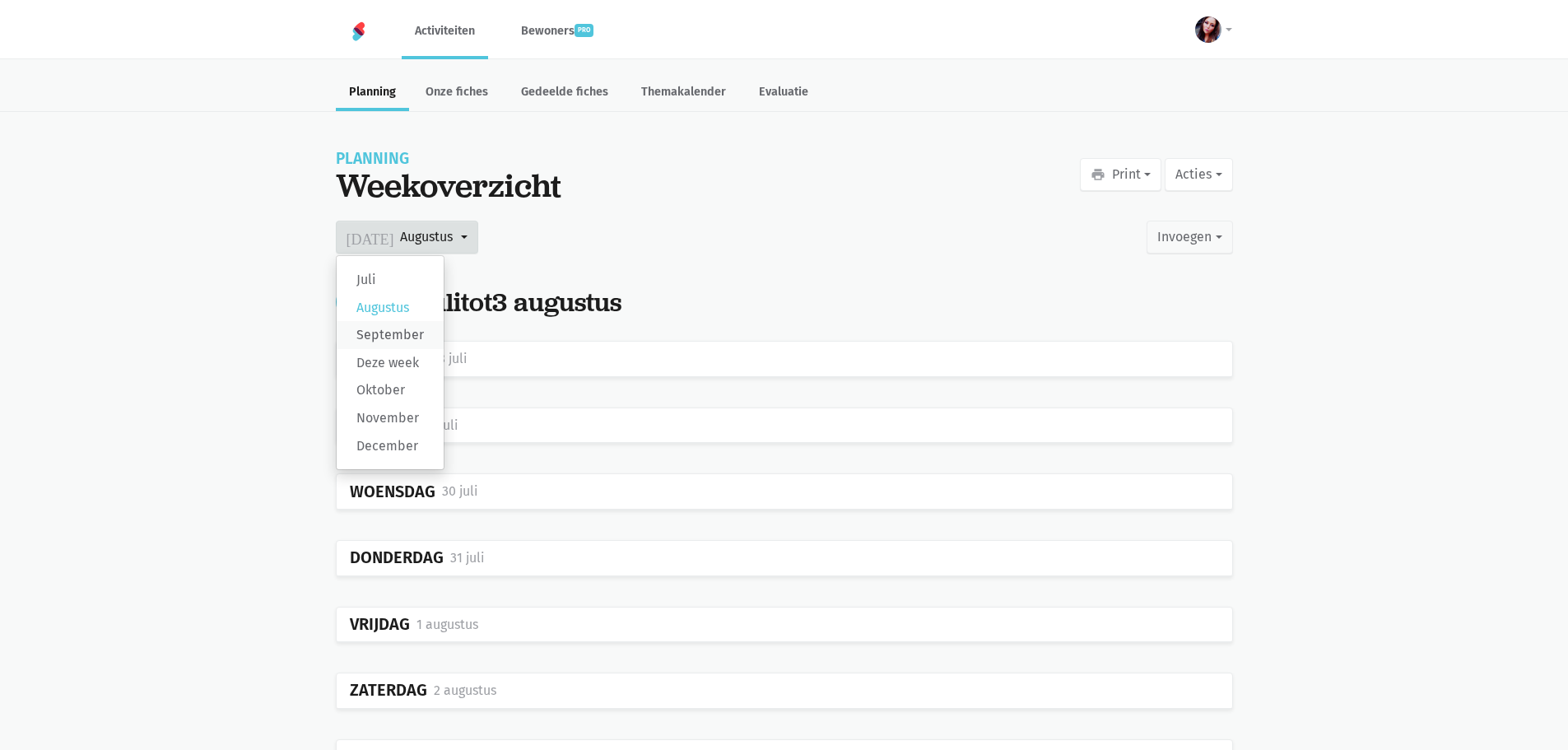
click at [409, 333] on label "September" at bounding box center [389, 335] width 107 height 28
click at [0, 0] on input "September" at bounding box center [0, 0] width 0 height 0
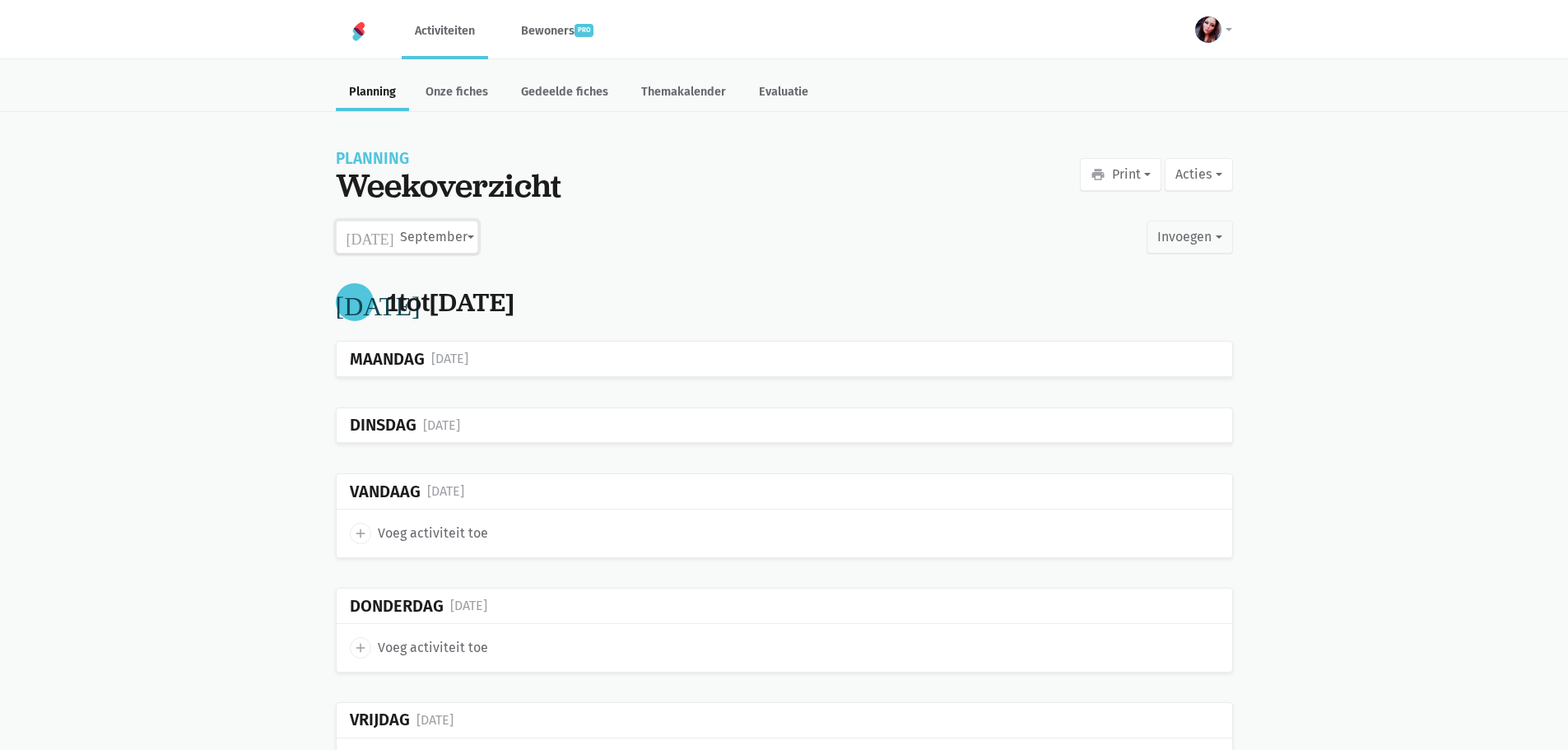
click at [430, 239] on button "today September" at bounding box center [407, 237] width 143 height 33
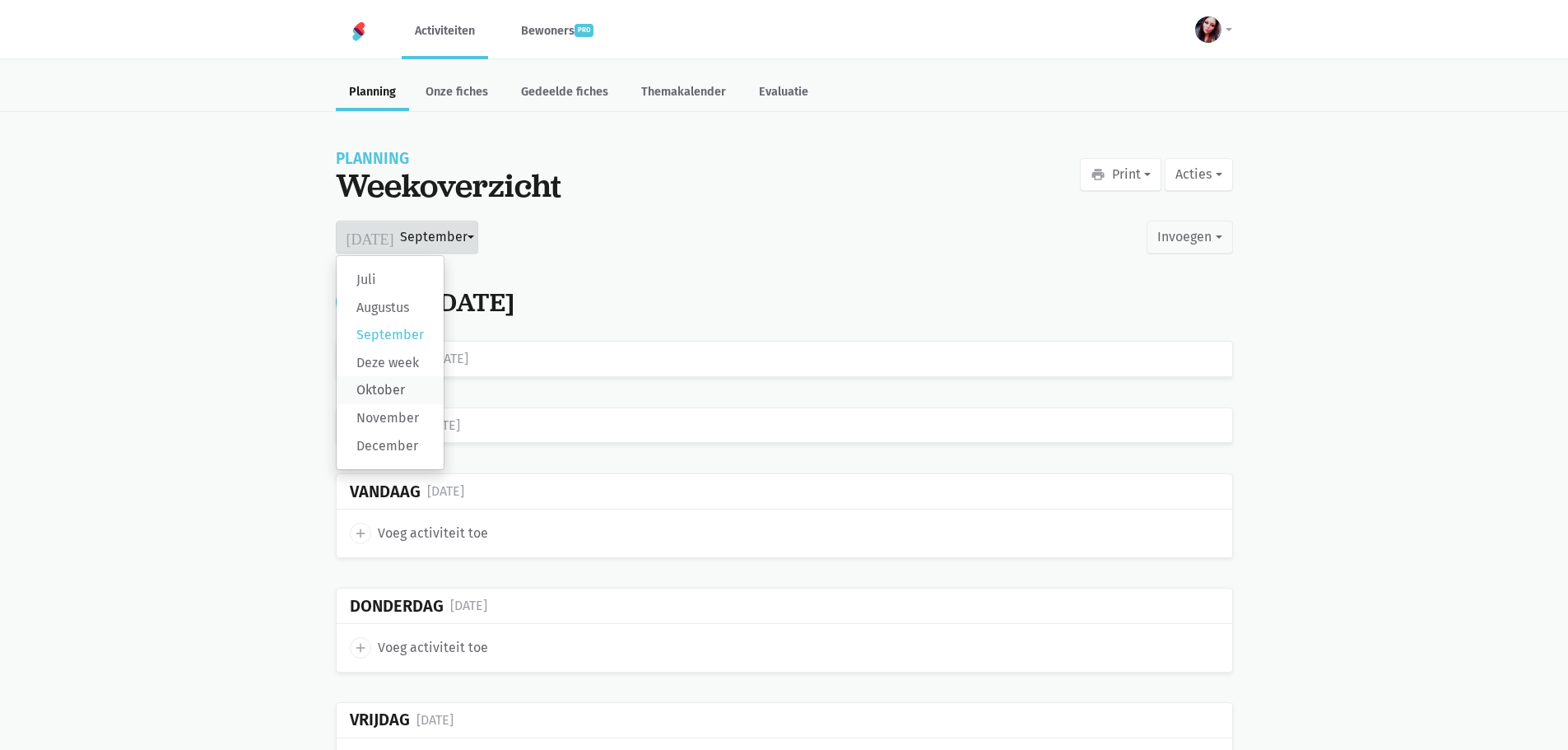
click at [394, 390] on label "Oktober" at bounding box center [389, 389] width 107 height 28
click at [0, 0] on input "Oktober" at bounding box center [0, 0] width 0 height 0
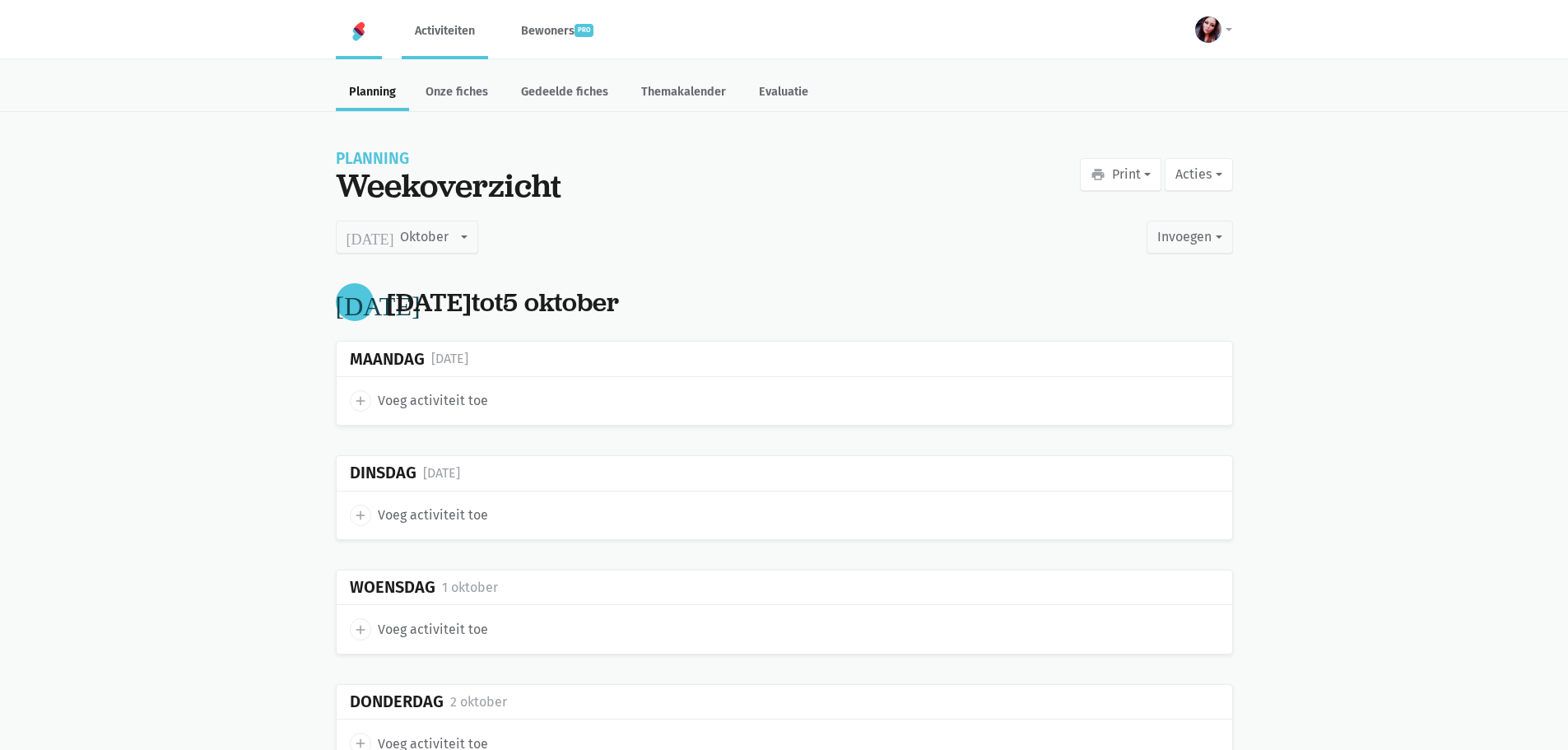
click at [351, 31] on img at bounding box center [359, 31] width 19 height 19
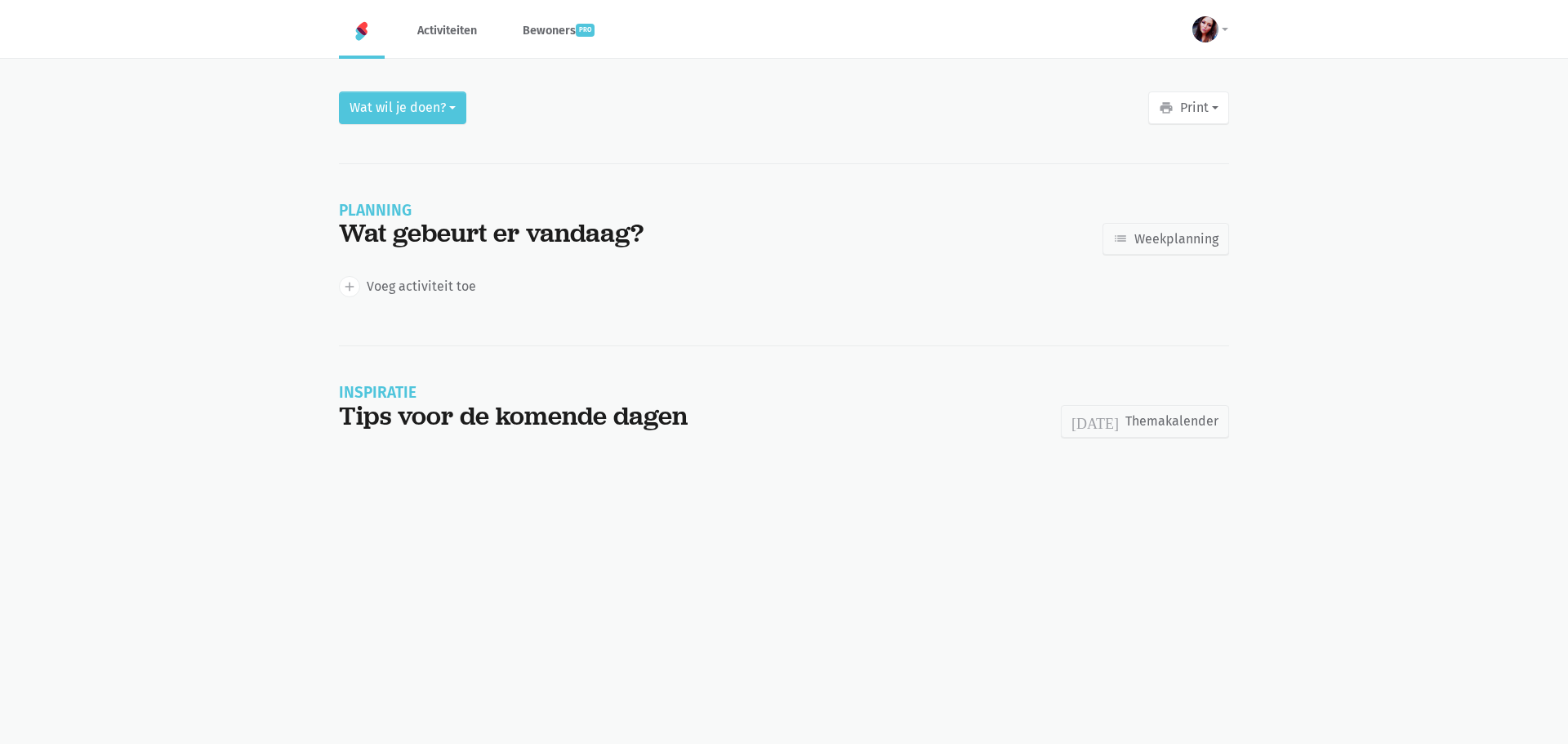
click at [219, 108] on main "Wat wil je doen? print Print Affiches Deze week Volgende week Planning Vandaag …" at bounding box center [784, 280] width 1568 height 378
click at [354, 42] on link at bounding box center [361, 31] width 46 height 55
click at [560, 28] on link "Bewoners pro" at bounding box center [558, 30] width 98 height 55
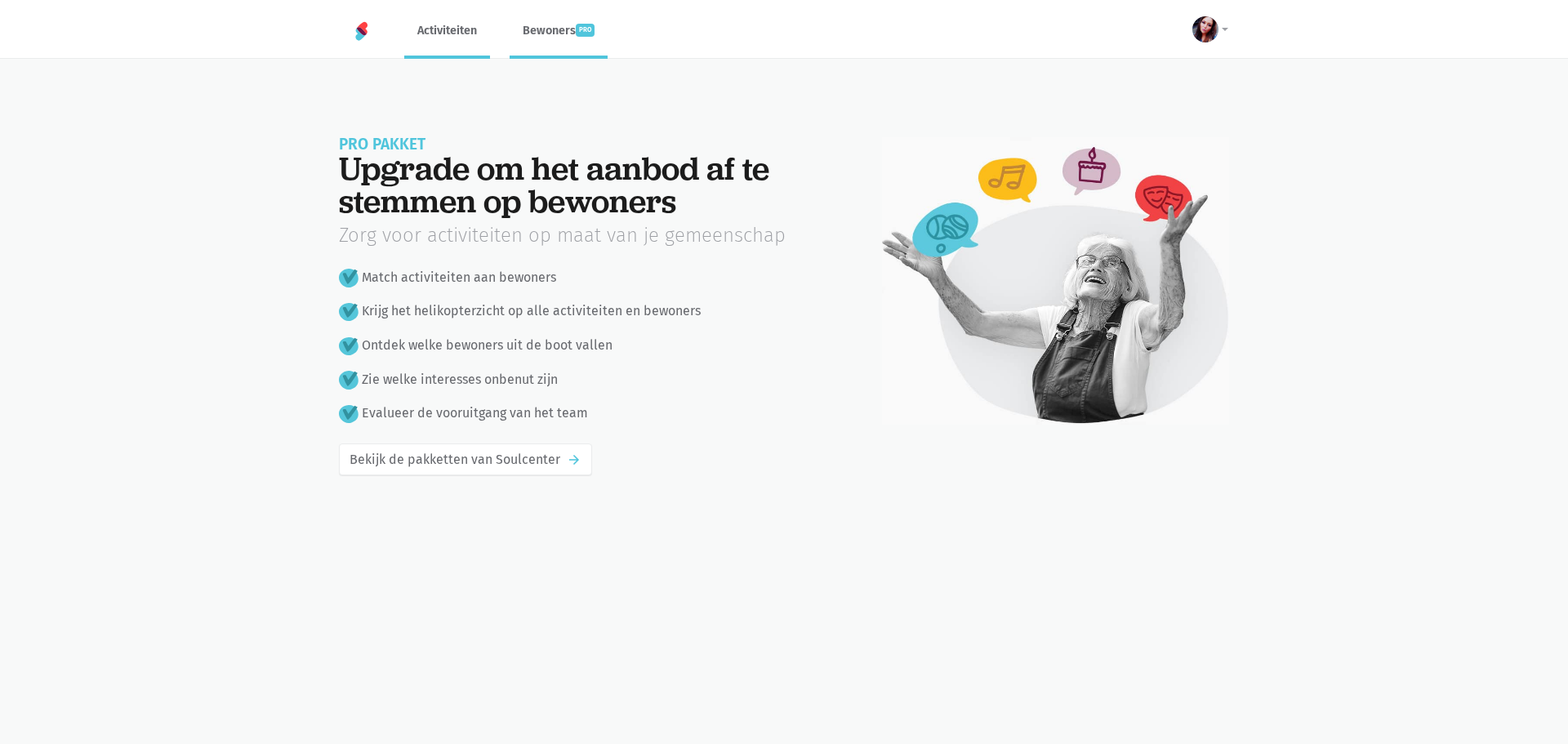
click at [453, 37] on link "Activiteiten" at bounding box center [447, 30] width 86 height 55
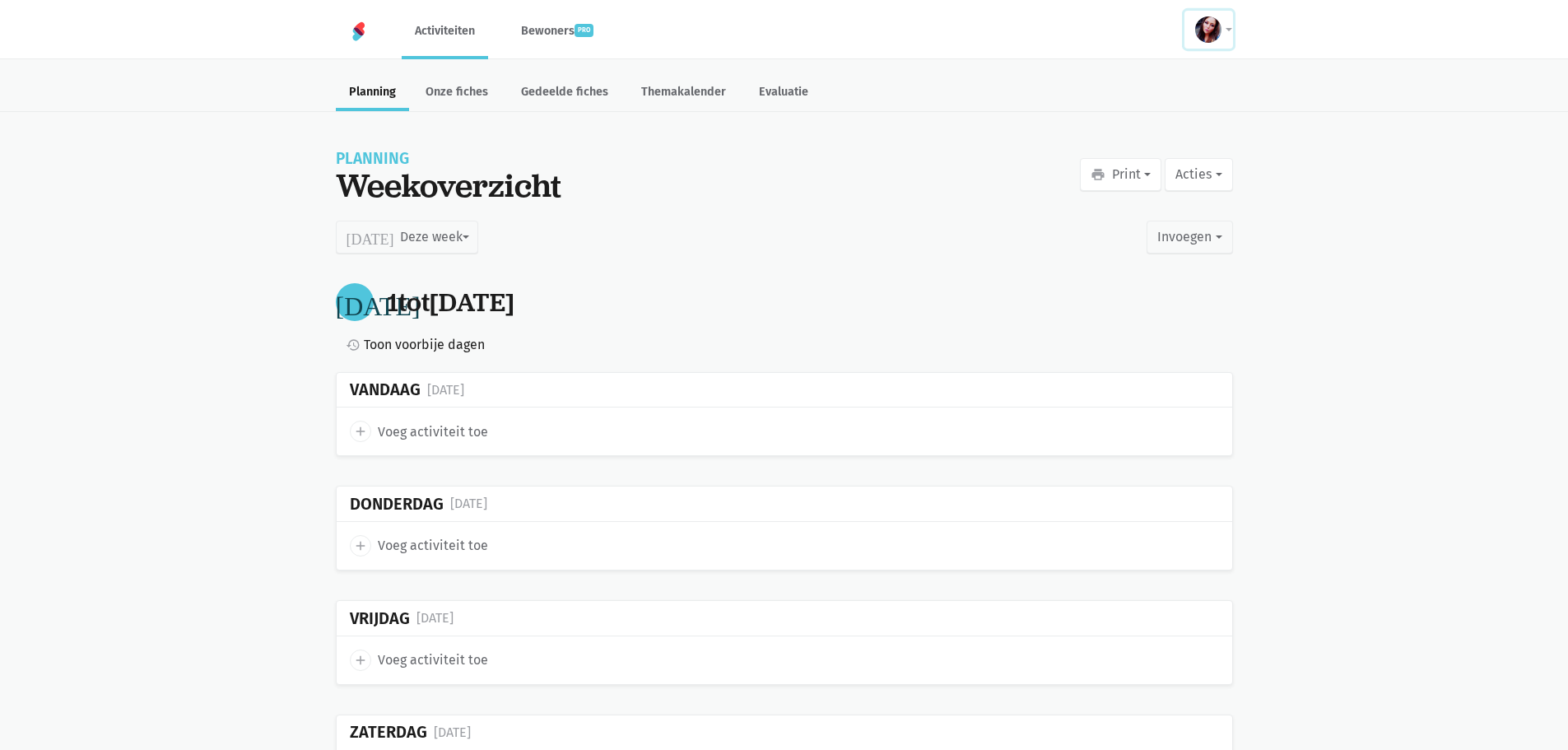
click at [1216, 26] on img at bounding box center [1208, 29] width 26 height 26
click at [956, 166] on div "Planning Weekoverzicht print Print Affiches Deze week Volgende week Planning Va…" at bounding box center [784, 180] width 897 height 59
click at [358, 27] on img at bounding box center [359, 31] width 19 height 19
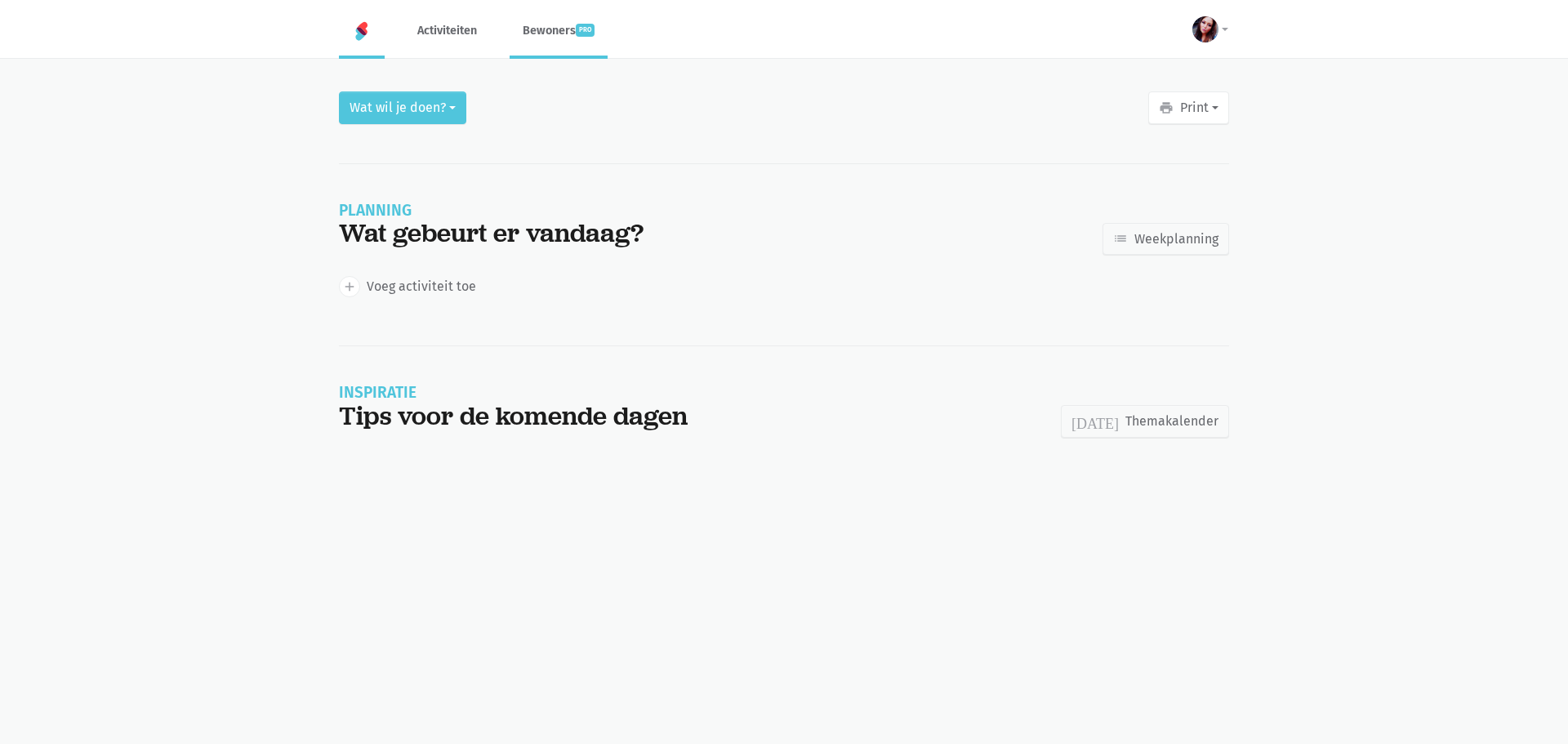
click at [599, 19] on link "Bewoners pro" at bounding box center [558, 30] width 98 height 55
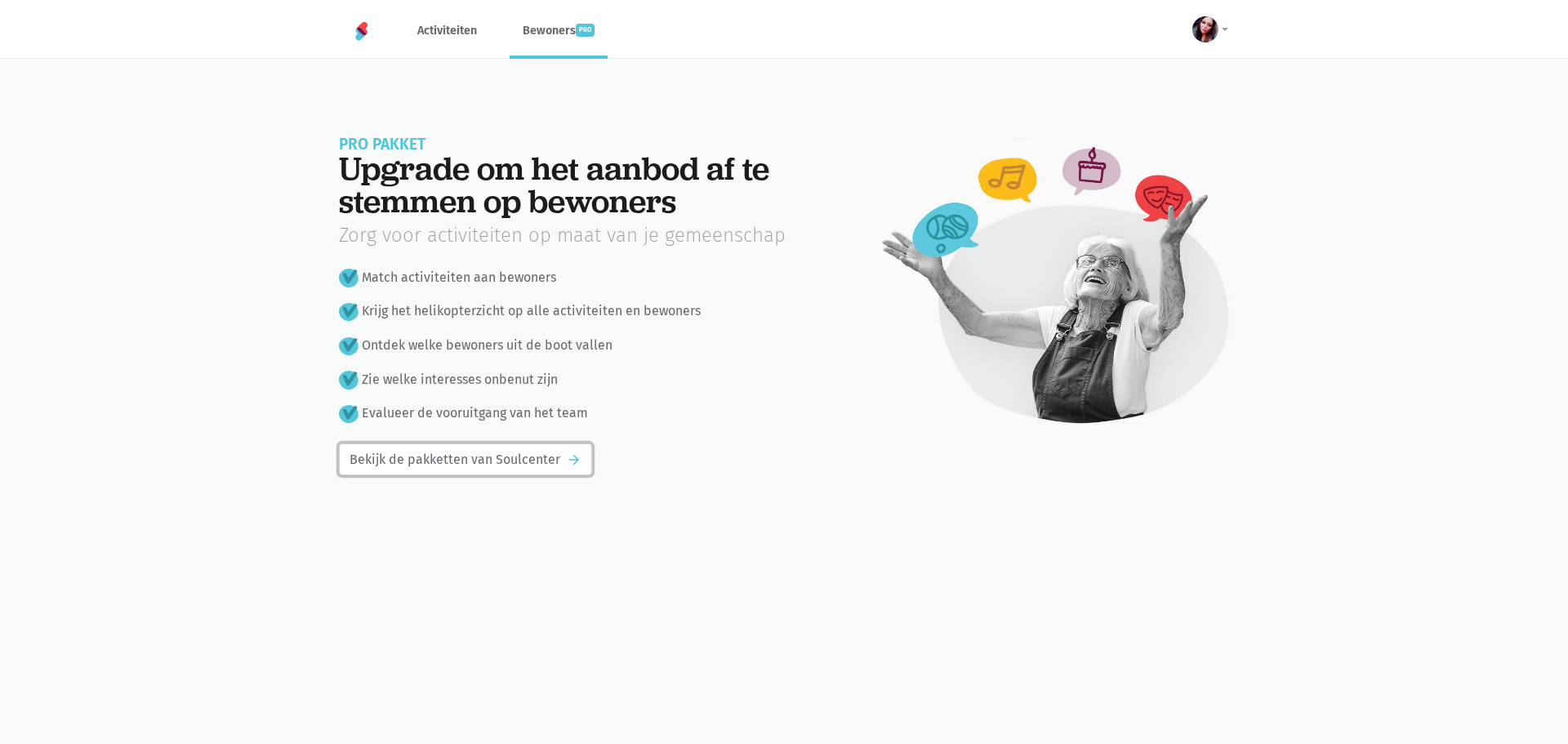
click at [449, 463] on link "Bekijk de pakketten van Soulcenter arrow_forward" at bounding box center [465, 460] width 253 height 33
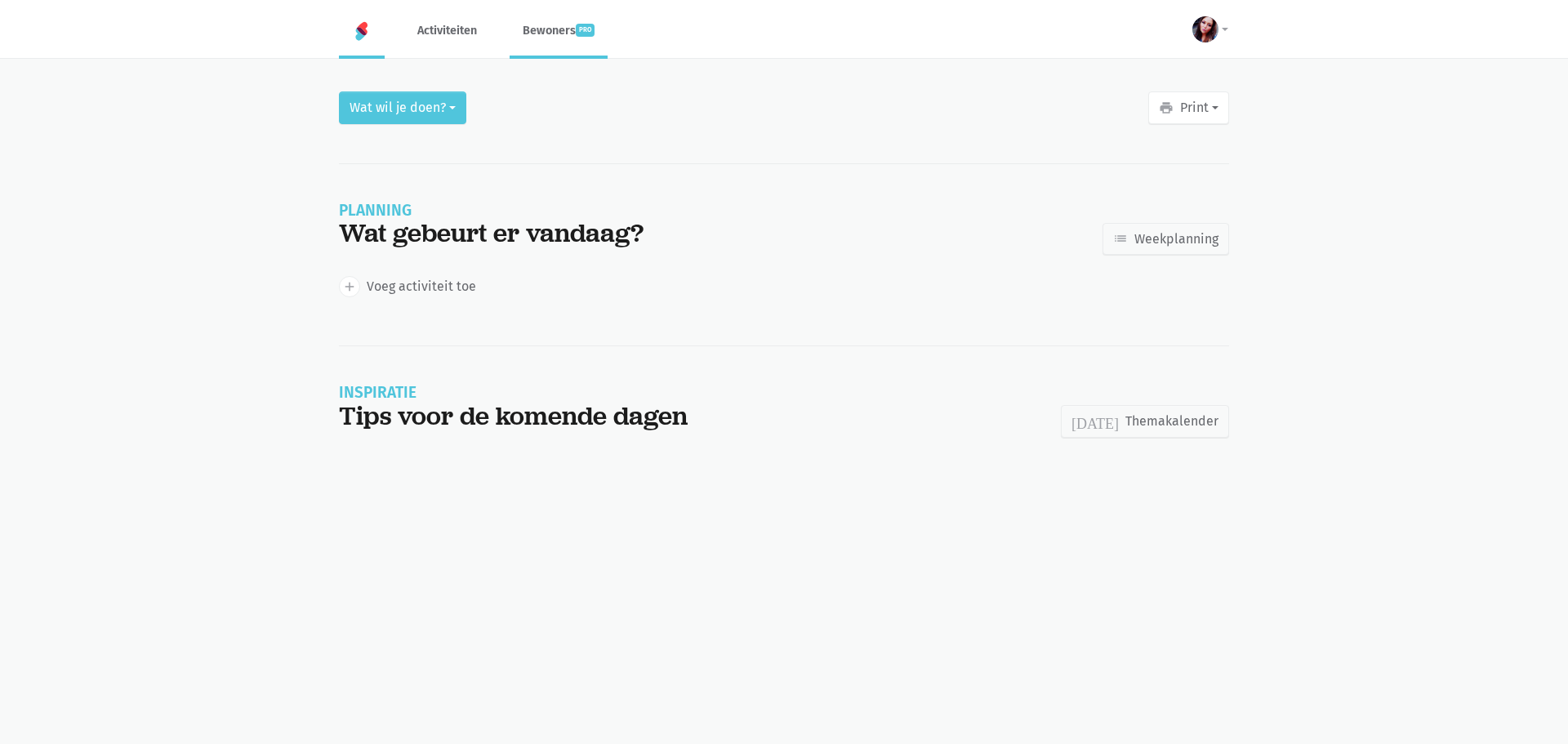
click at [566, 25] on link "Bewoners pro" at bounding box center [558, 30] width 98 height 55
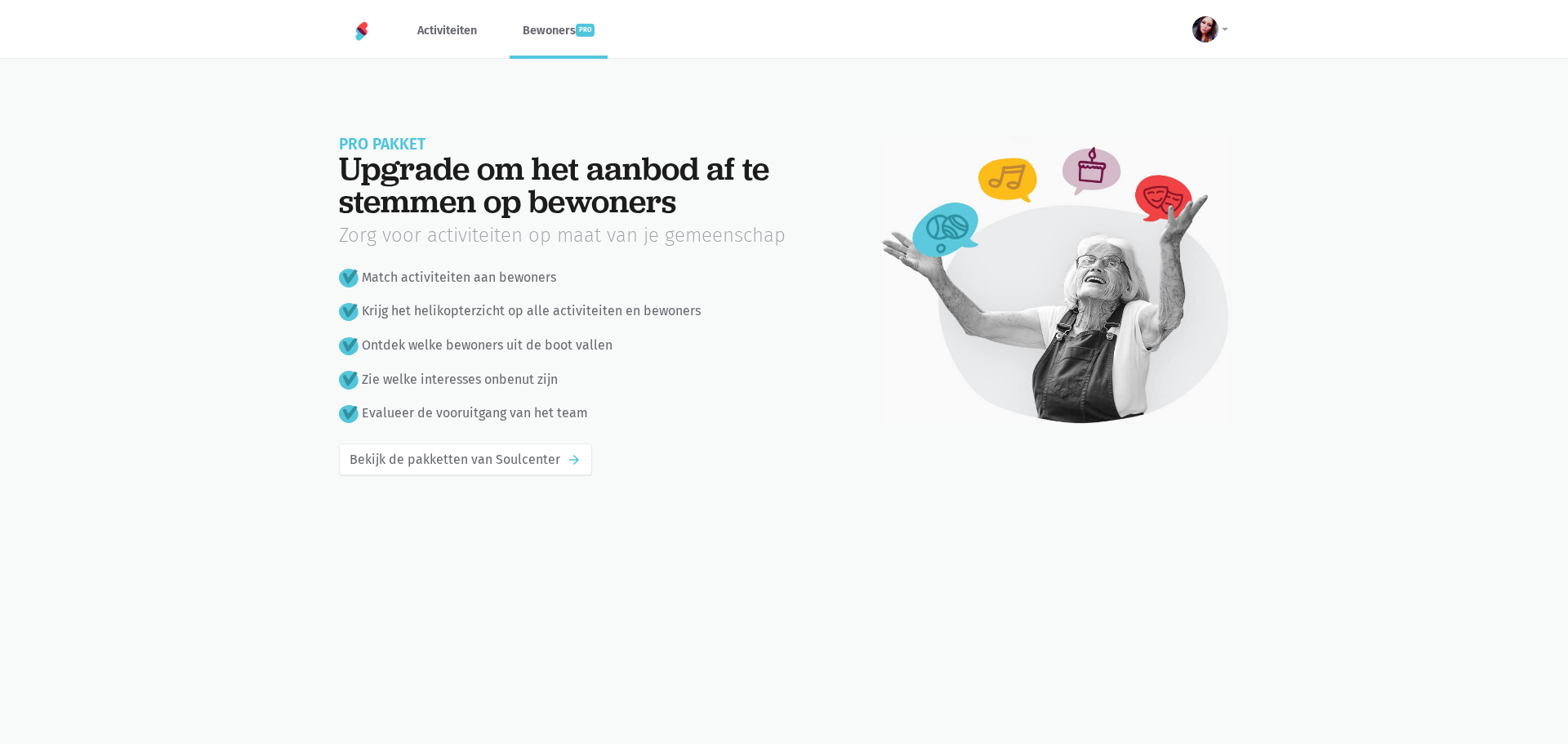
click at [409, 272] on li "Match activiteiten aan bewoners" at bounding box center [589, 277] width 502 height 21
click at [432, 333] on ol "Match activiteiten aan bewoners Krijg het helikopterzicht op alle activiteiten …" at bounding box center [589, 345] width 502 height 157
click at [443, 400] on ol "Match activiteiten aan bewoners Krijg het helikopterzicht op alle activiteiten …" at bounding box center [589, 345] width 502 height 157
click at [470, 456] on link "Bekijk de pakketten van Soulcenter arrow_forward" at bounding box center [465, 460] width 253 height 33
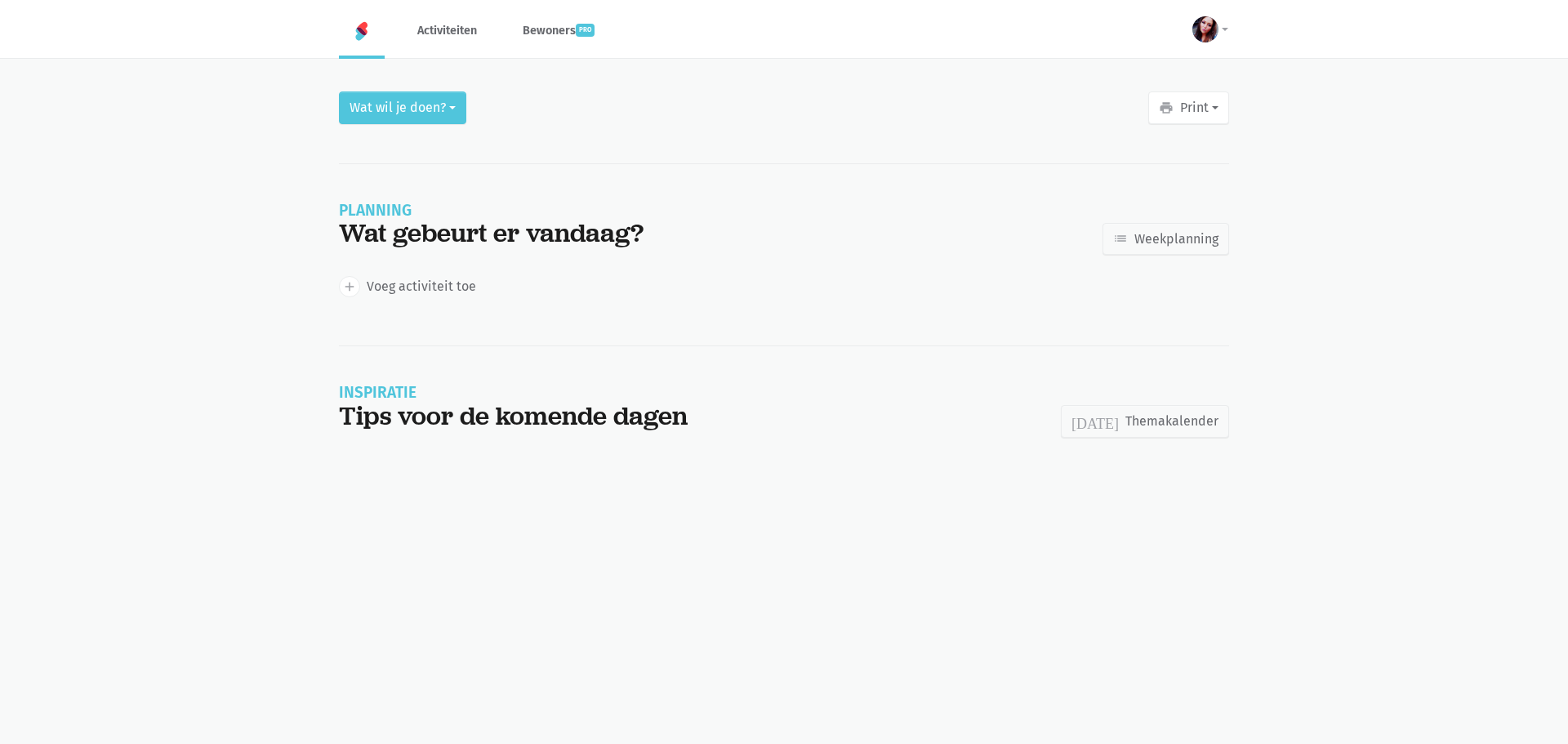
click at [558, 271] on div "add Voeg activiteit toe" at bounding box center [783, 276] width 890 height 45
click at [678, 470] on html "notification_important Opgepast Je gebruikt een verouderde internet browser waa…" at bounding box center [784, 234] width 1568 height 470
click at [366, 36] on img at bounding box center [361, 31] width 19 height 19
click at [588, 41] on link "Bewoners pro" at bounding box center [558, 30] width 98 height 55
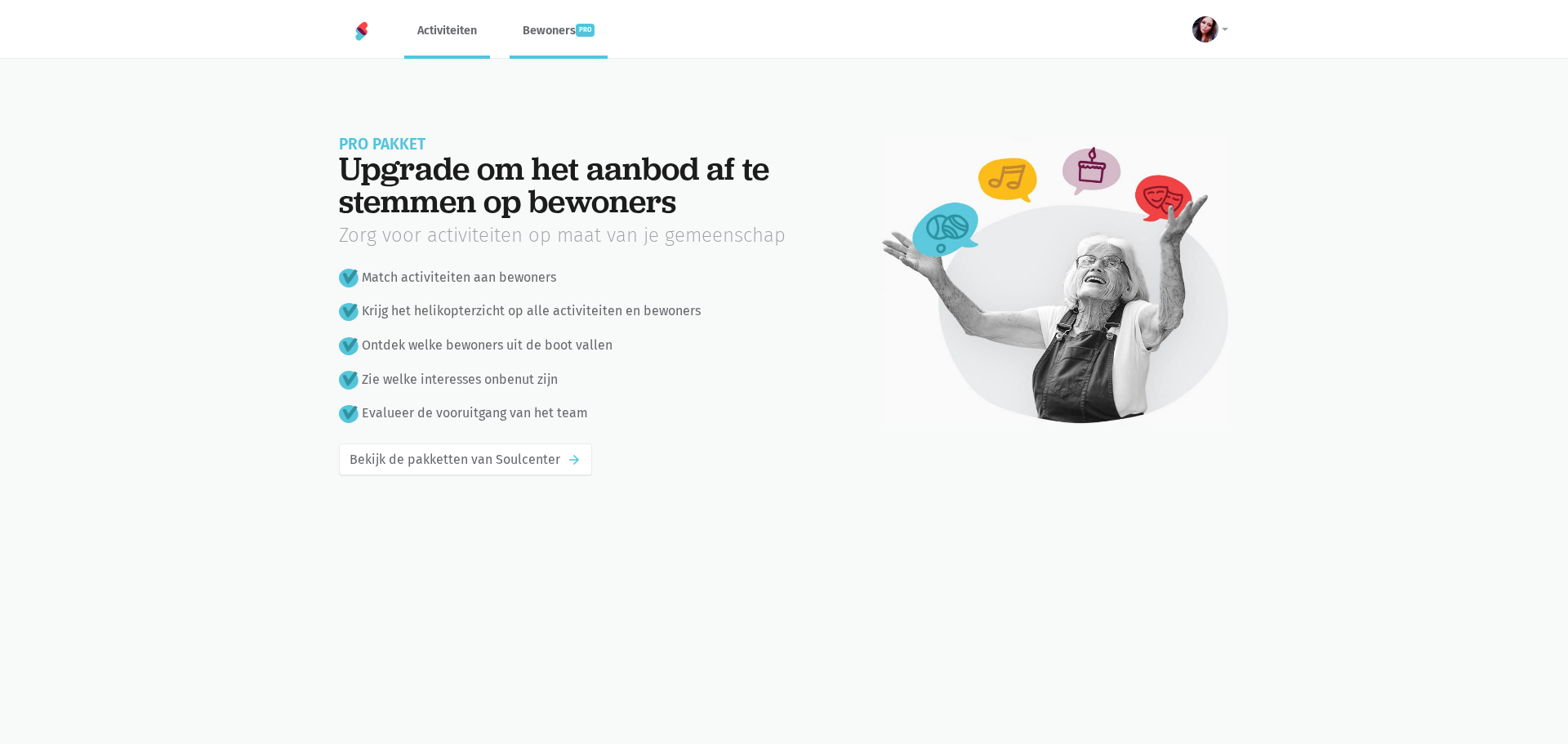
click at [453, 32] on link "Activiteiten" at bounding box center [447, 30] width 86 height 55
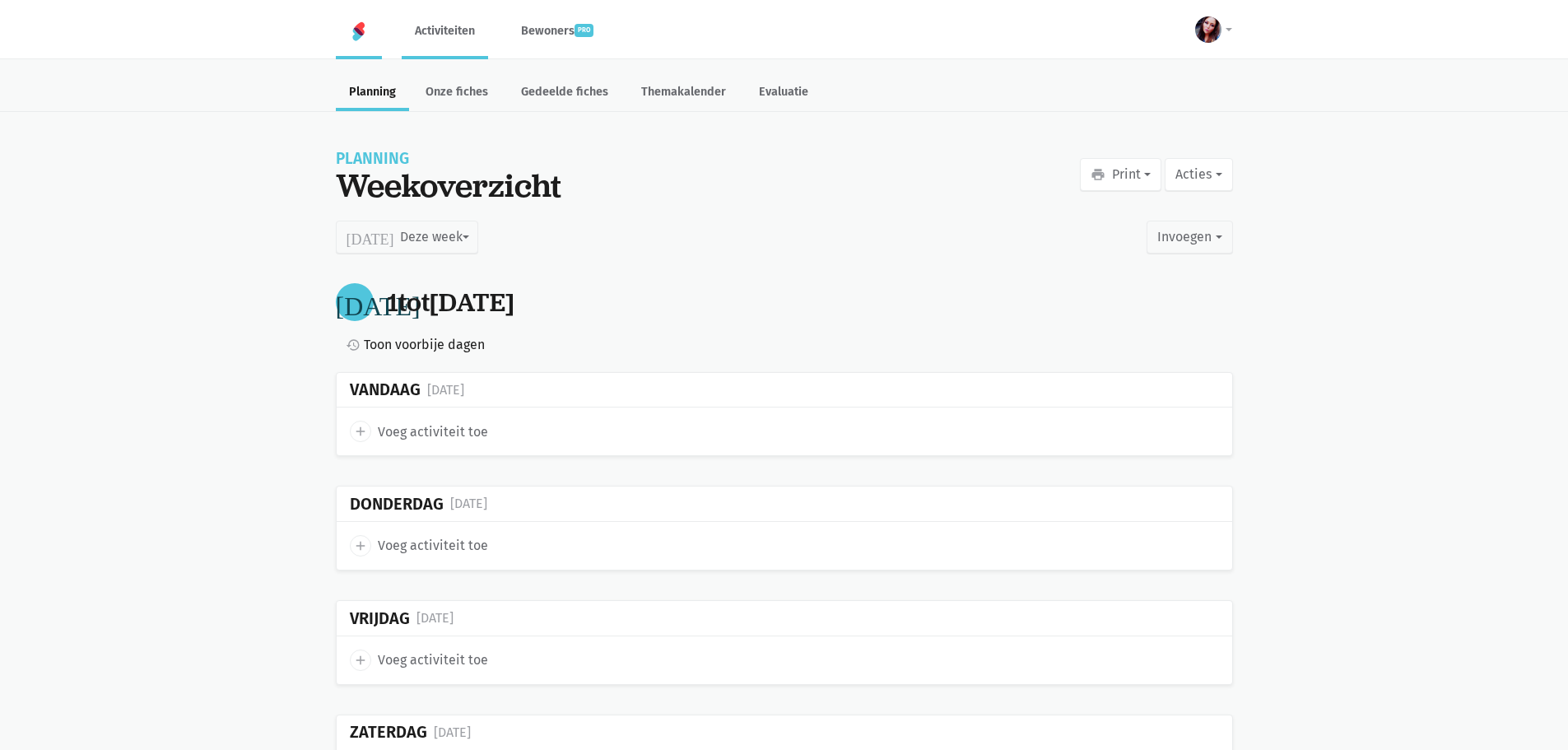
click at [367, 49] on link at bounding box center [359, 31] width 46 height 56
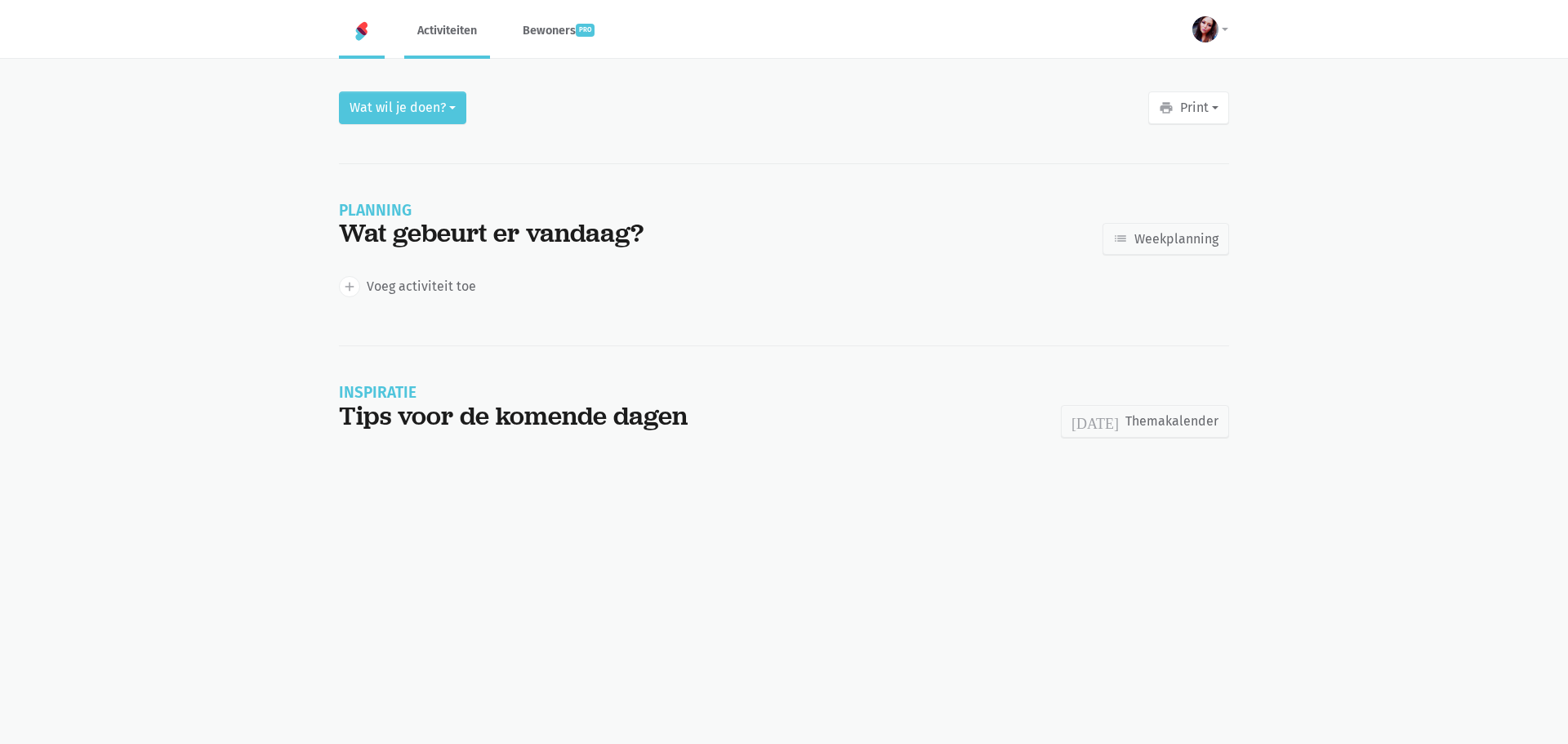
click at [429, 41] on link "Activiteiten" at bounding box center [447, 30] width 86 height 55
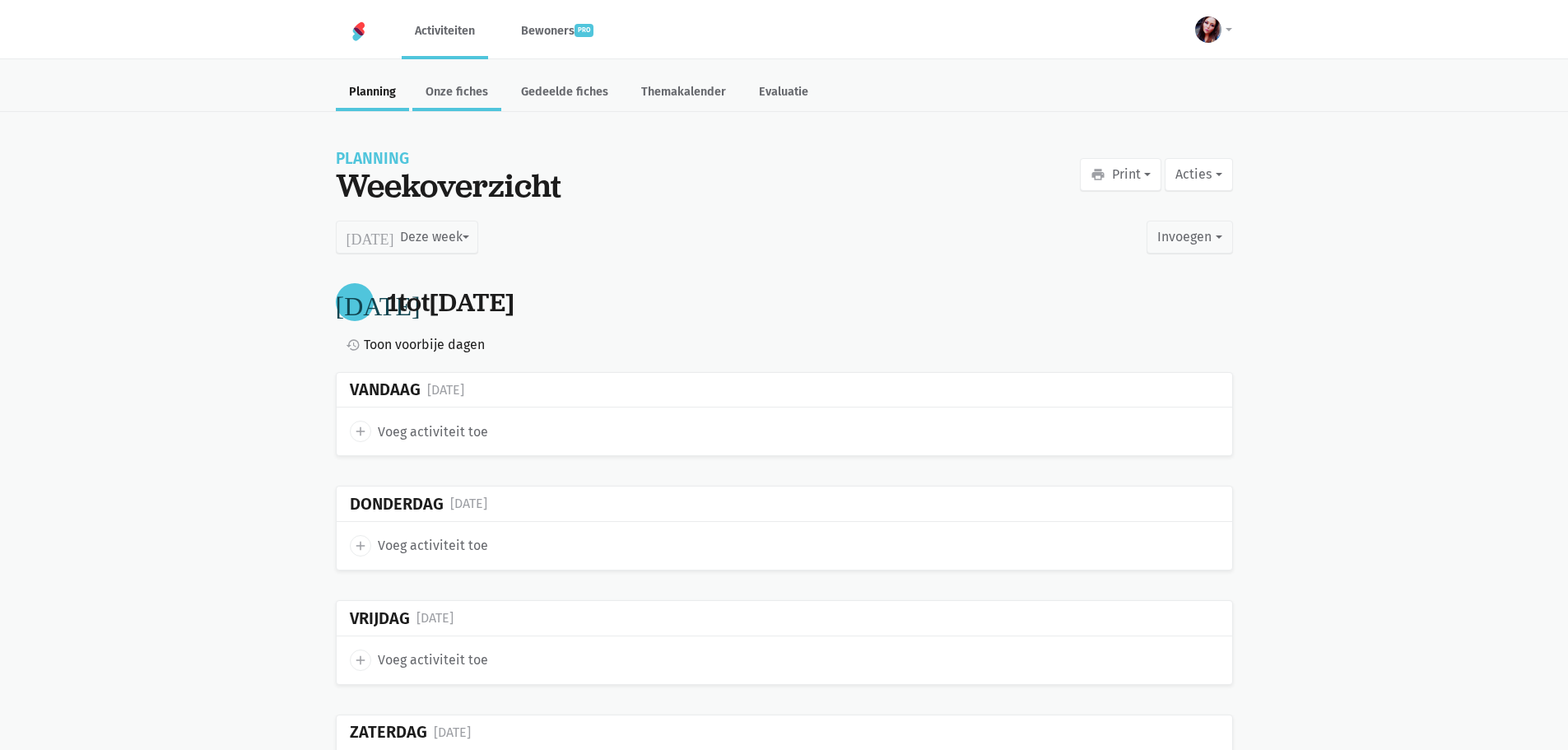
click at [459, 92] on link "Onze fiches" at bounding box center [457, 94] width 89 height 36
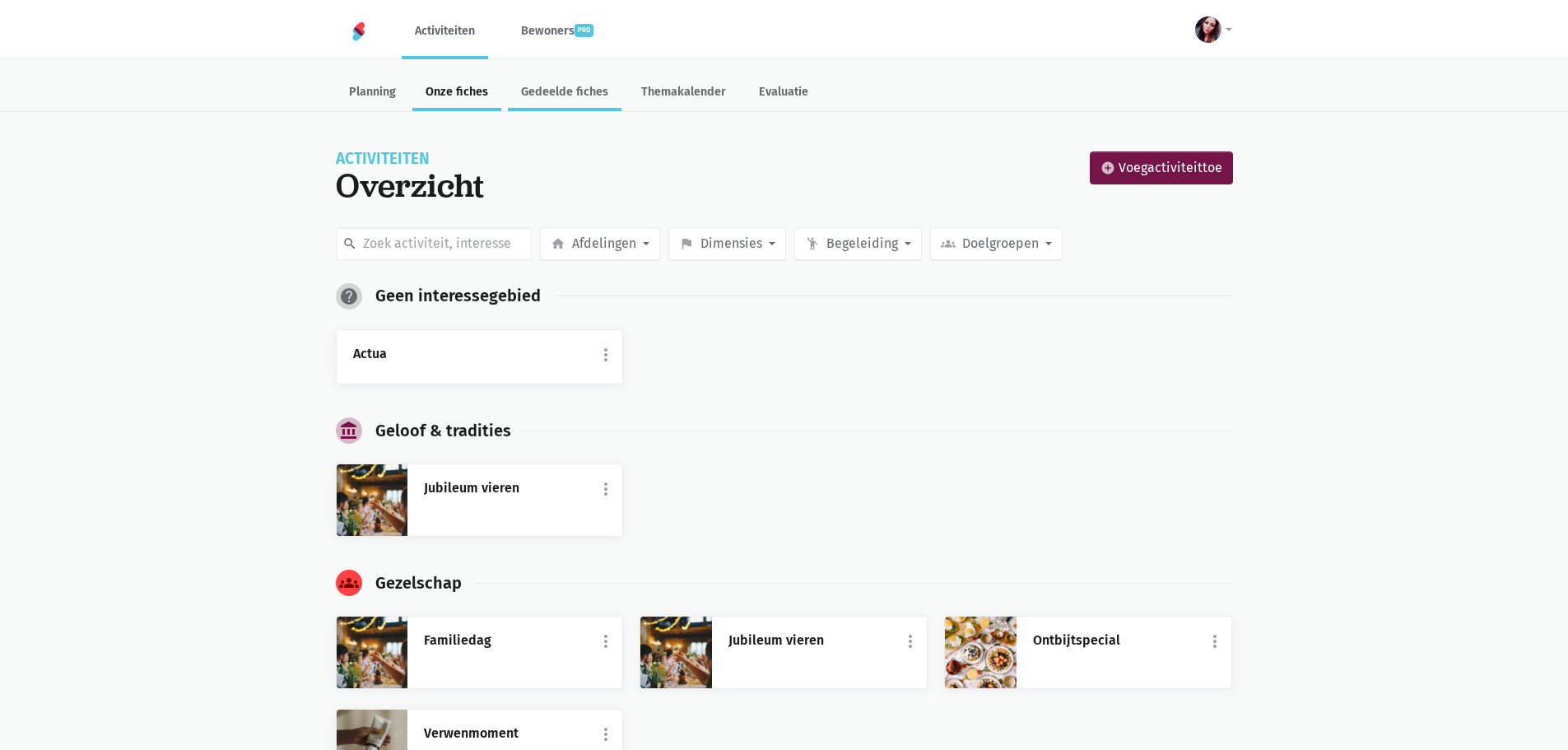
click at [568, 102] on link "Gedeelde fiches" at bounding box center [565, 94] width 114 height 36
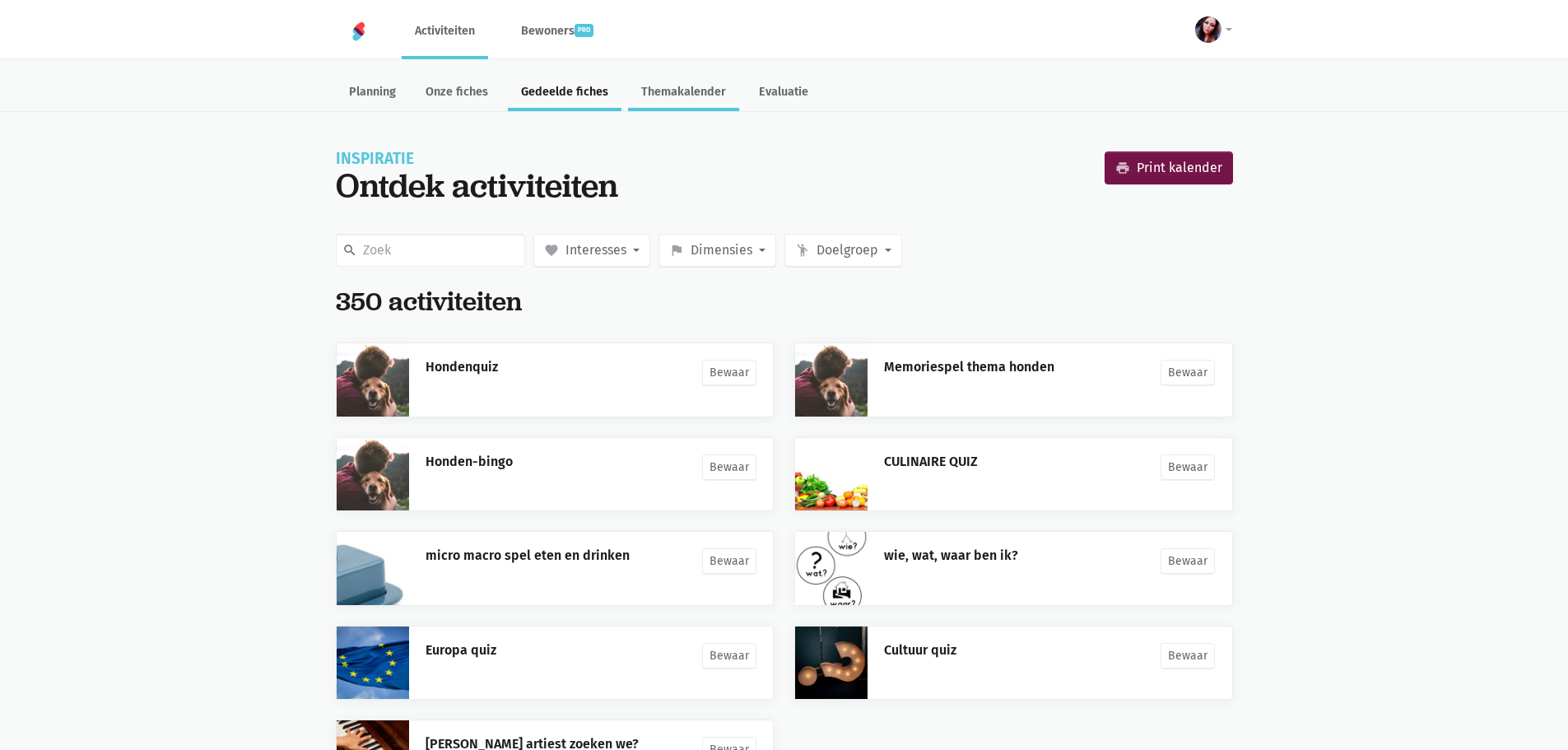
click at [653, 88] on link "Themakalender" at bounding box center [683, 94] width 111 height 36
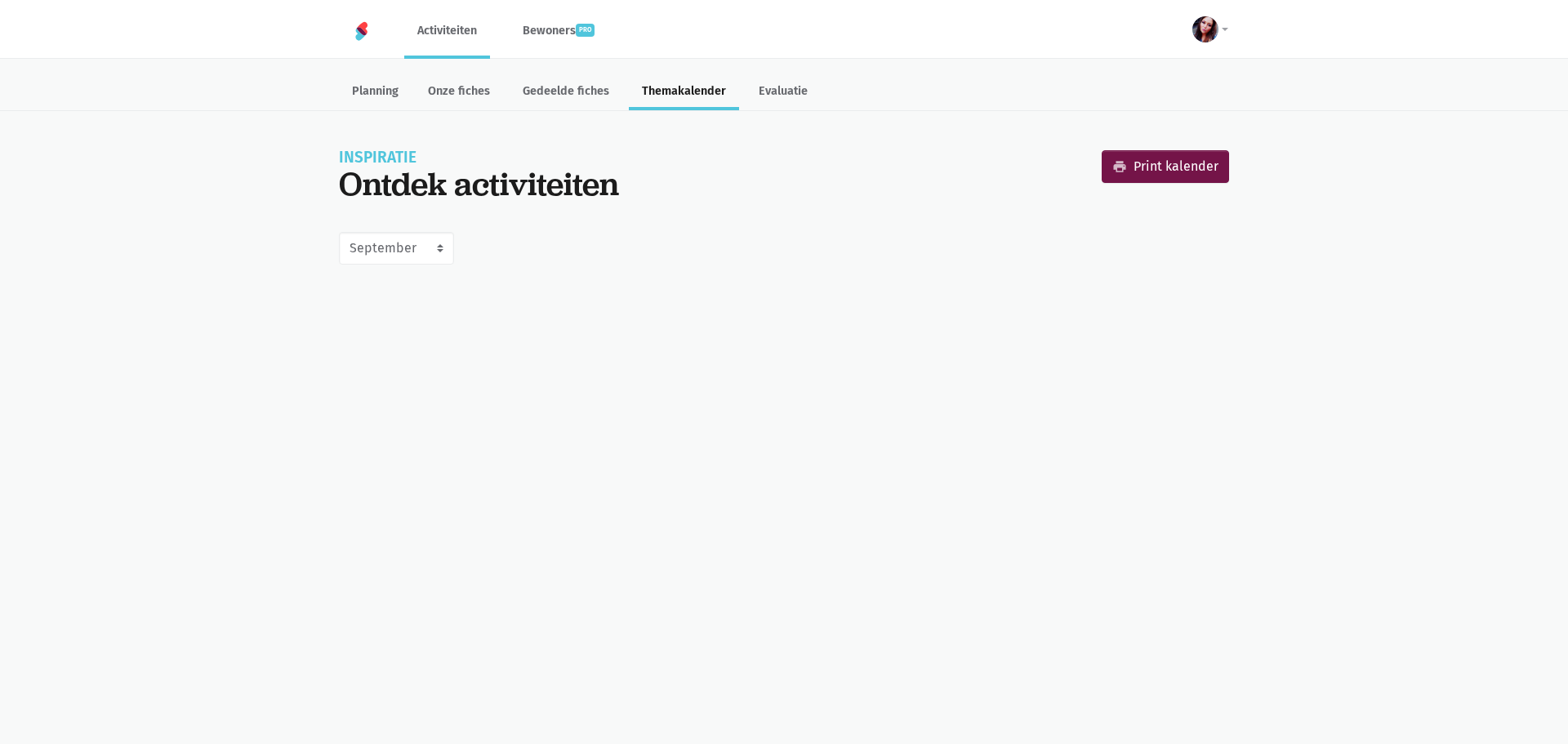
select select "9-2025"
click at [786, 83] on link "Evaluatie" at bounding box center [783, 93] width 76 height 35
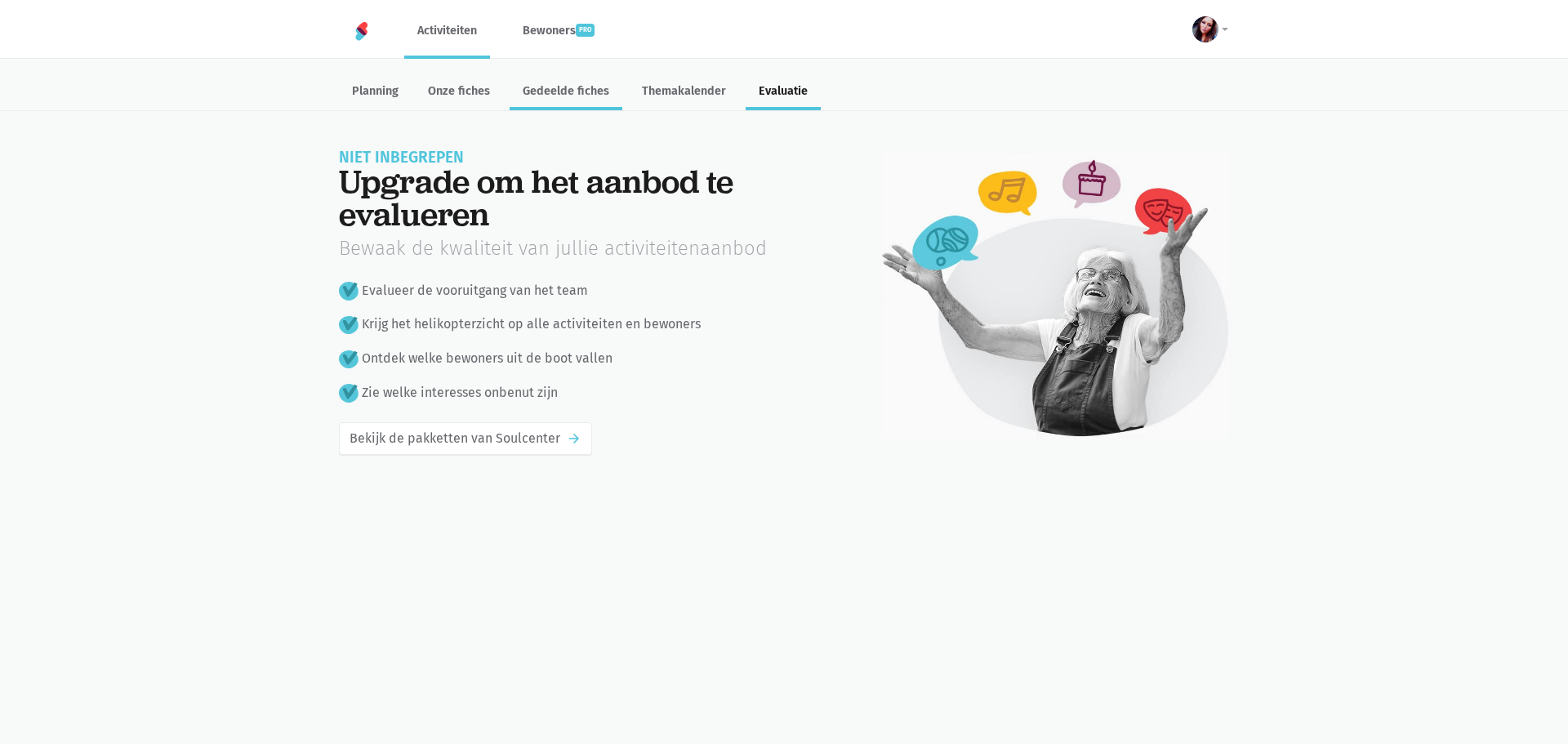
click at [550, 79] on link "Gedeelde fiches" at bounding box center [566, 93] width 113 height 35
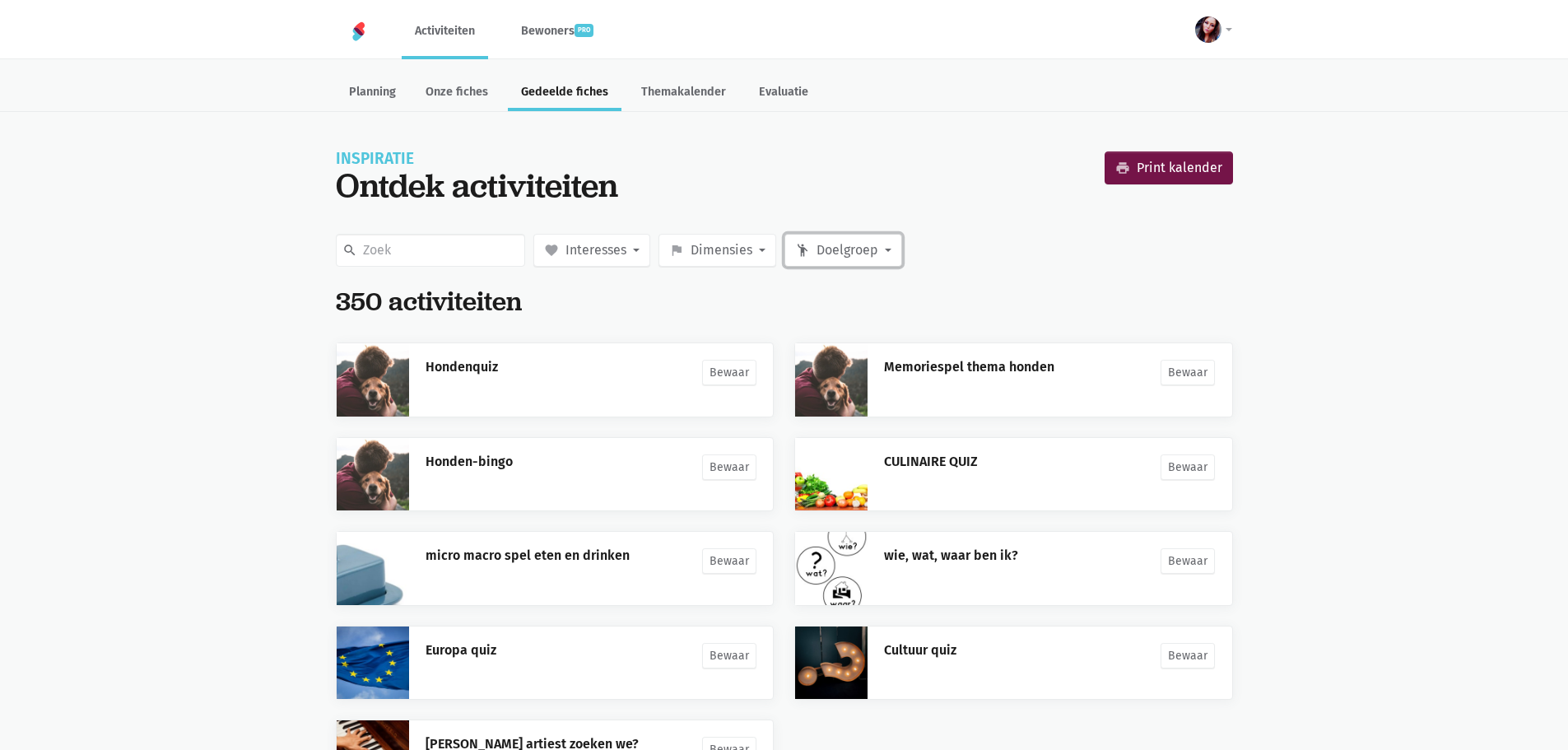
click at [880, 253] on button "emoji_people Doelgroep" at bounding box center [843, 251] width 118 height 33
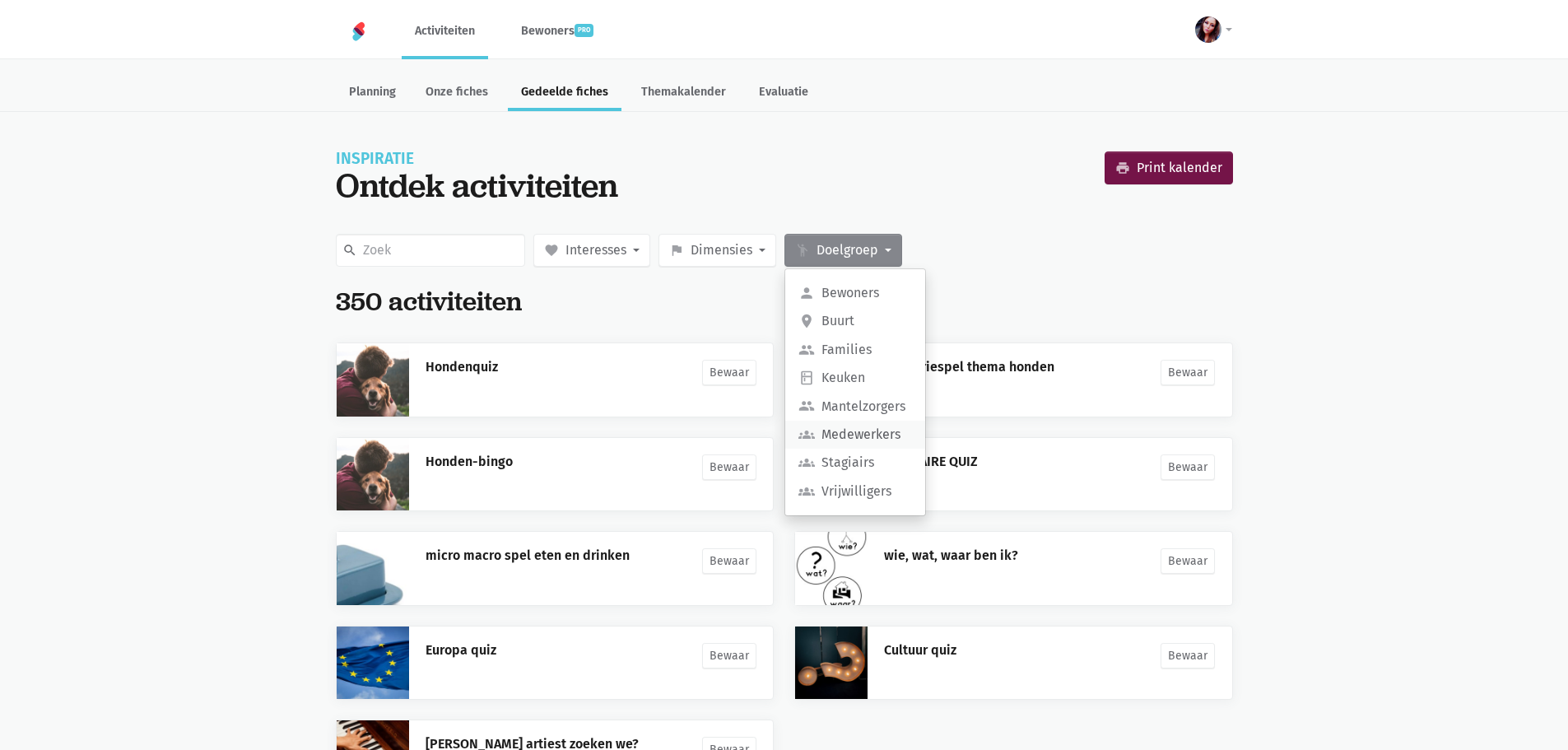
click at [862, 434] on label "groups Medewerkers" at bounding box center [855, 434] width 140 height 28
click at [0, 0] on input "groups Medewerkers" at bounding box center [0, 0] width 0 height 0
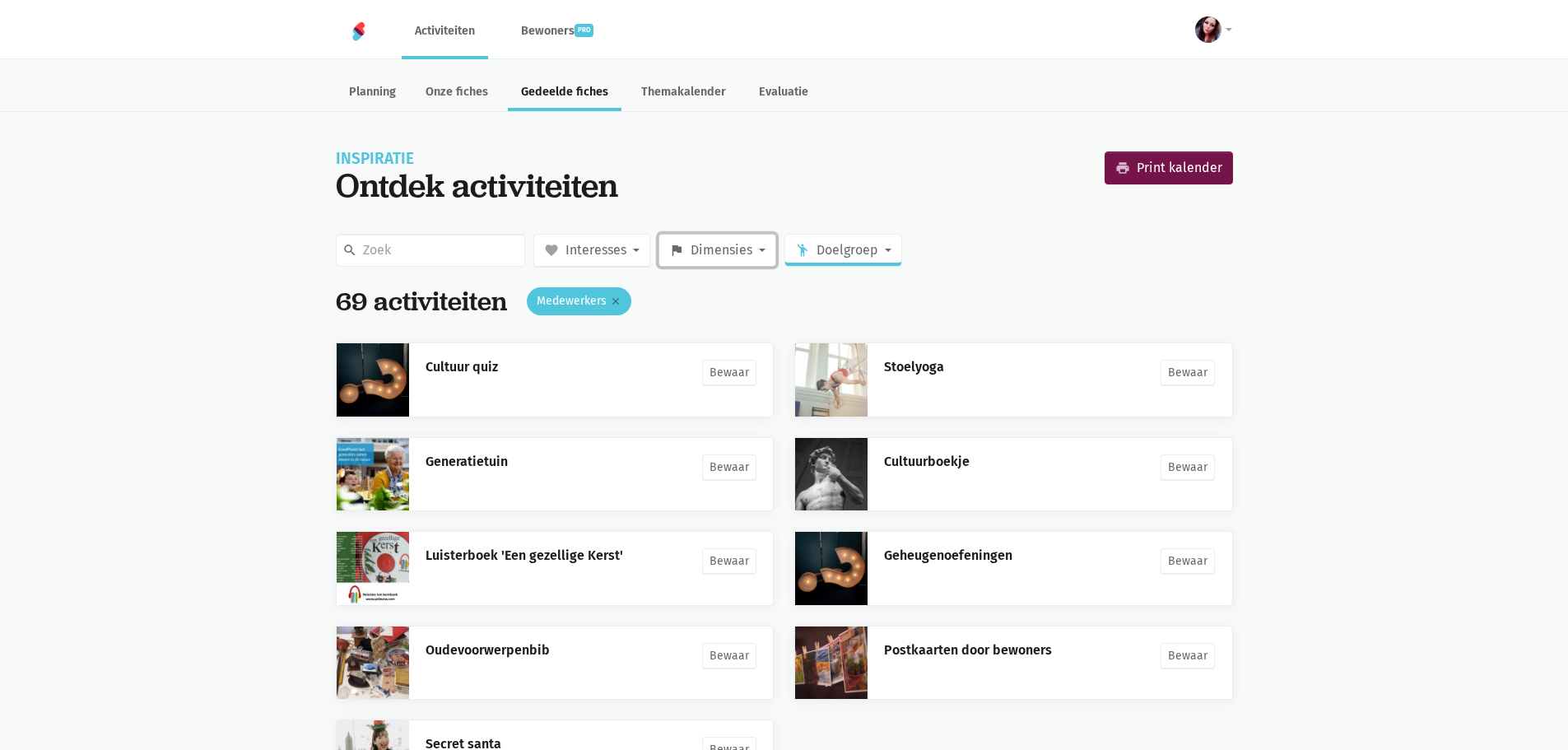
click at [753, 250] on button "flag Dimensies" at bounding box center [717, 251] width 118 height 33
click at [628, 247] on button "favorite Interesses" at bounding box center [591, 251] width 117 height 33
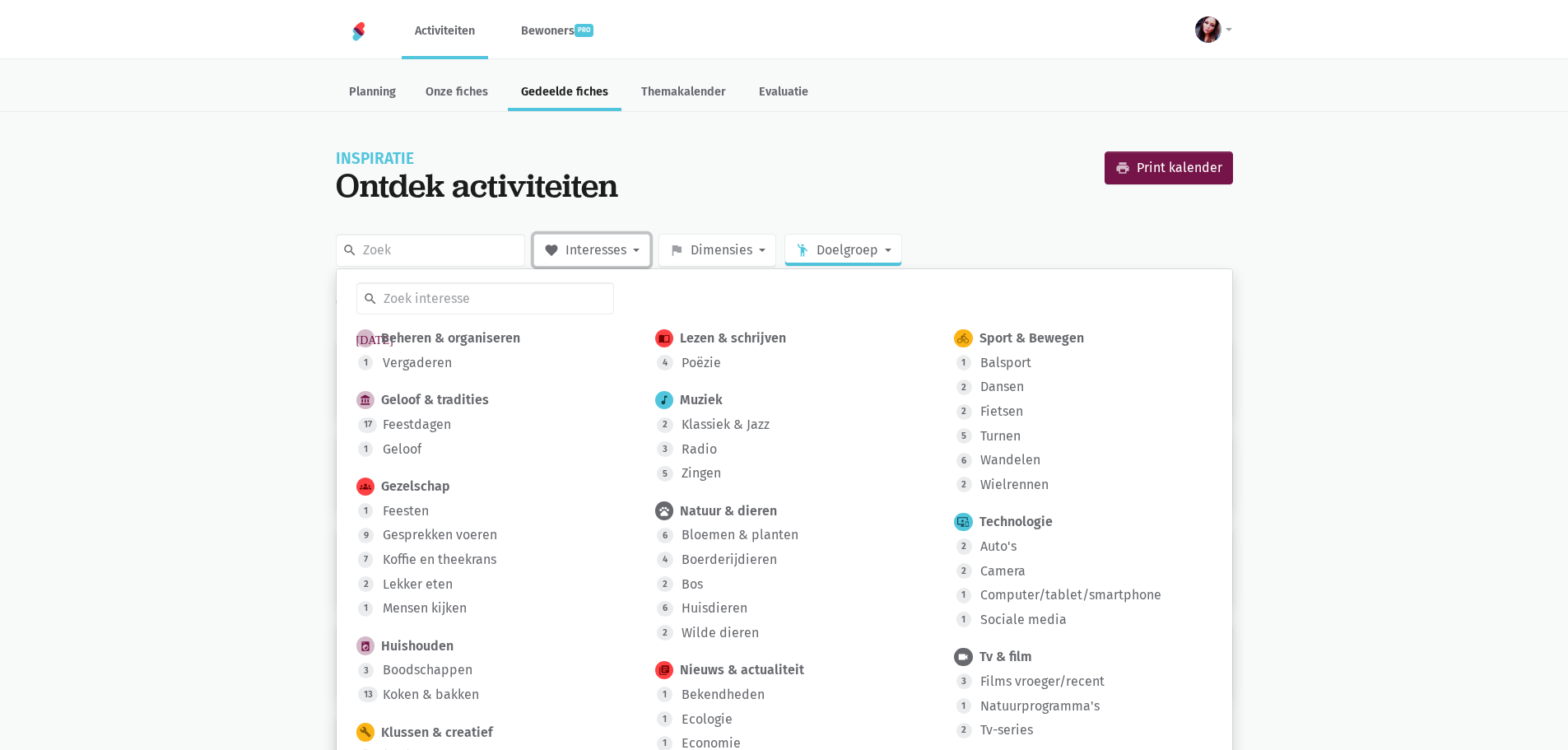
click at [630, 251] on button "favorite Interesses" at bounding box center [591, 251] width 117 height 33
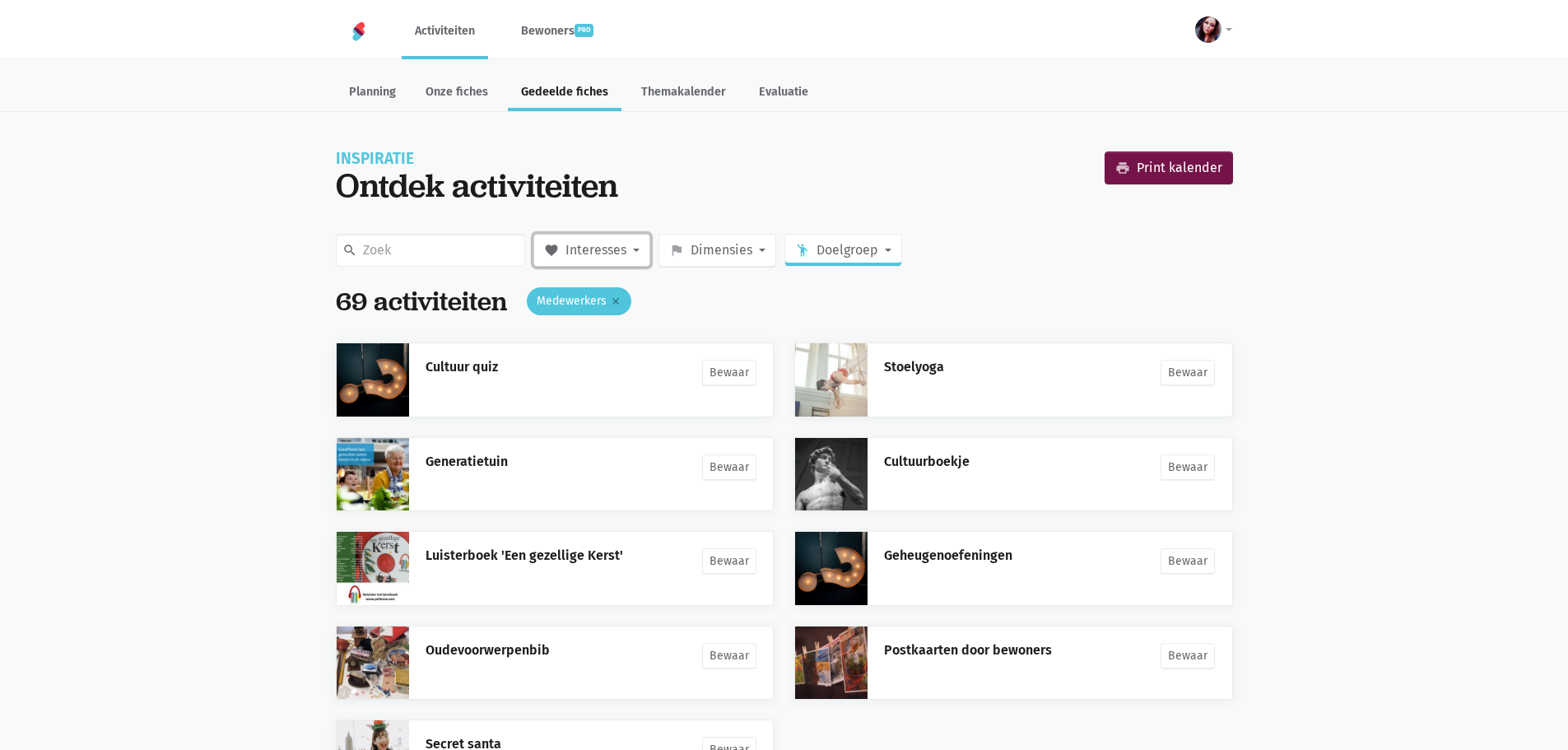
click at [630, 251] on button "favorite Interesses" at bounding box center [591, 251] width 117 height 33
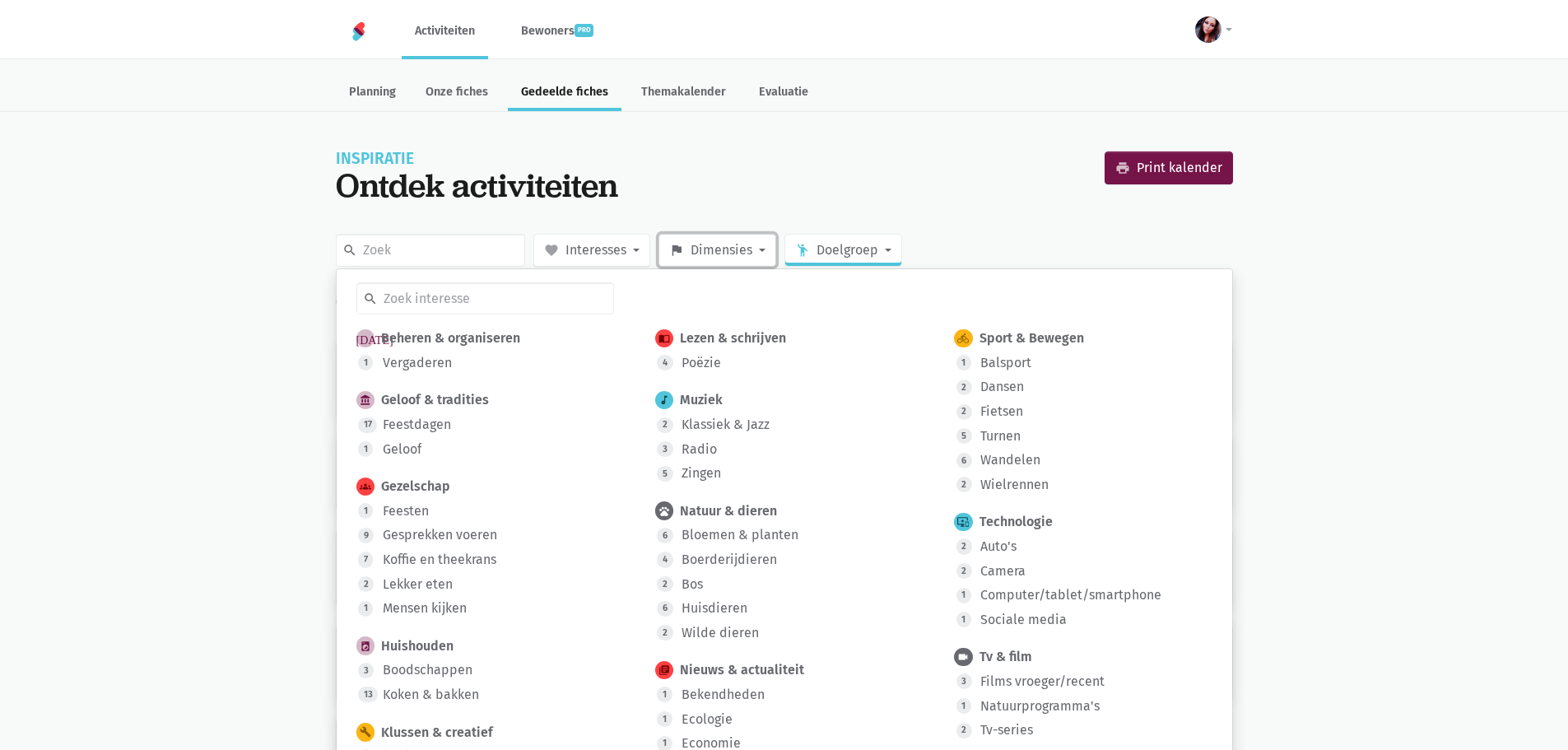
click at [757, 247] on button "flag Dimensies" at bounding box center [717, 251] width 118 height 33
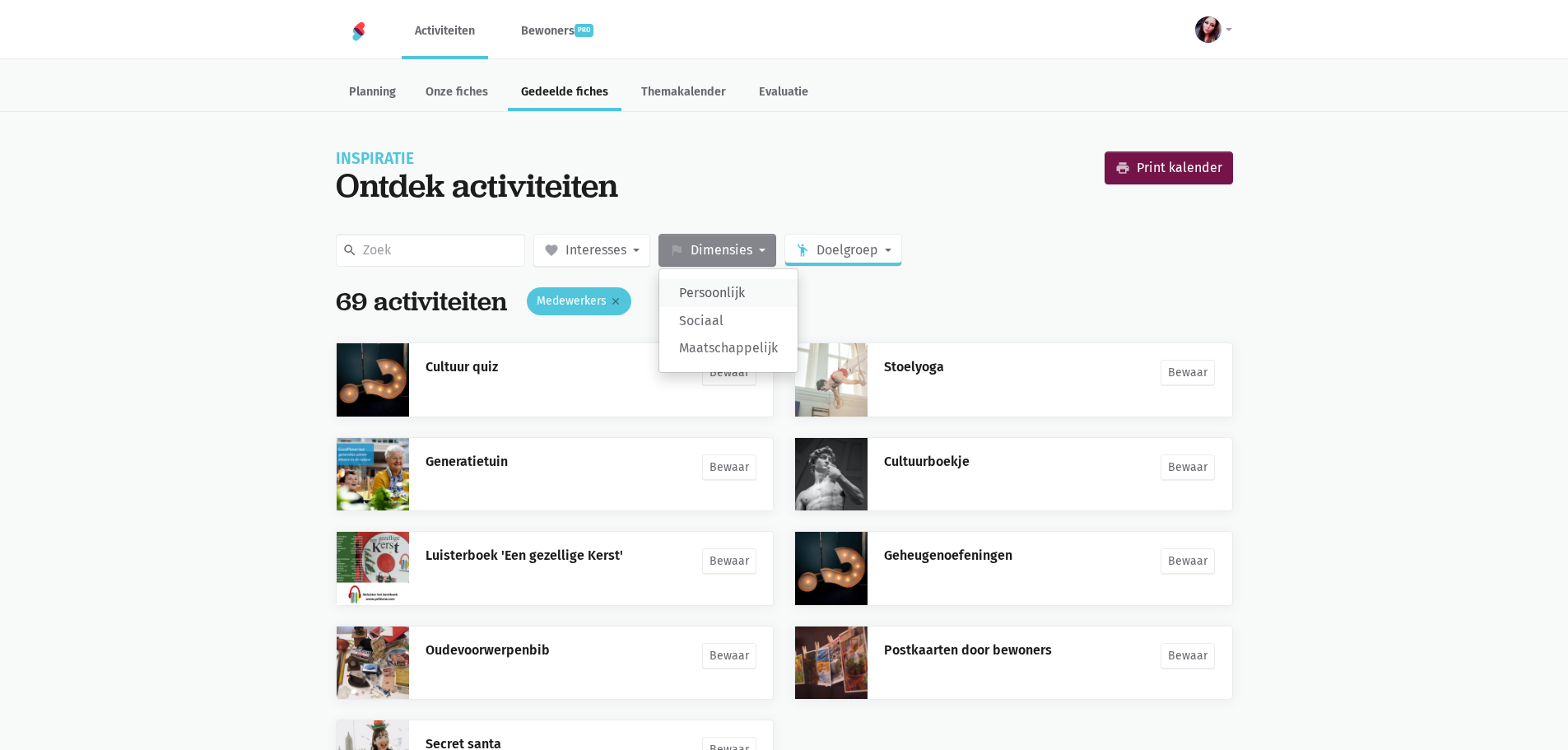
click at [731, 289] on label "Persoonlijk" at bounding box center [728, 292] width 138 height 28
click at [0, 0] on input "Persoonlijk" at bounding box center [0, 0] width 0 height 0
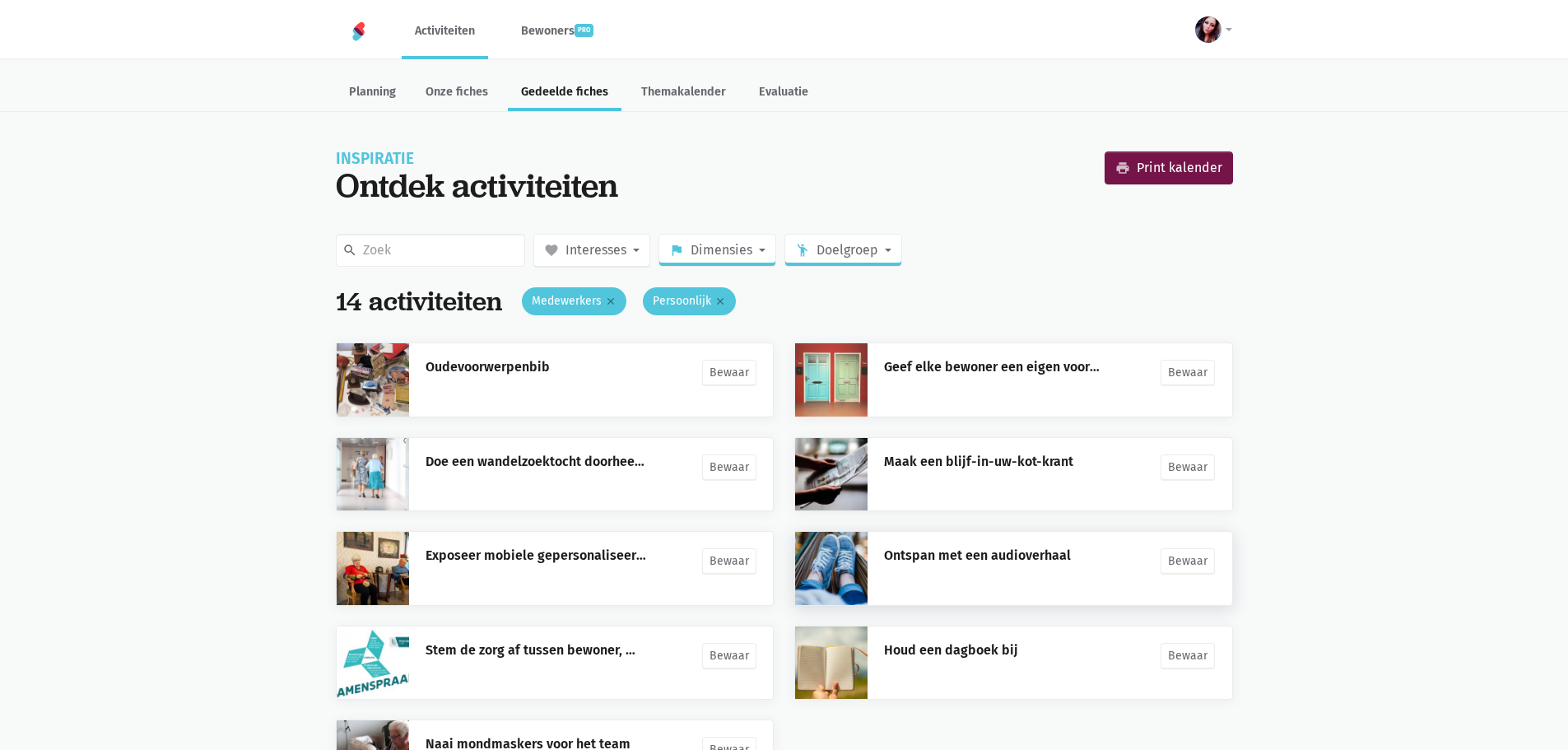
scroll to position [136, 0]
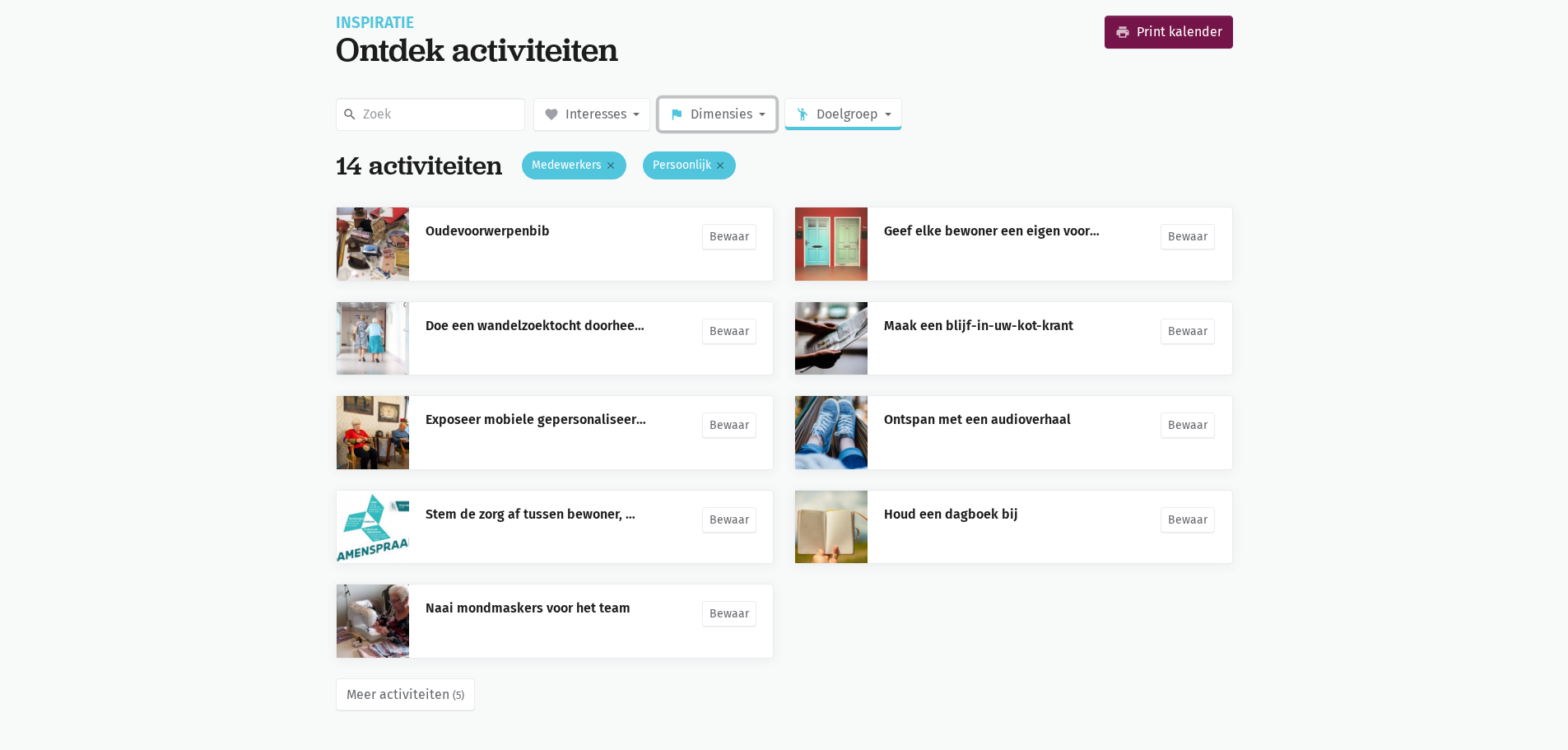
click at [745, 122] on span "Dimensies" at bounding box center [721, 115] width 62 height 21
click at [738, 211] on label "Maatschappelijk" at bounding box center [728, 212] width 138 height 28
click at [0, 0] on input "Maatschappelijk" at bounding box center [0, 0] width 0 height 0
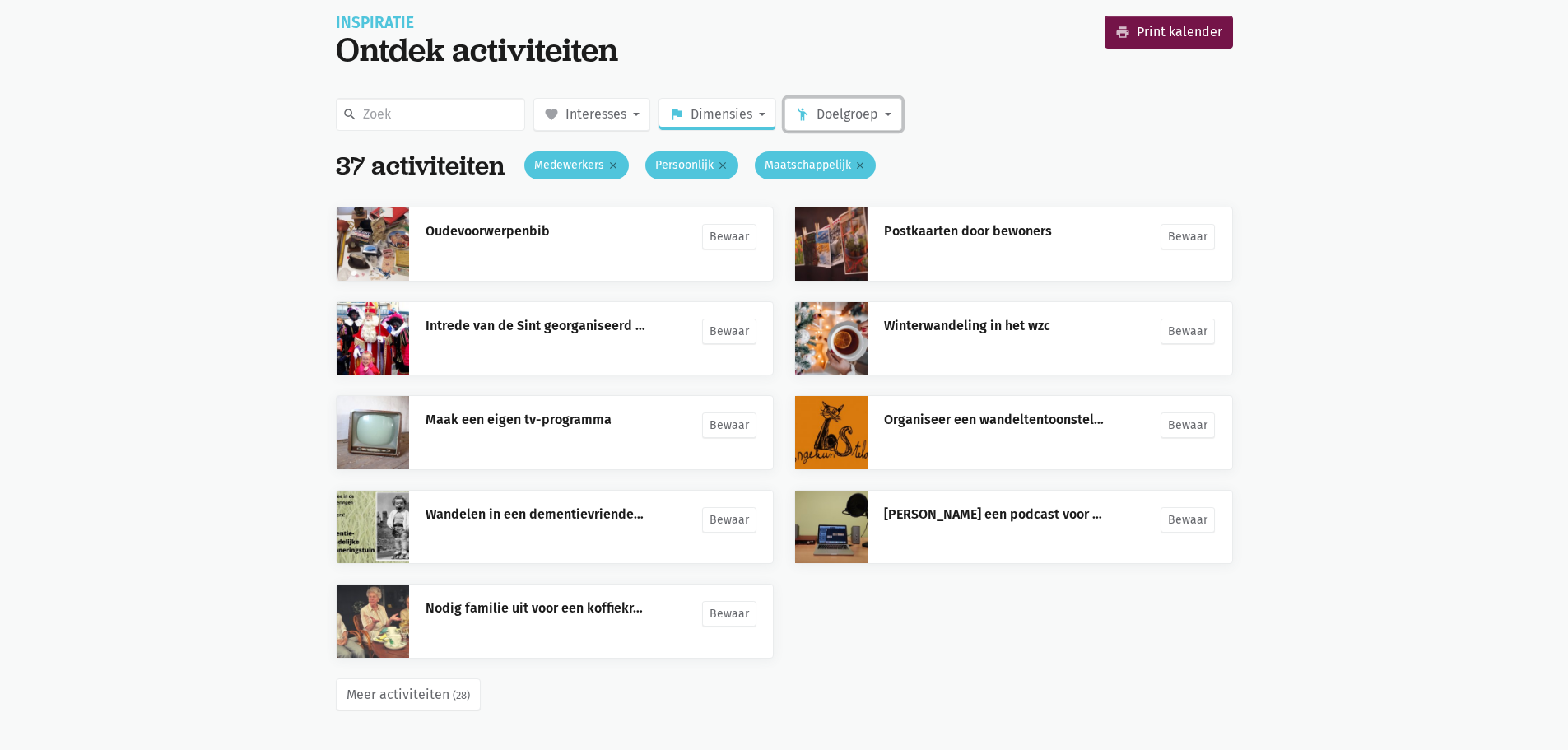
click at [842, 112] on span "Doelgroep" at bounding box center [847, 115] width 62 height 21
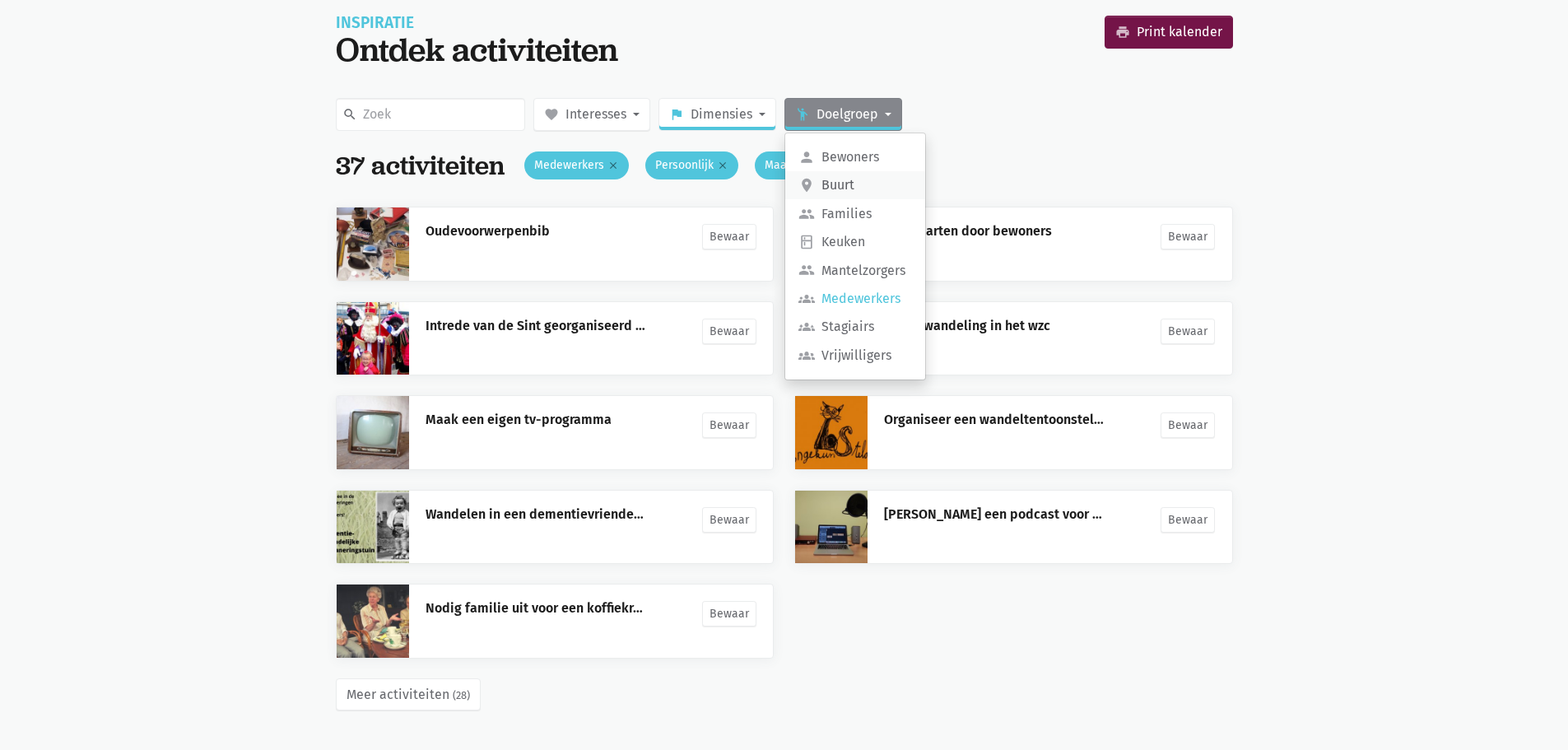
click at [848, 186] on label "place Buurt" at bounding box center [855, 185] width 140 height 28
click at [0, 0] on input "place Buurt" at bounding box center [0, 0] width 0 height 0
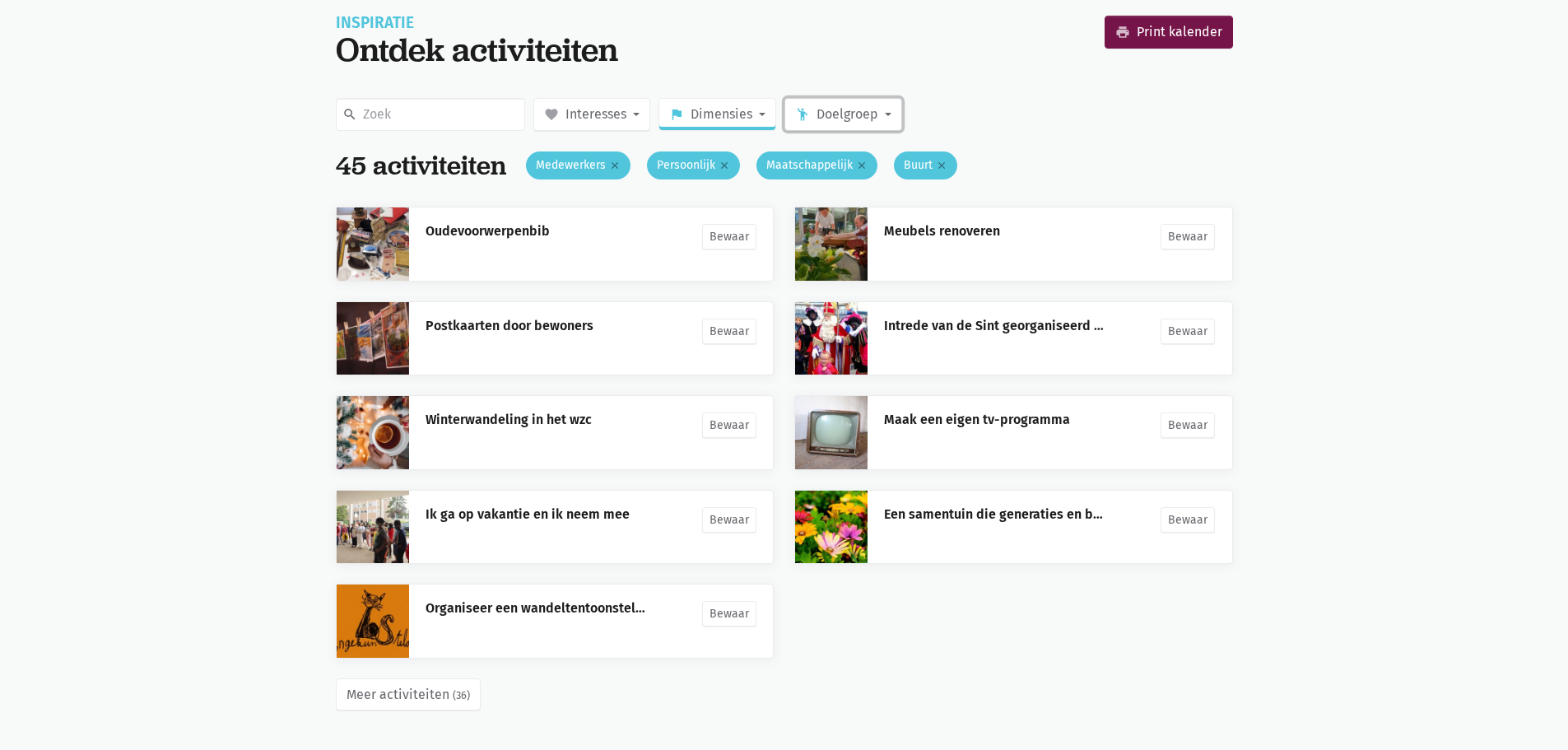
click at [868, 115] on span "Doelgroep" at bounding box center [847, 115] width 62 height 21
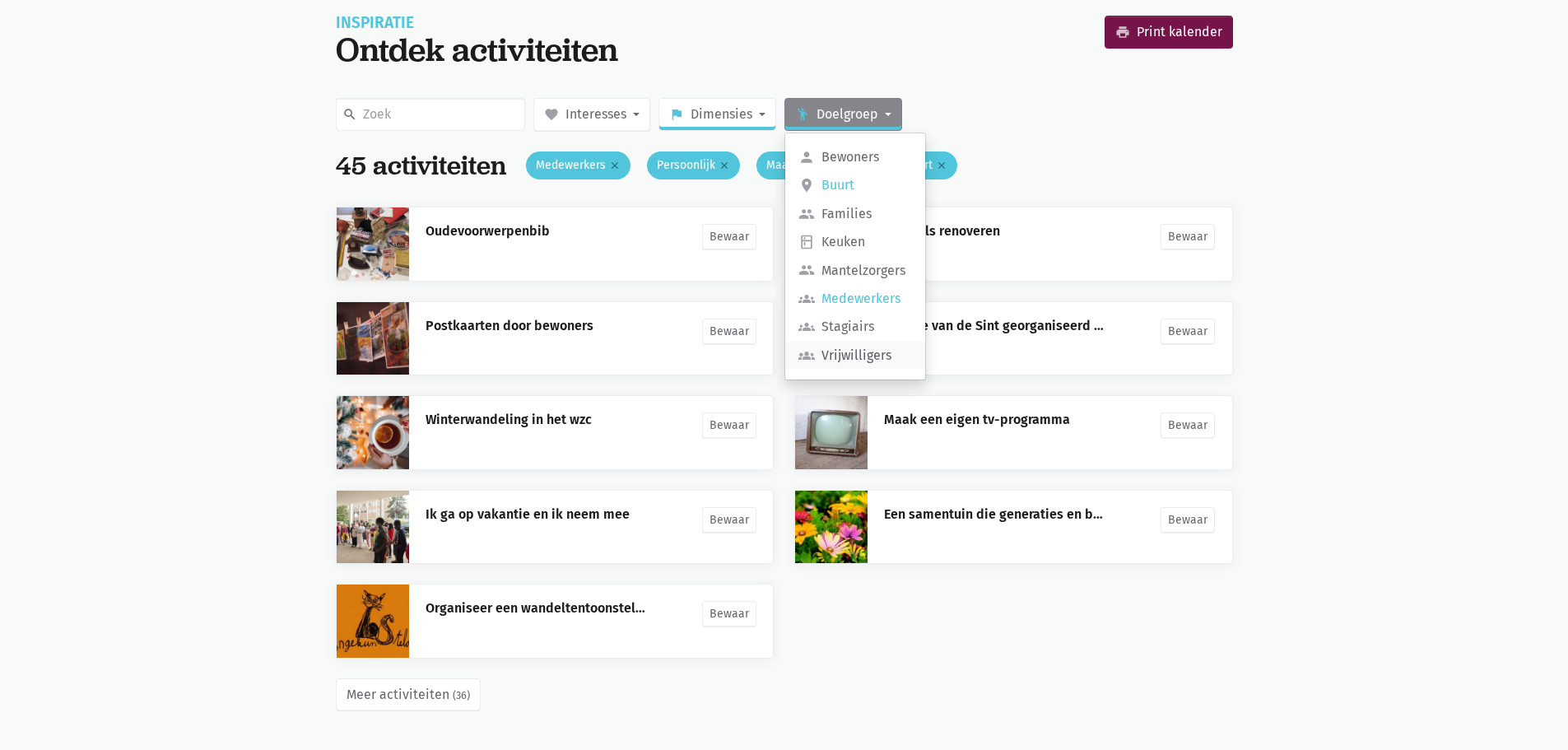
click at [870, 352] on label "groups_2 Vrijwilligers" at bounding box center [855, 355] width 140 height 28
click at [0, 0] on input "groups_2 Vrijwilligers" at bounding box center [0, 0] width 0 height 0
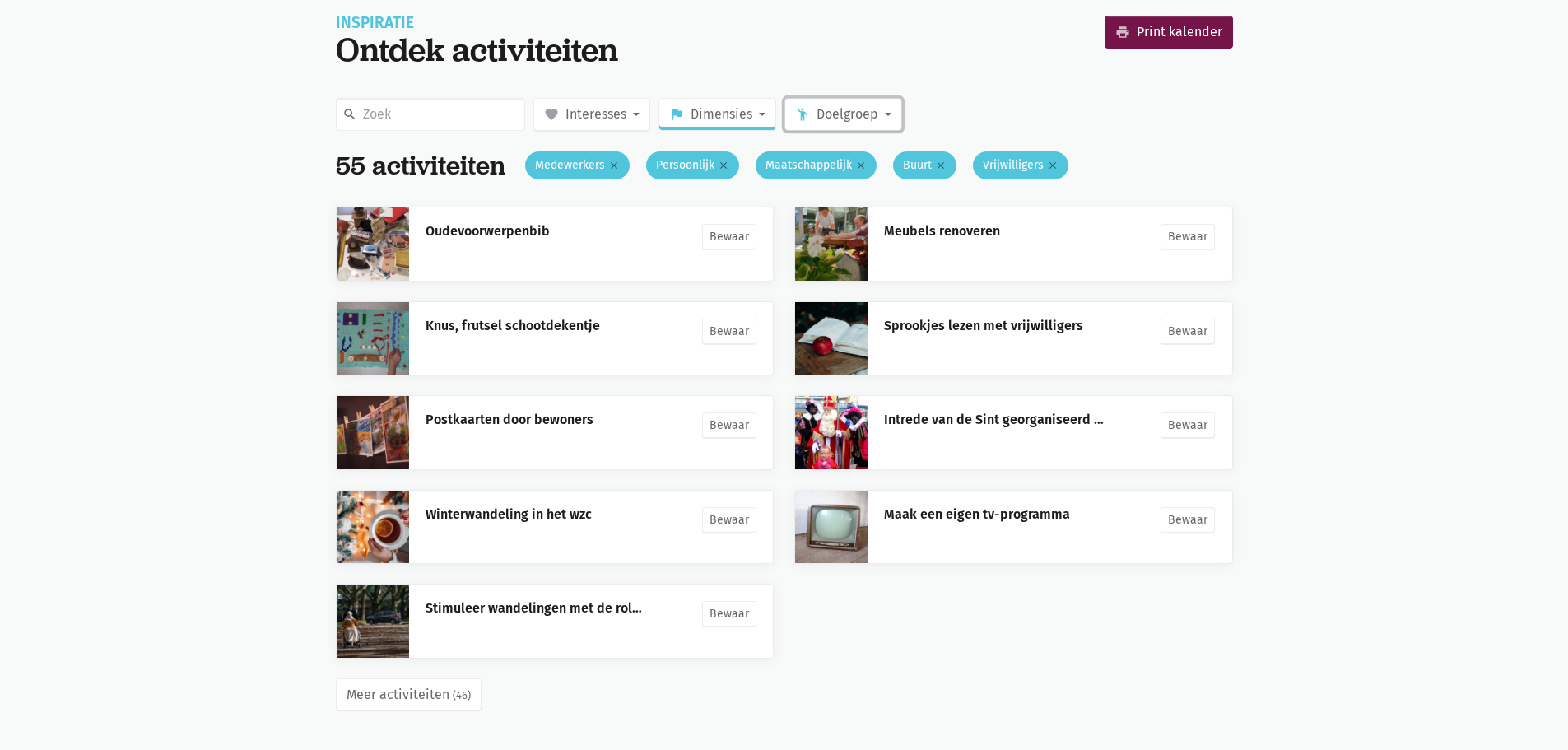
click at [854, 116] on span "Doelgroep" at bounding box center [847, 115] width 62 height 21
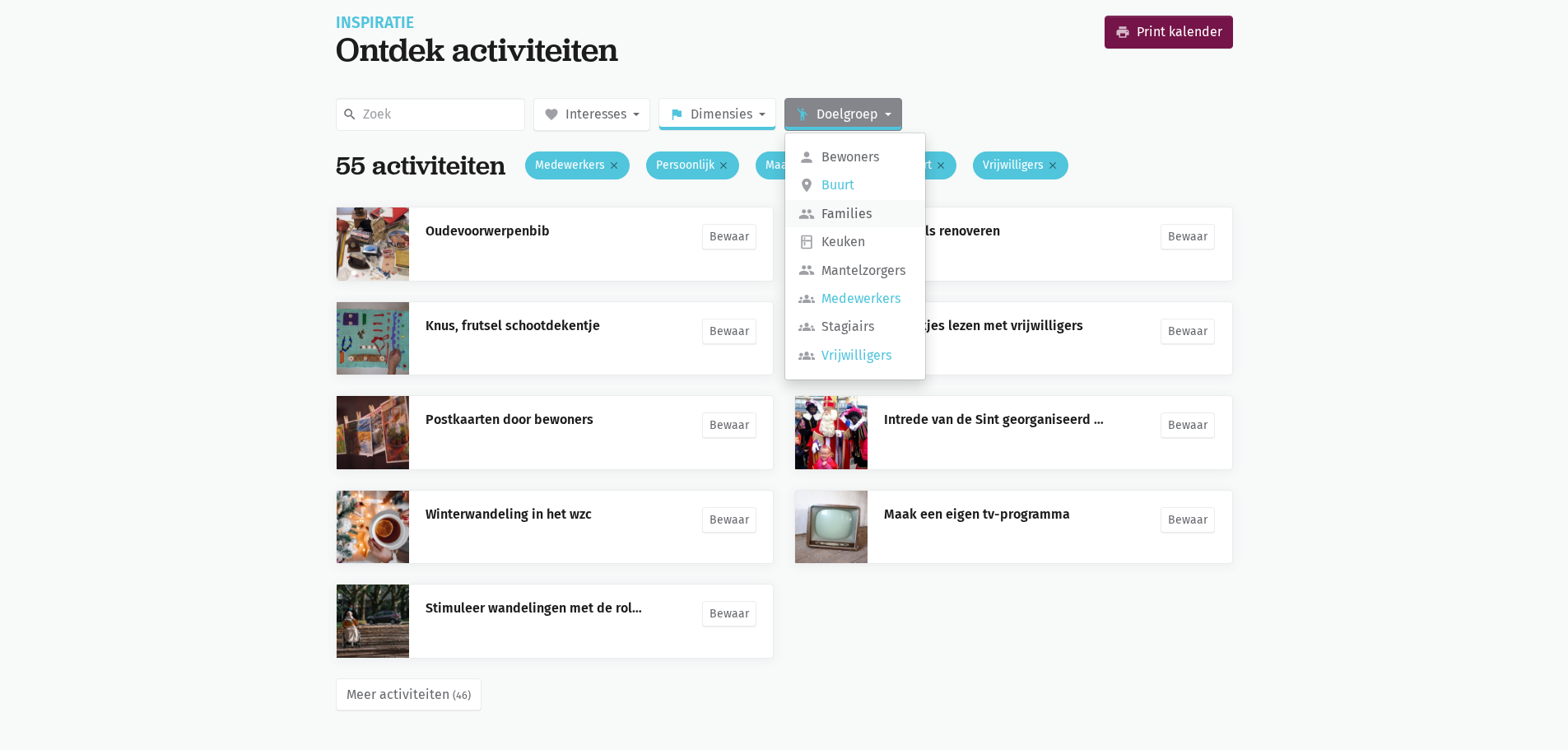
click at [860, 209] on label "group Families" at bounding box center [855, 214] width 140 height 28
click at [0, 0] on input "group Families" at bounding box center [0, 0] width 0 height 0
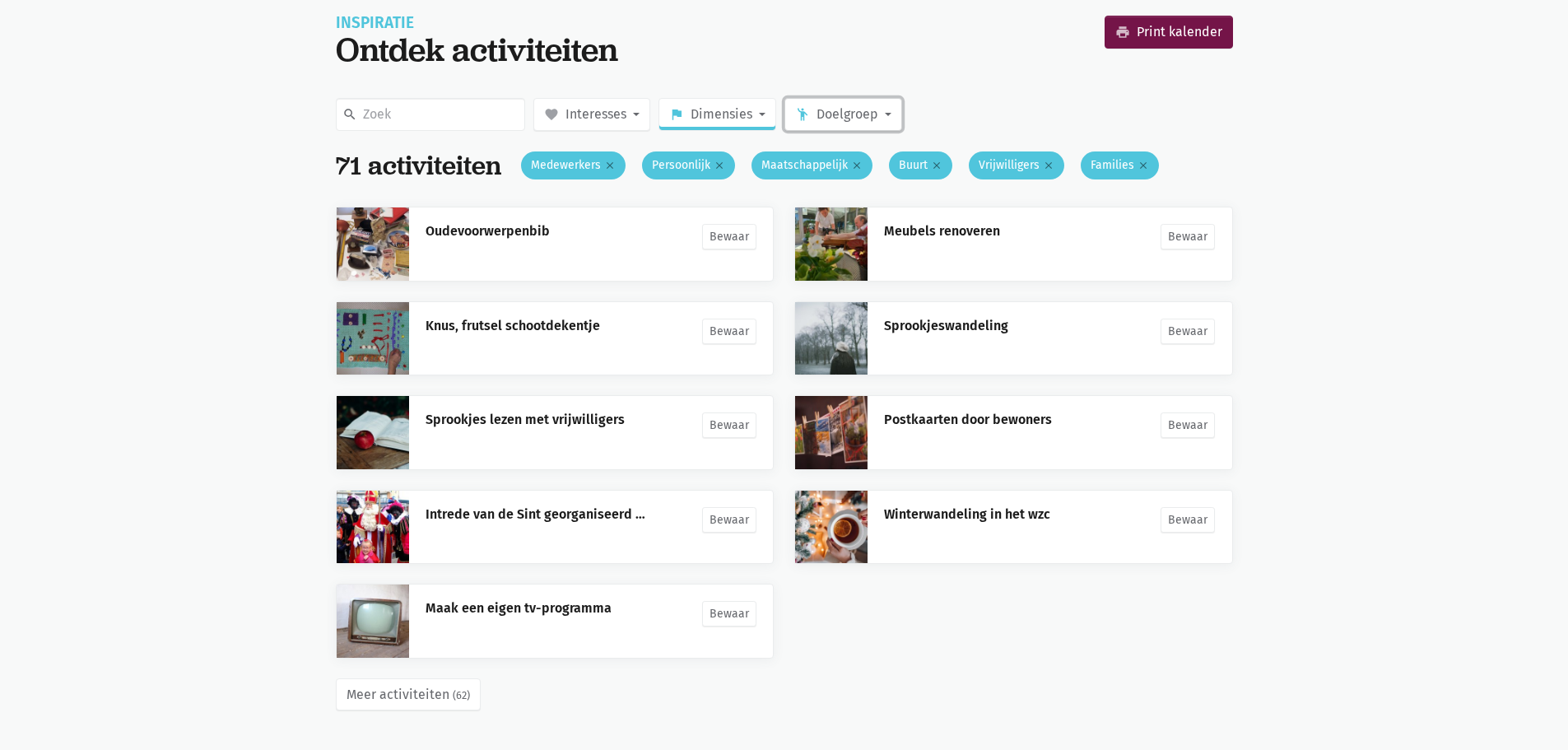
click at [880, 115] on button "emoji_people Doelgroep" at bounding box center [843, 115] width 118 height 33
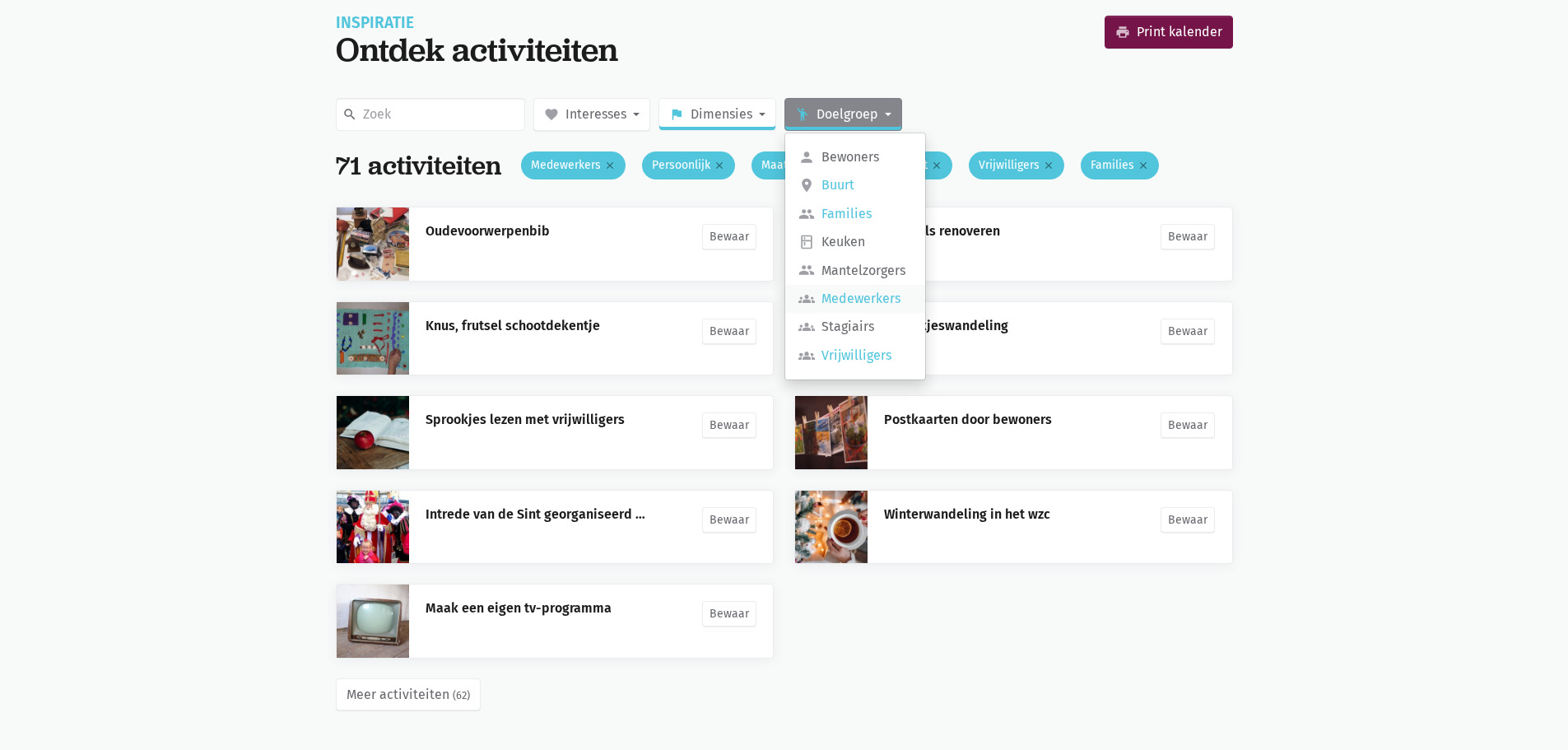
click at [845, 298] on label "groups Medewerkers" at bounding box center [855, 298] width 140 height 28
click at [0, 0] on input "groups Medewerkers" at bounding box center [0, 0] width 0 height 0
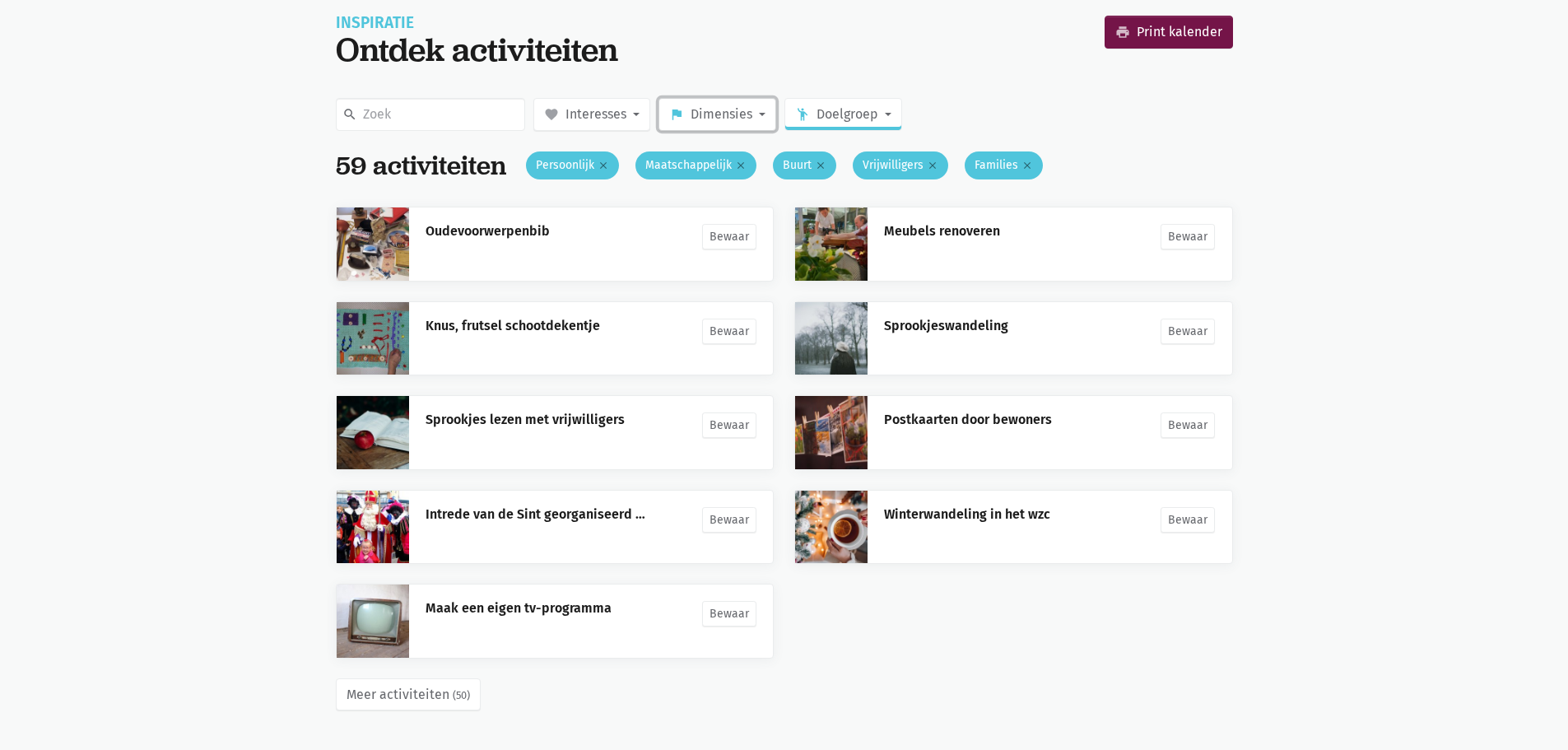
click at [750, 111] on span "Dimensies" at bounding box center [721, 115] width 62 height 21
click at [718, 176] on label "Sociaal" at bounding box center [728, 185] width 138 height 28
click at [0, 0] on input "Sociaal" at bounding box center [0, 0] width 0 height 0
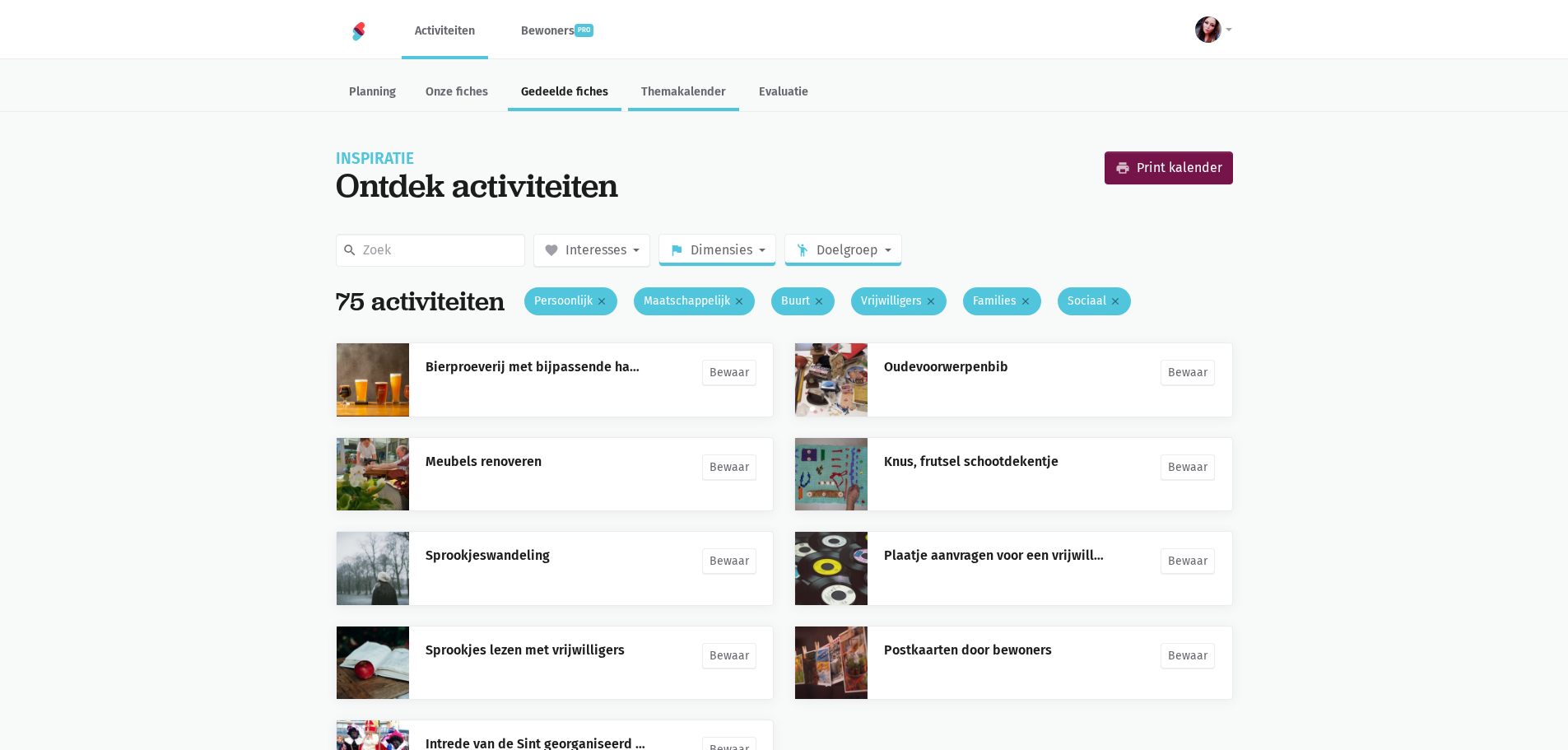
click at [699, 86] on link "Themakalender" at bounding box center [683, 94] width 111 height 36
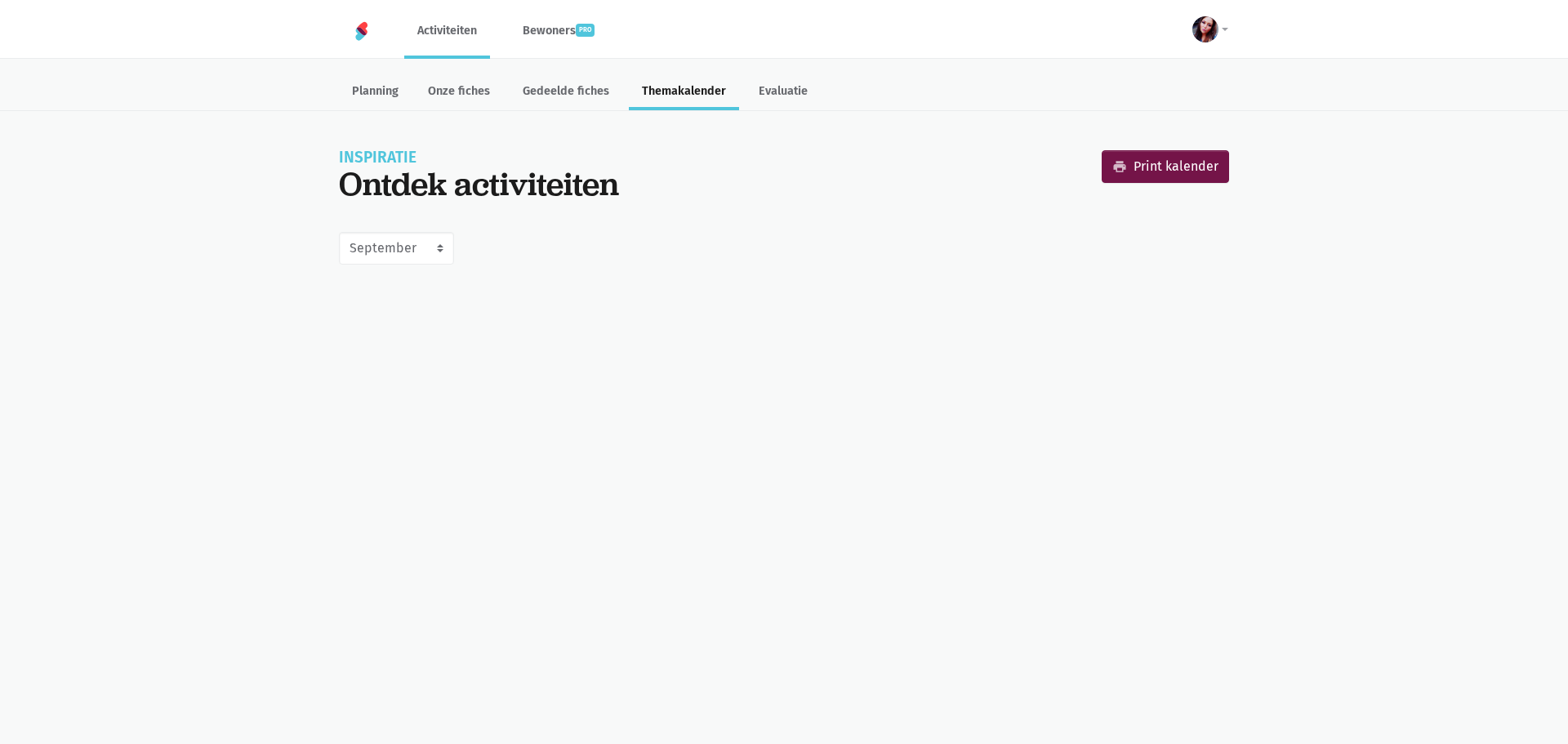
select select "9-2025"
click at [798, 88] on link "Evaluatie" at bounding box center [783, 93] width 76 height 35
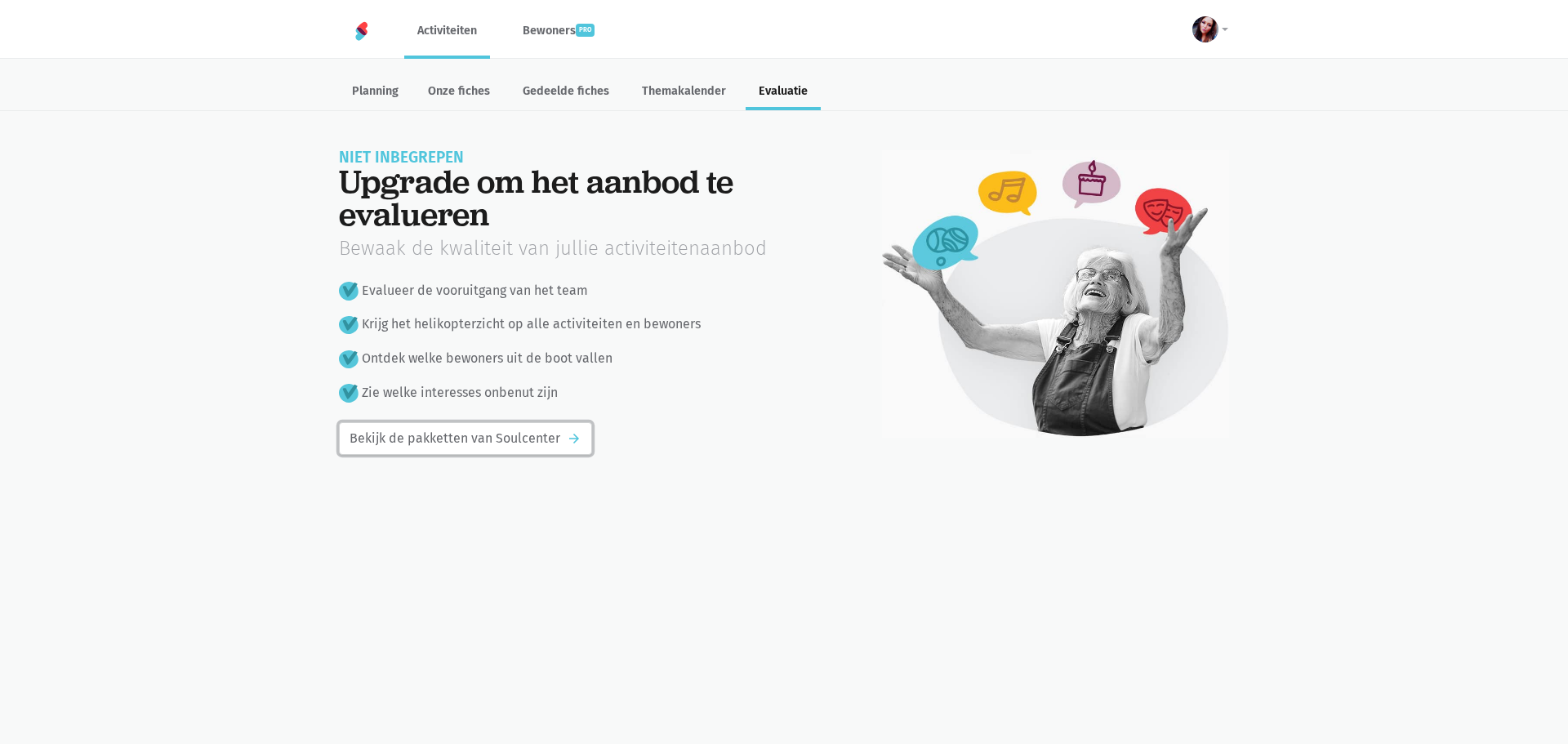
click at [579, 440] on link "Bekijk de pakketten van Soulcenter arrow_forward" at bounding box center [465, 438] width 253 height 33
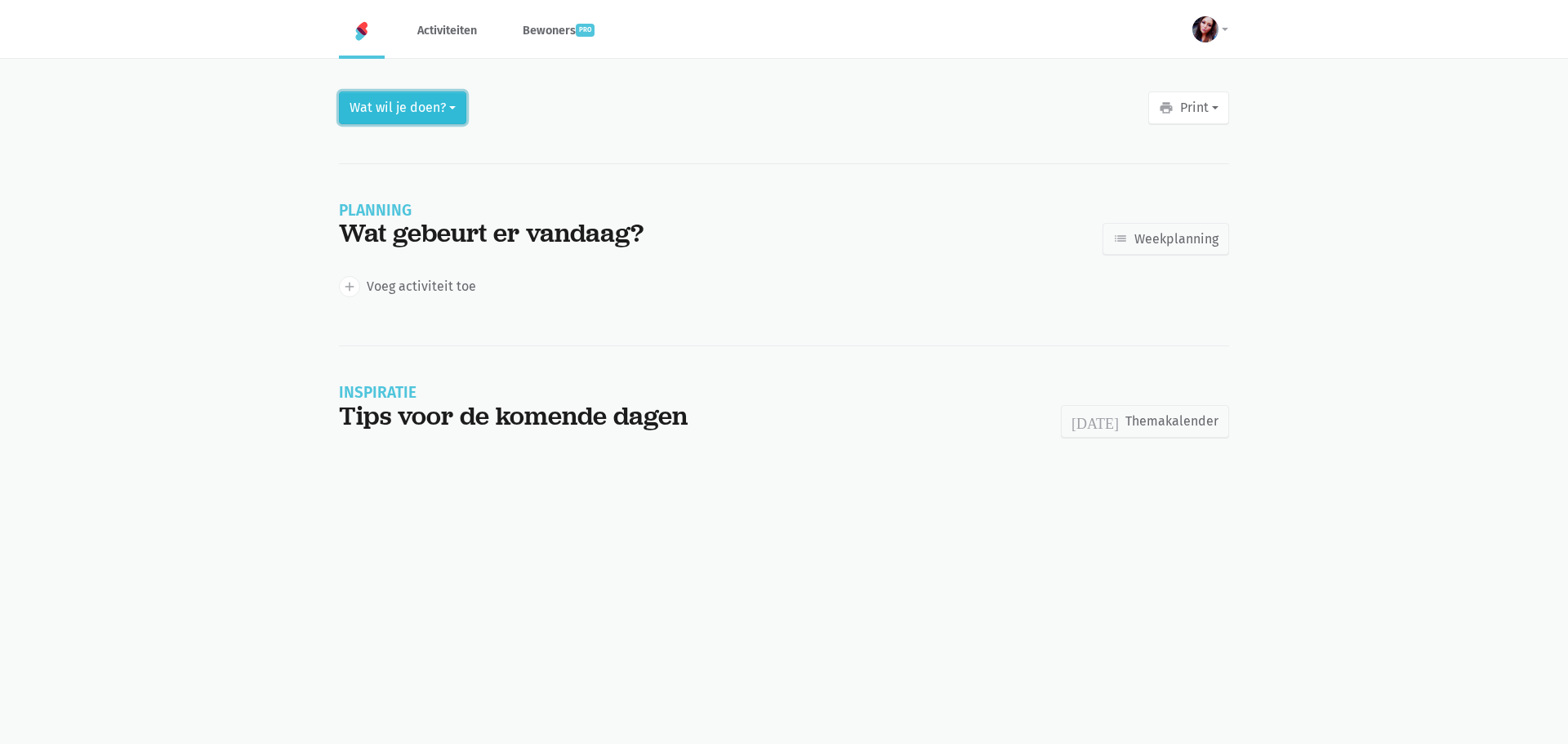
click at [452, 101] on button "Wat wil je doen?" at bounding box center [402, 108] width 127 height 33
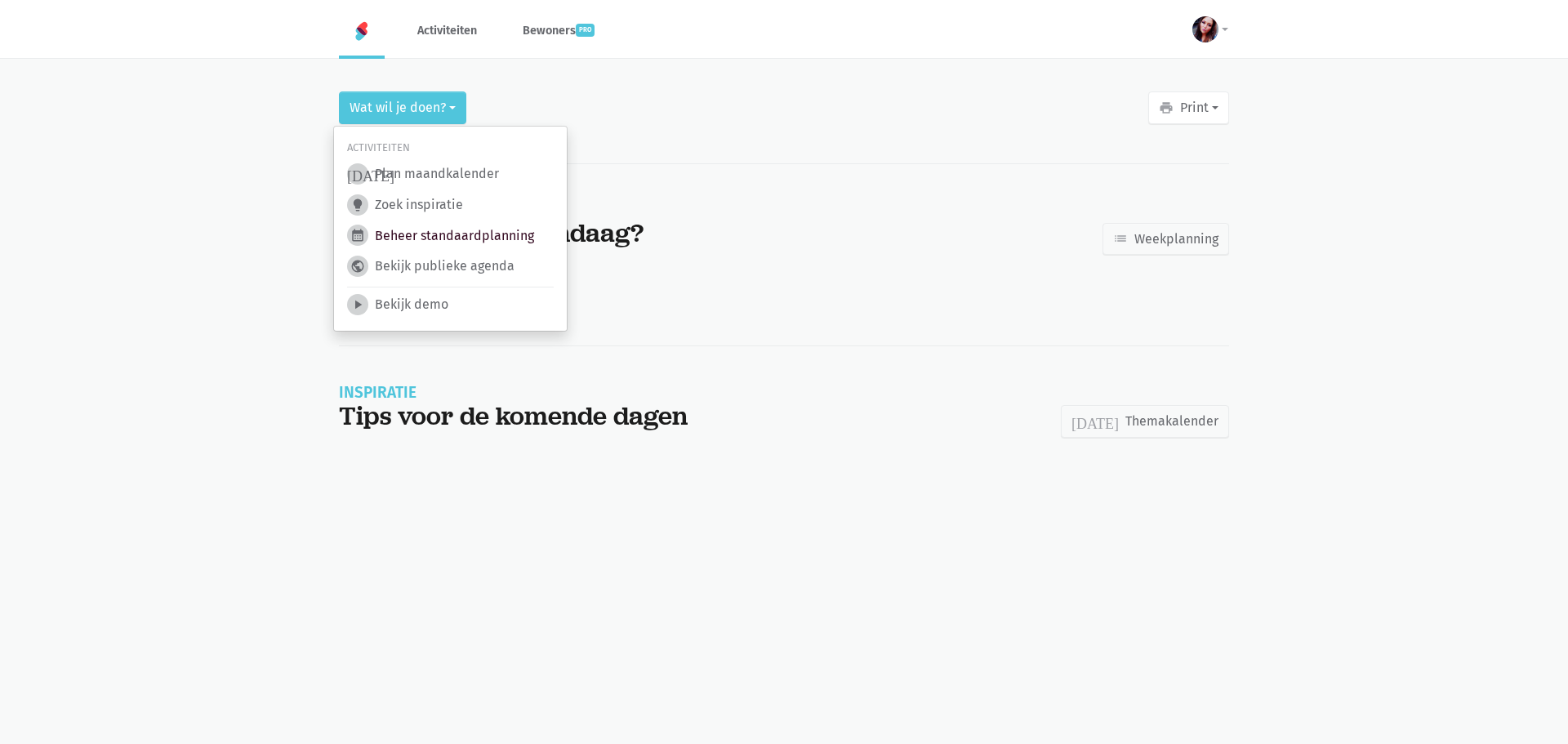
click at [426, 238] on link "calendar_month Beheer standaardplanning" at bounding box center [441, 235] width 187 height 21
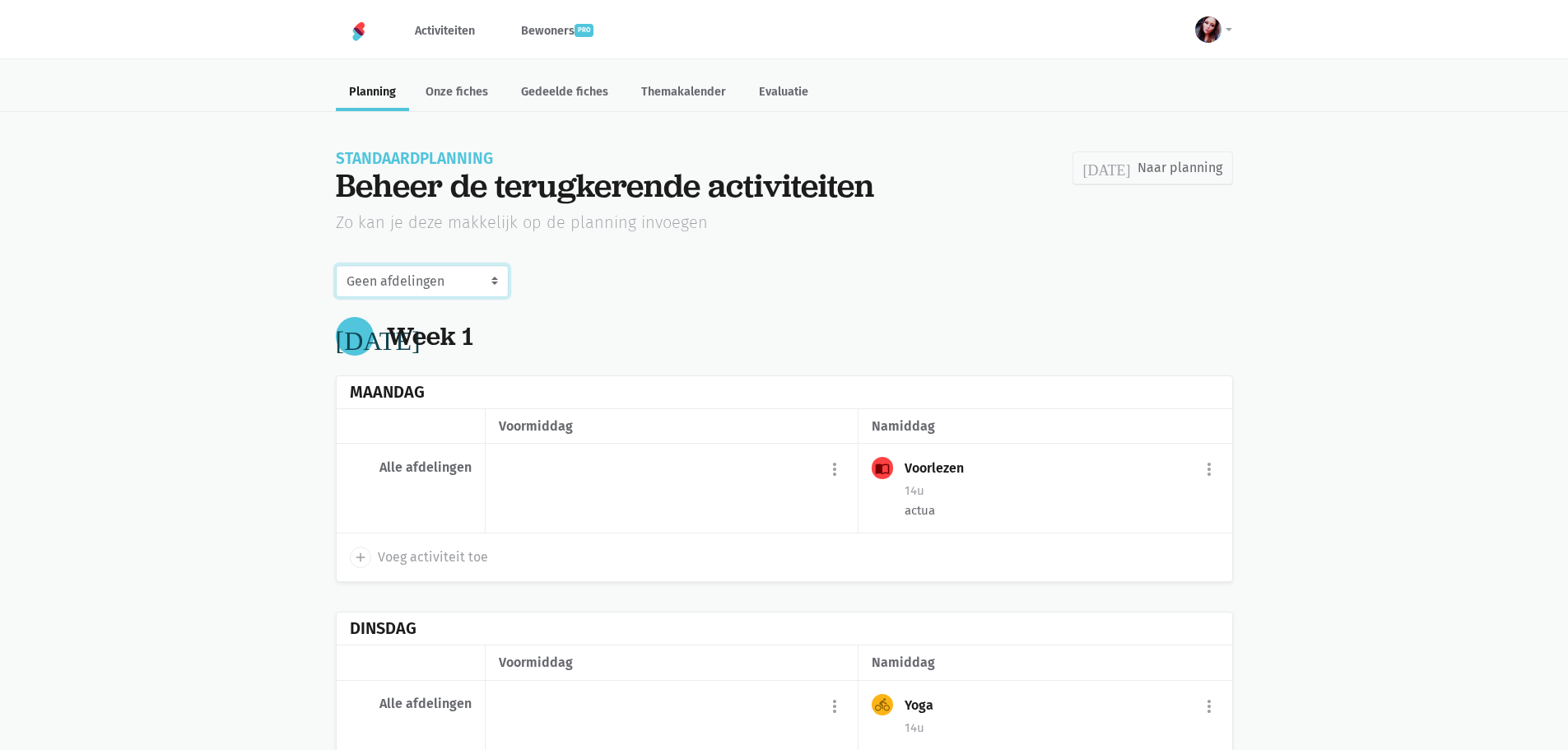
click at [491, 281] on select "Geen afdelingen" at bounding box center [421, 281] width 173 height 33
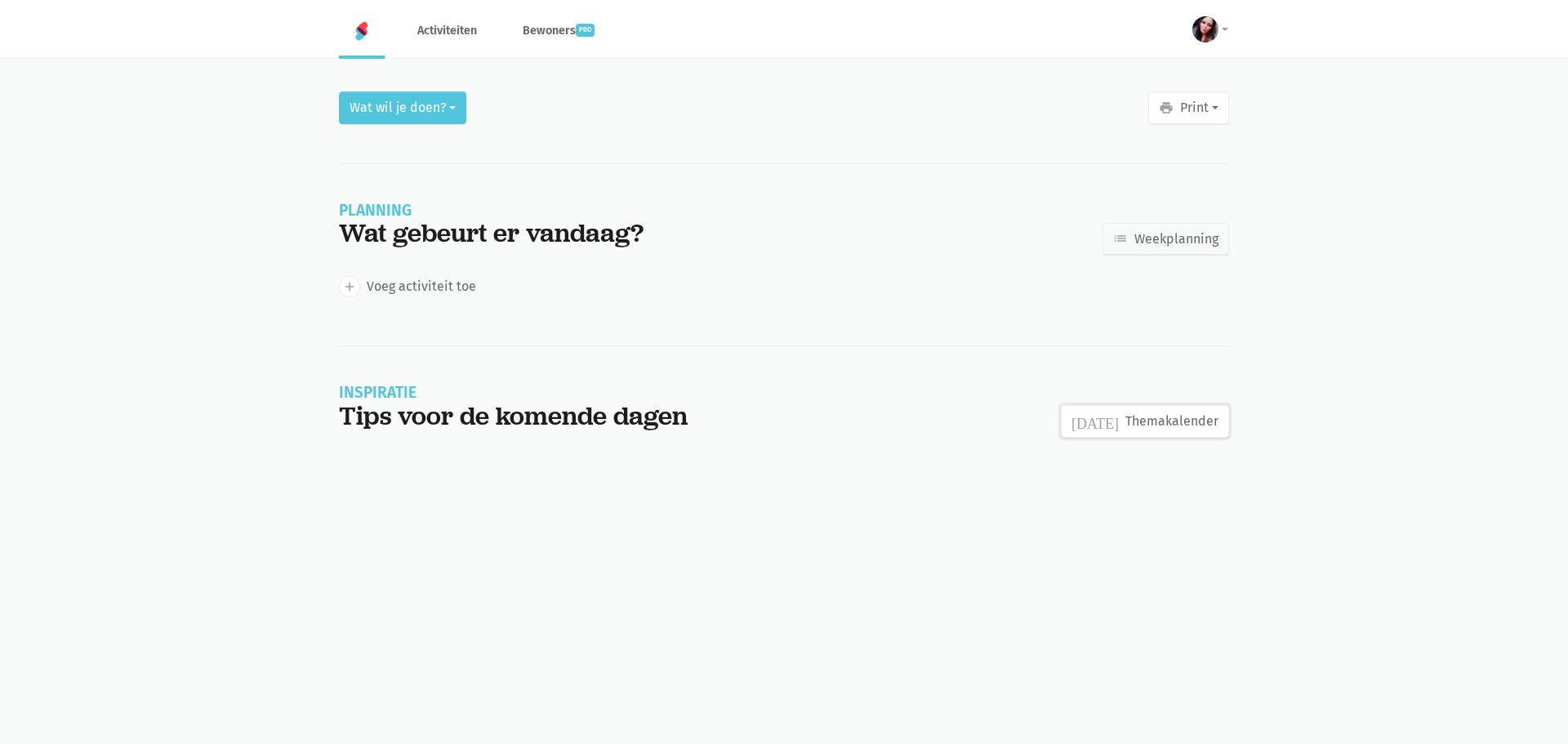
click at [1178, 421] on link "today Themakalender" at bounding box center [1144, 422] width 168 height 33
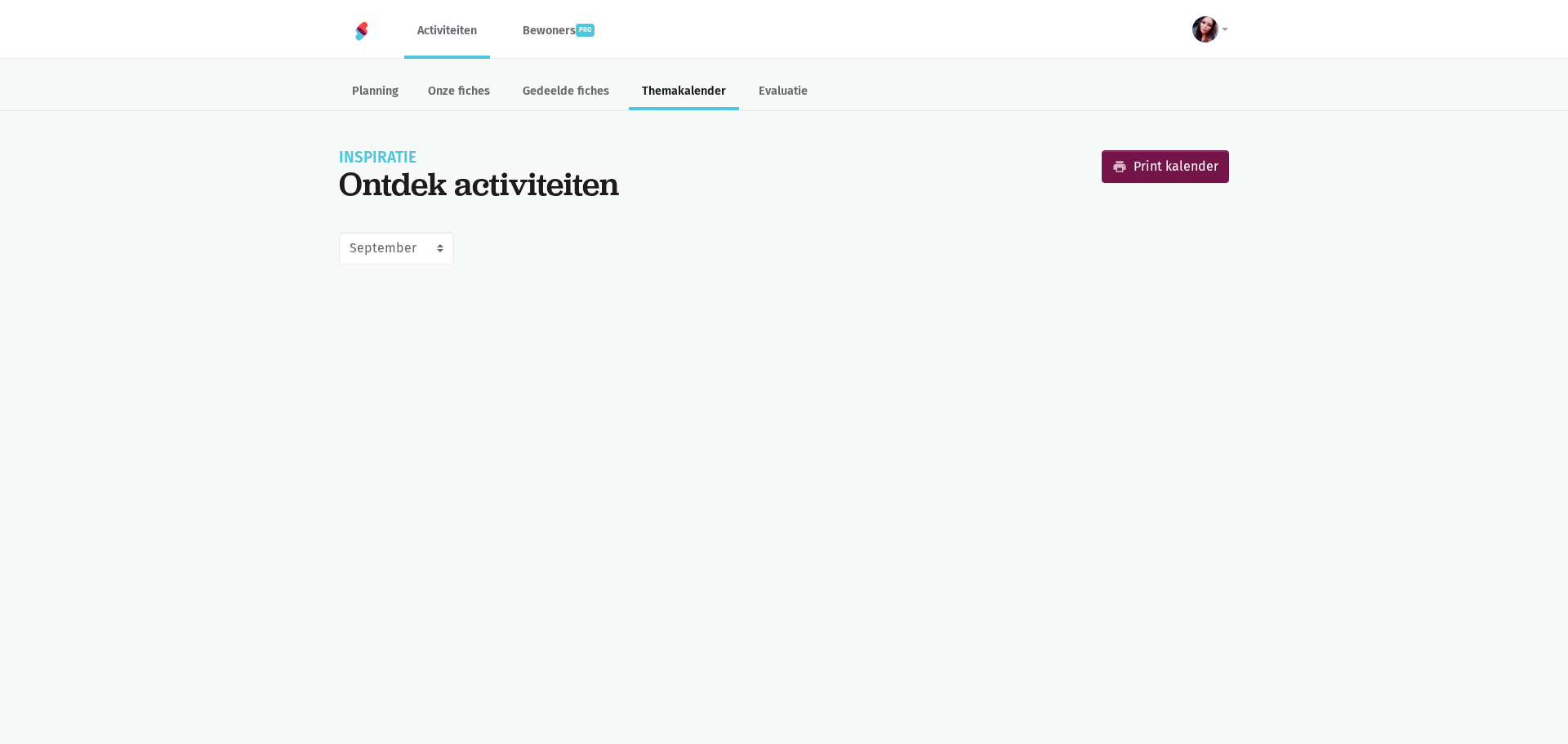
select select "9-2025"
click at [360, 27] on img at bounding box center [361, 31] width 19 height 19
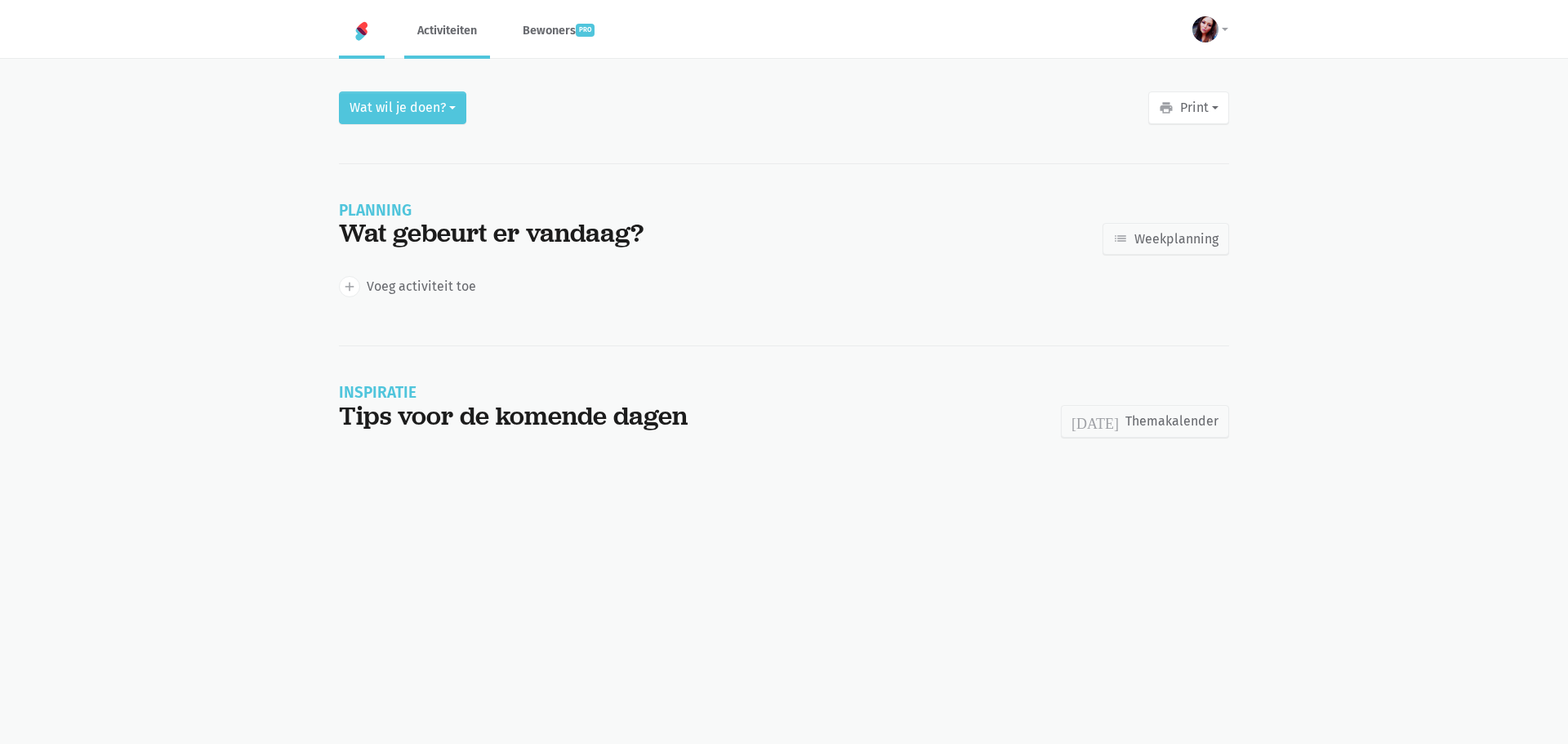
click at [441, 35] on link "Activiteiten" at bounding box center [447, 30] width 86 height 55
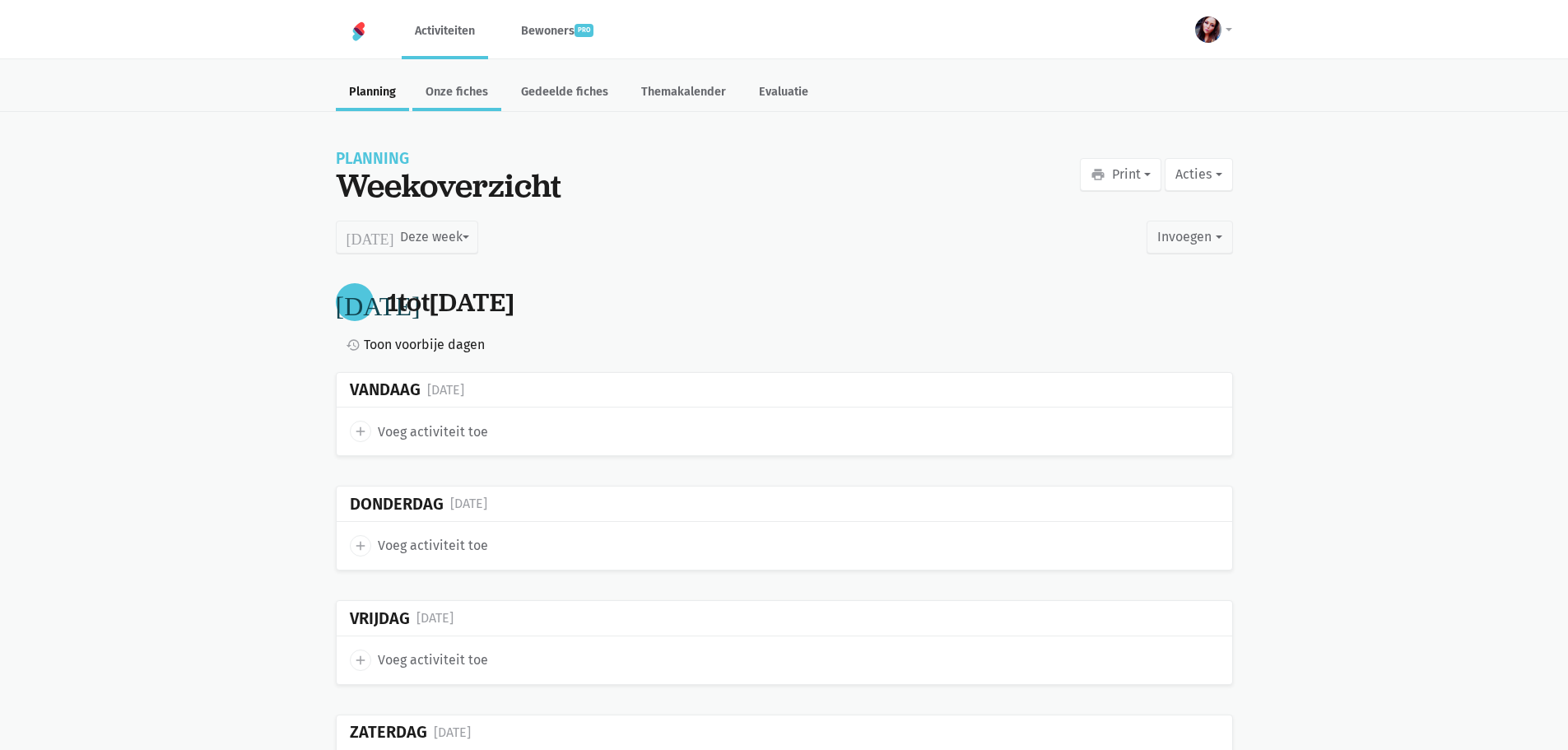
click at [462, 103] on link "Onze fiches" at bounding box center [457, 94] width 89 height 36
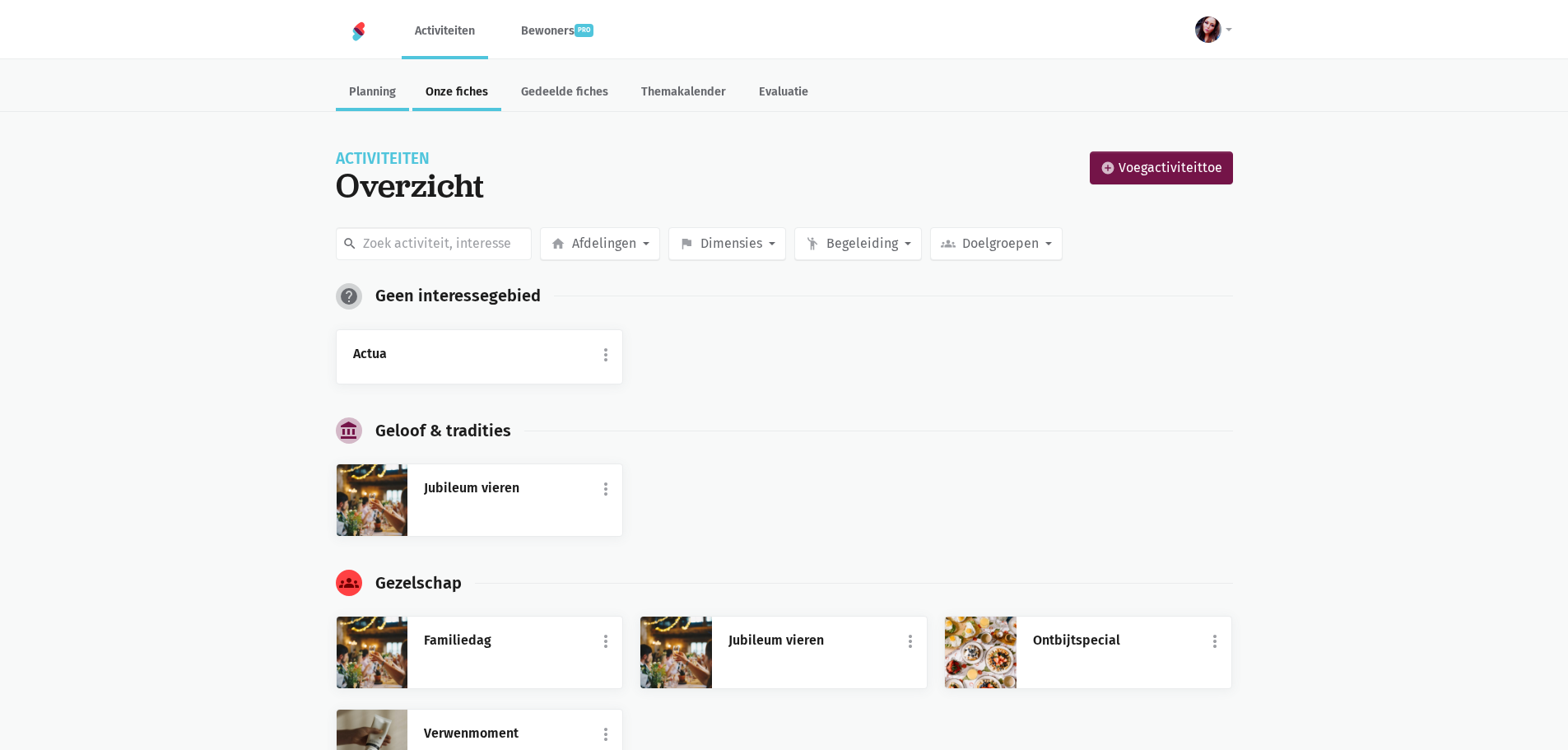
click at [376, 95] on link "Planning" at bounding box center [372, 94] width 73 height 36
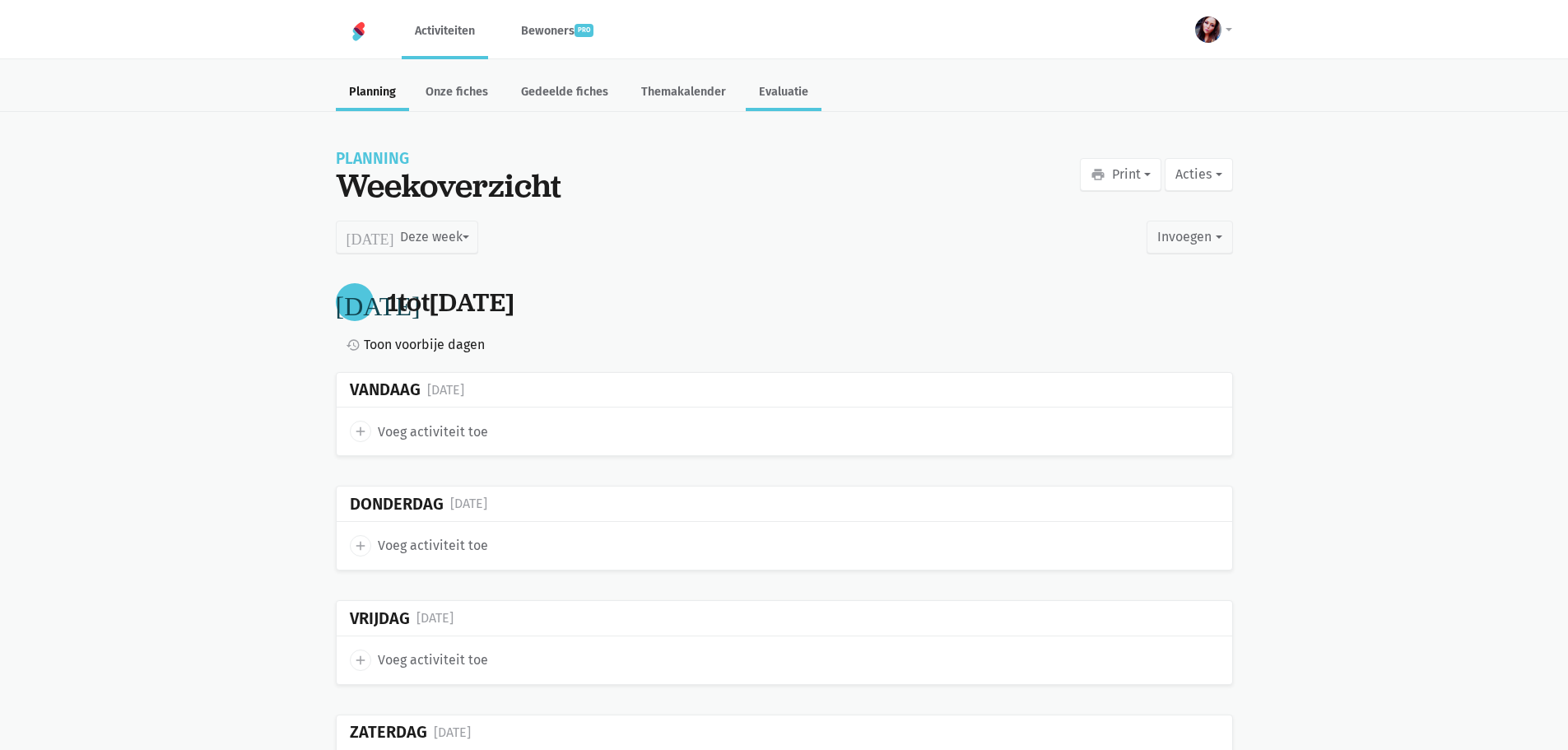
click at [769, 96] on link "Evaluatie" at bounding box center [784, 94] width 76 height 36
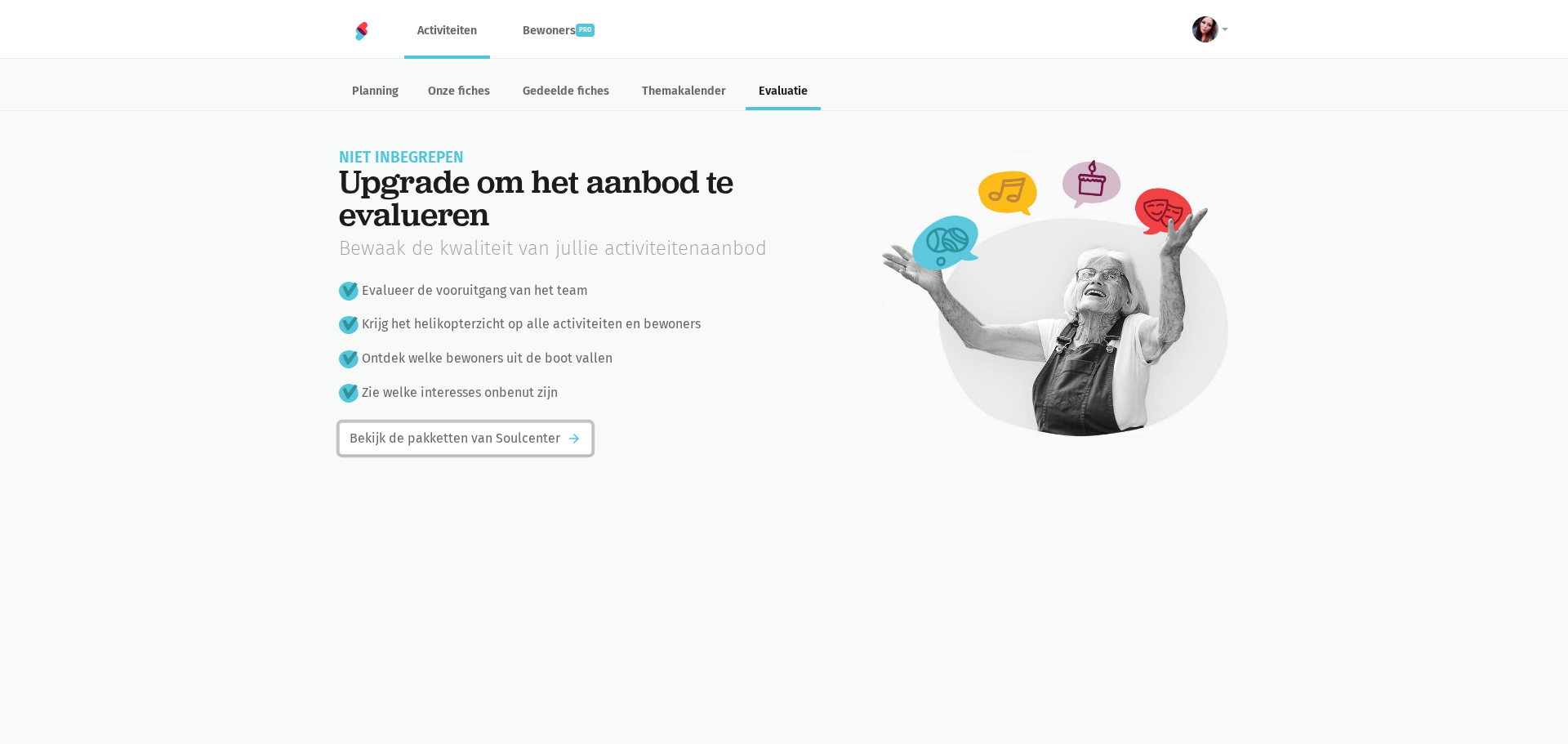
click at [549, 453] on link "Bekijk de pakketten van Soulcenter arrow_forward" at bounding box center [465, 438] width 253 height 33
